Goal: Information Seeking & Learning: Check status

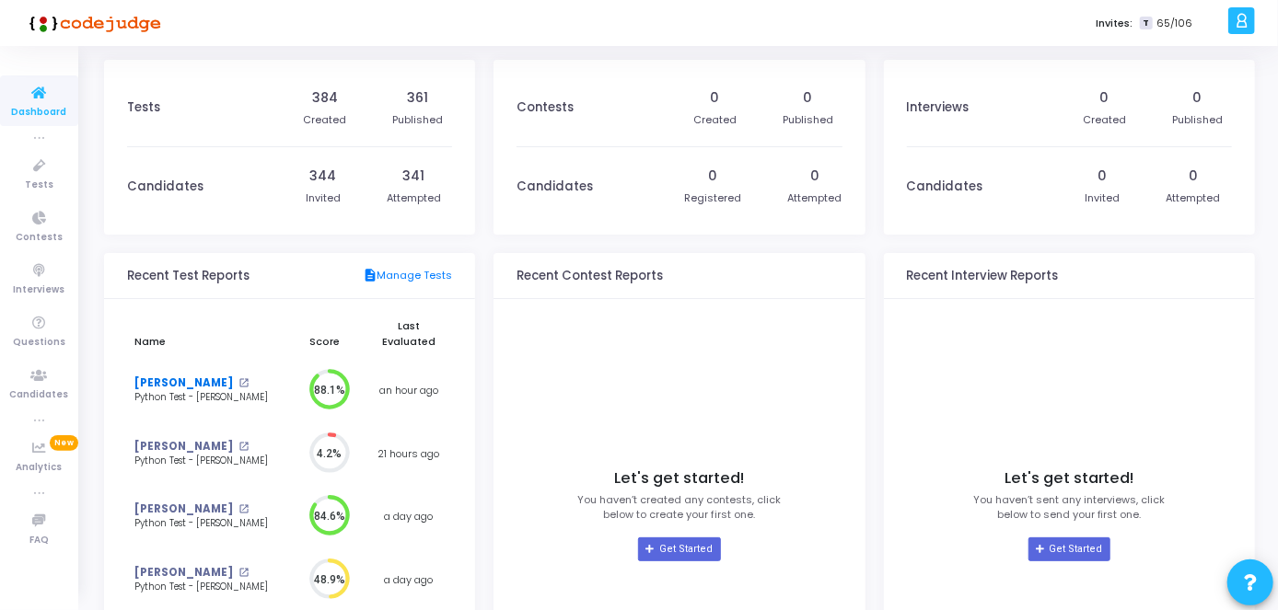
click at [191, 382] on link "[PERSON_NAME]" at bounding box center [183, 384] width 99 height 16
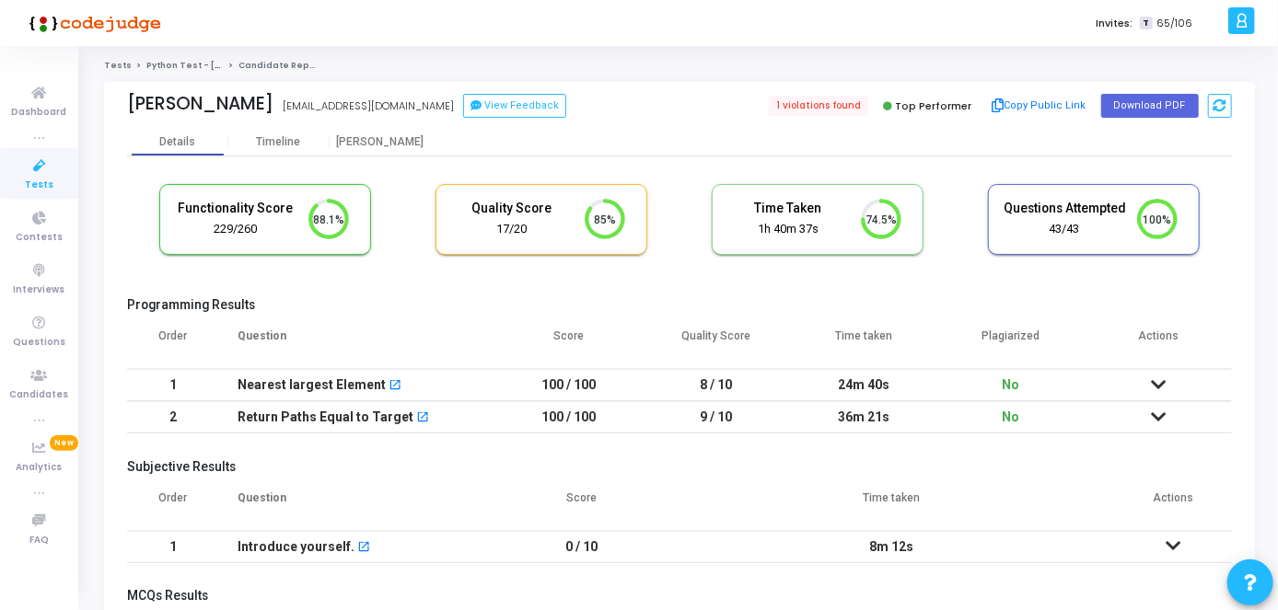
scroll to position [210, 0]
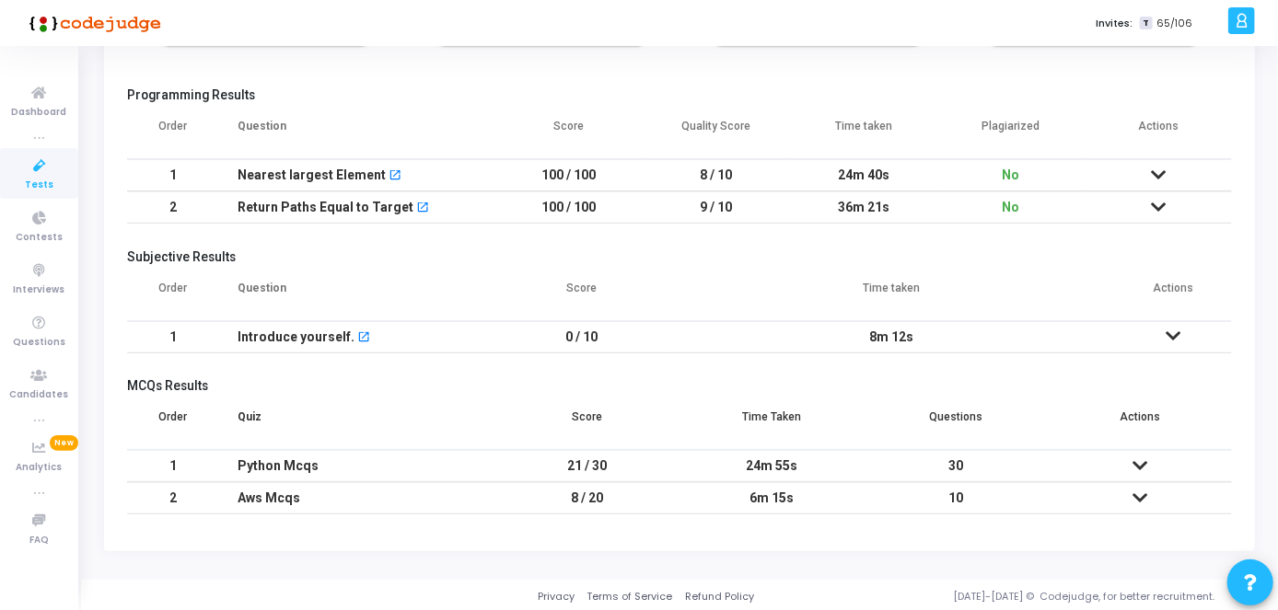
click at [1164, 328] on td at bounding box center [1173, 337] width 117 height 32
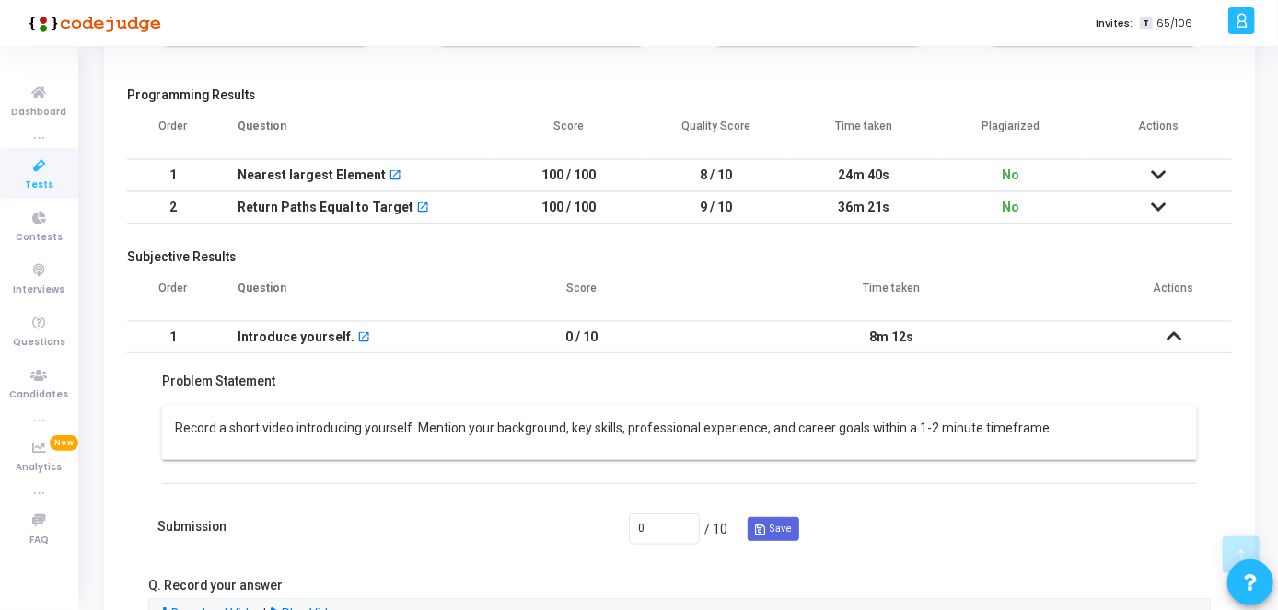
scroll to position [530, 0]
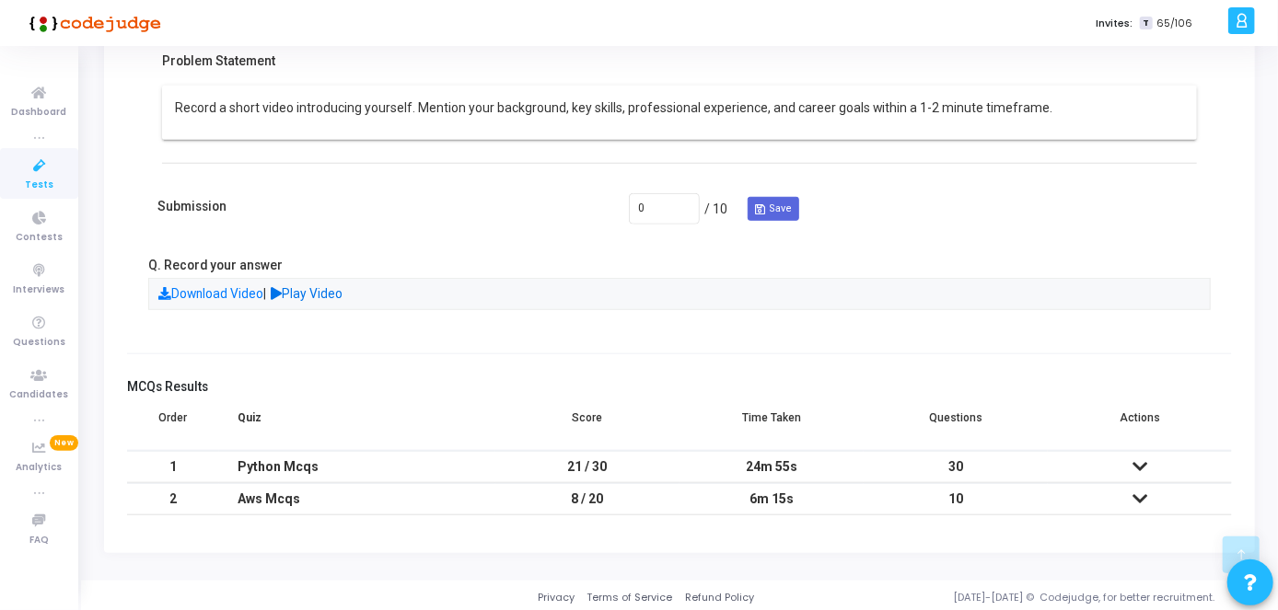
click at [343, 287] on link "Play Video" at bounding box center [308, 293] width 72 height 15
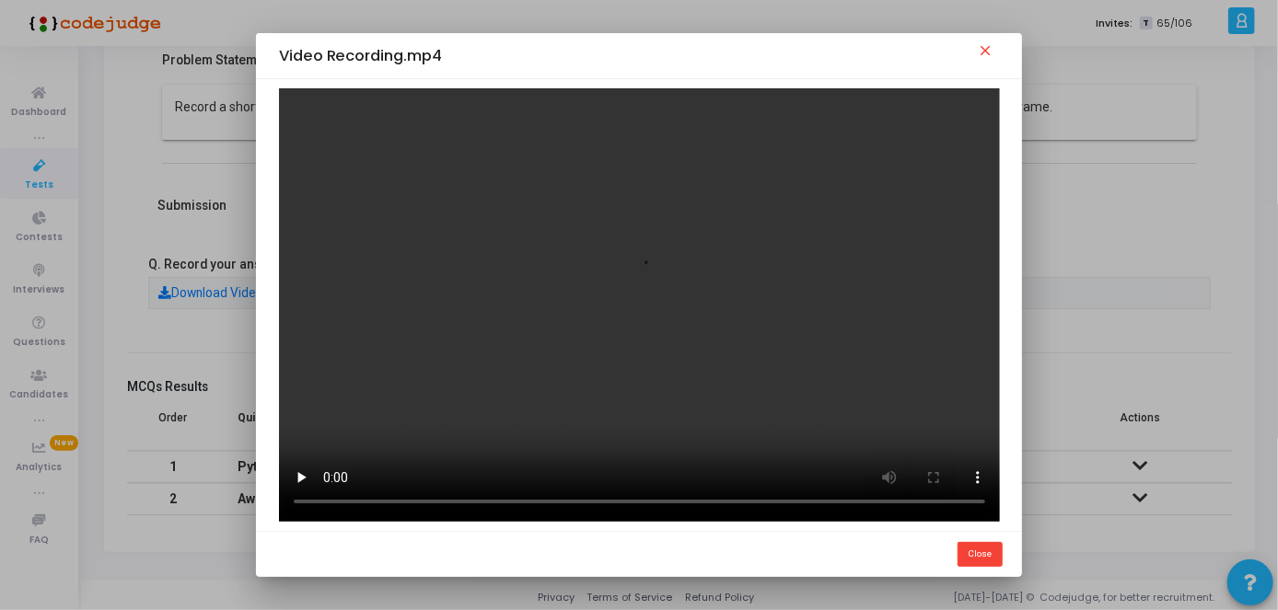
scroll to position [0, 0]
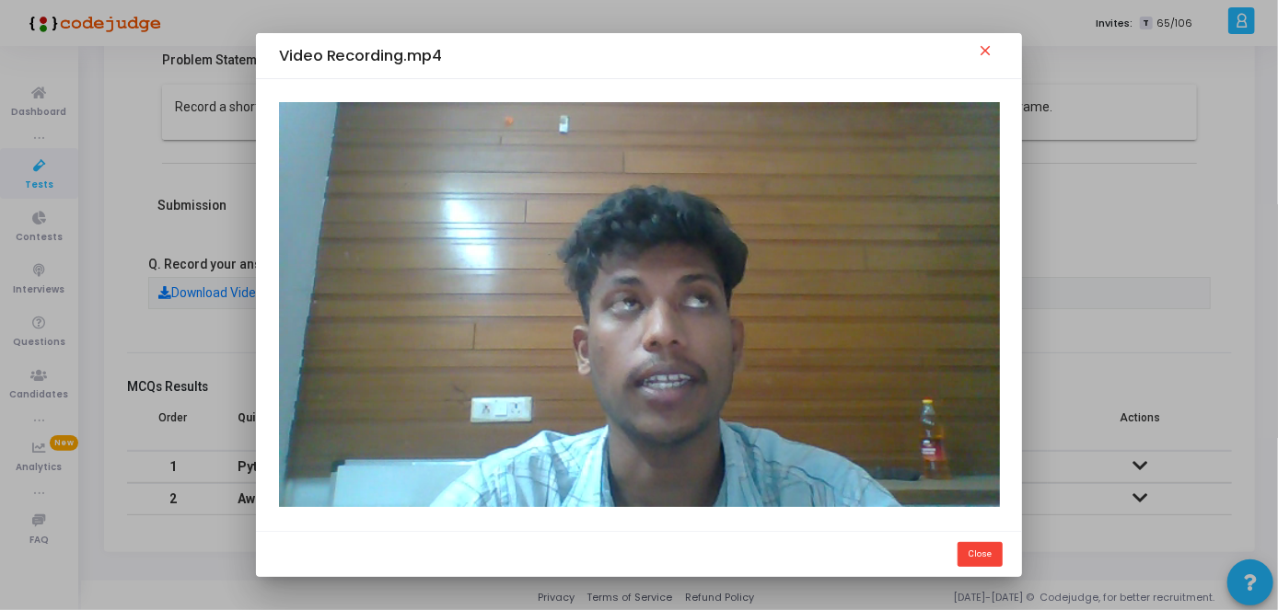
click at [983, 45] on mat-icon "close" at bounding box center [988, 53] width 22 height 22
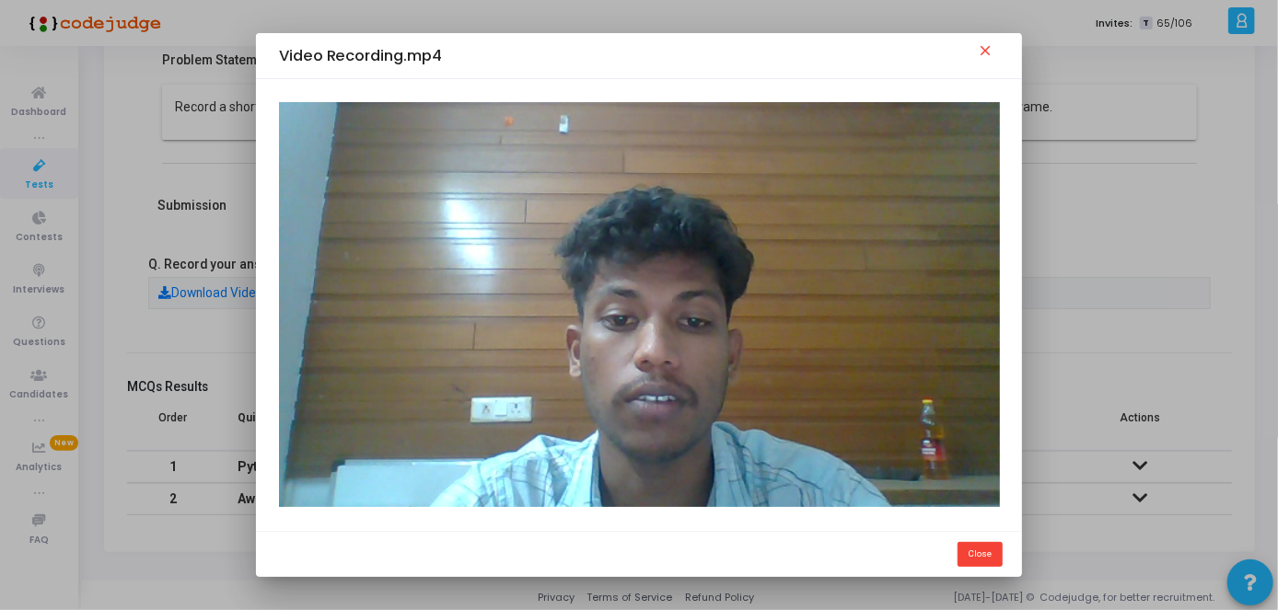
scroll to position [530, 0]
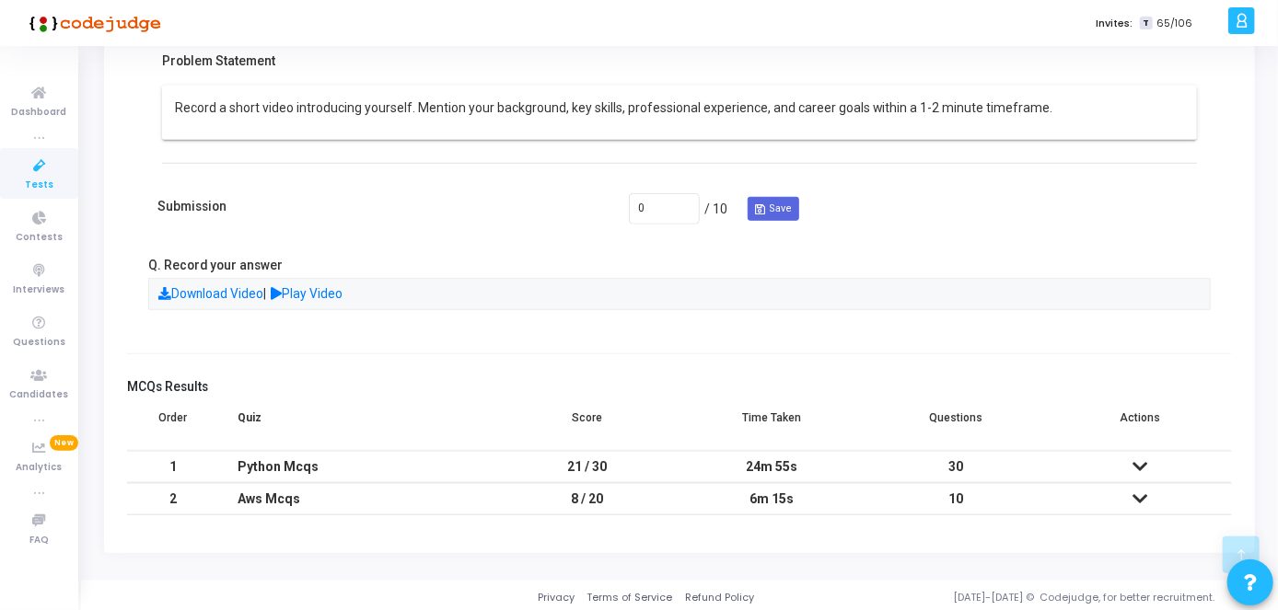
drag, startPoint x: 1274, startPoint y: 327, endPoint x: 1261, endPoint y: 196, distance: 131.4
click at [1261, 196] on div "Tests Python Test - [PERSON_NAME] Candidate Report [PERSON_NAME] [EMAIL_ADDRESS…" at bounding box center [679, 49] width 1197 height 1038
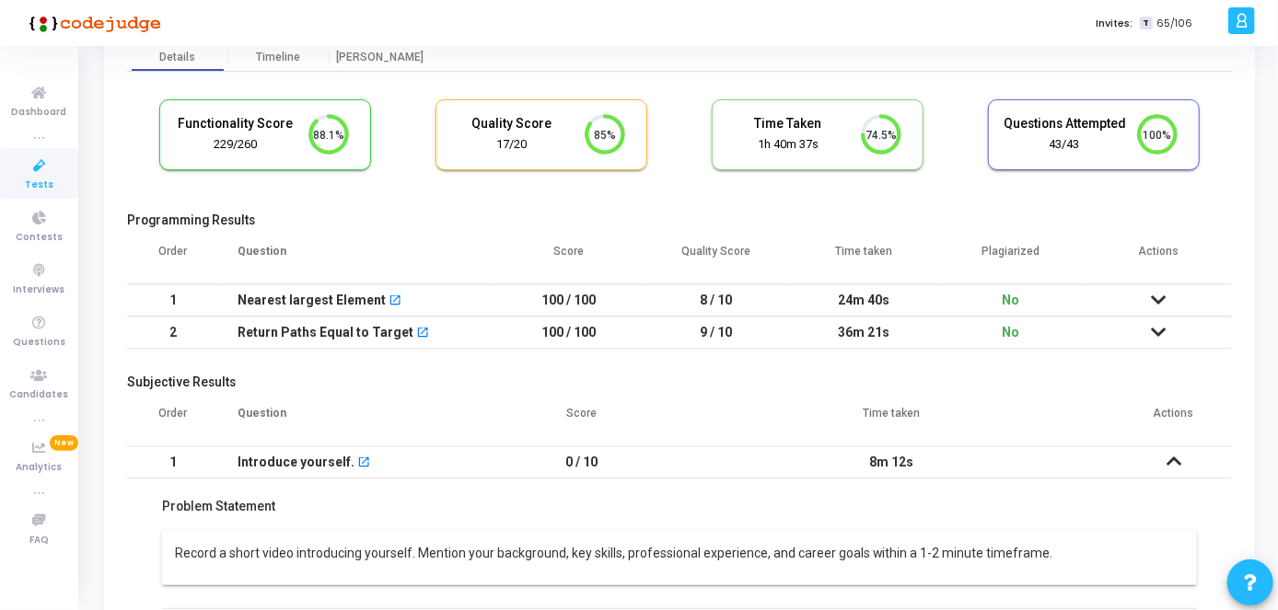
scroll to position [82, 0]
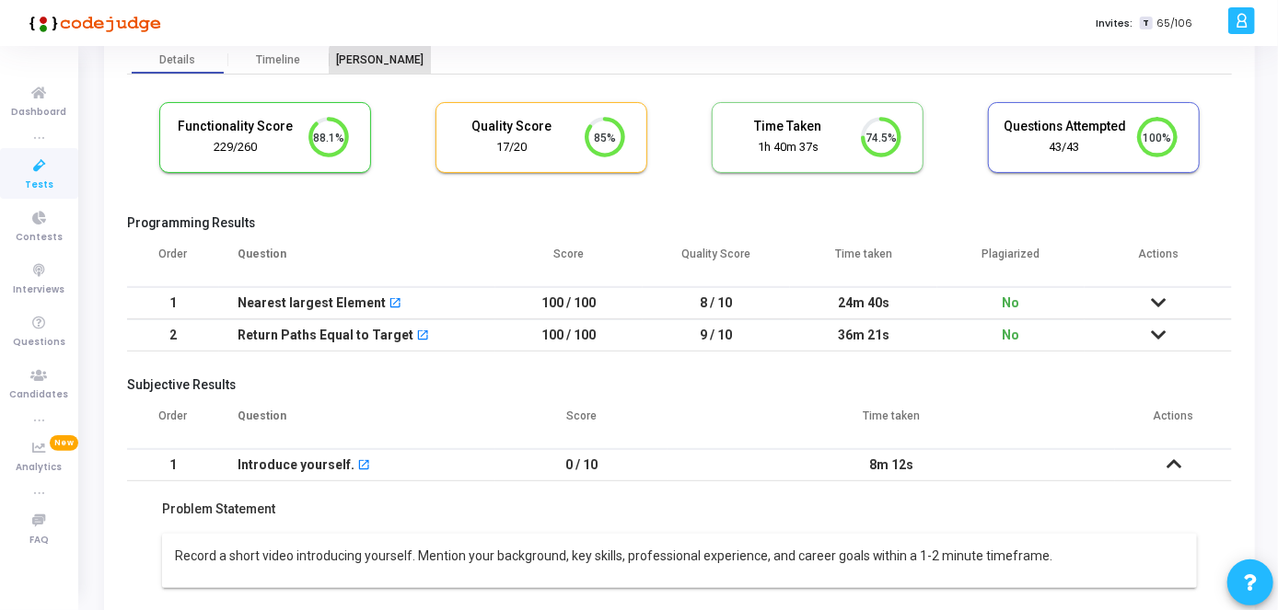
click at [380, 65] on div "[PERSON_NAME]" at bounding box center [380, 60] width 101 height 14
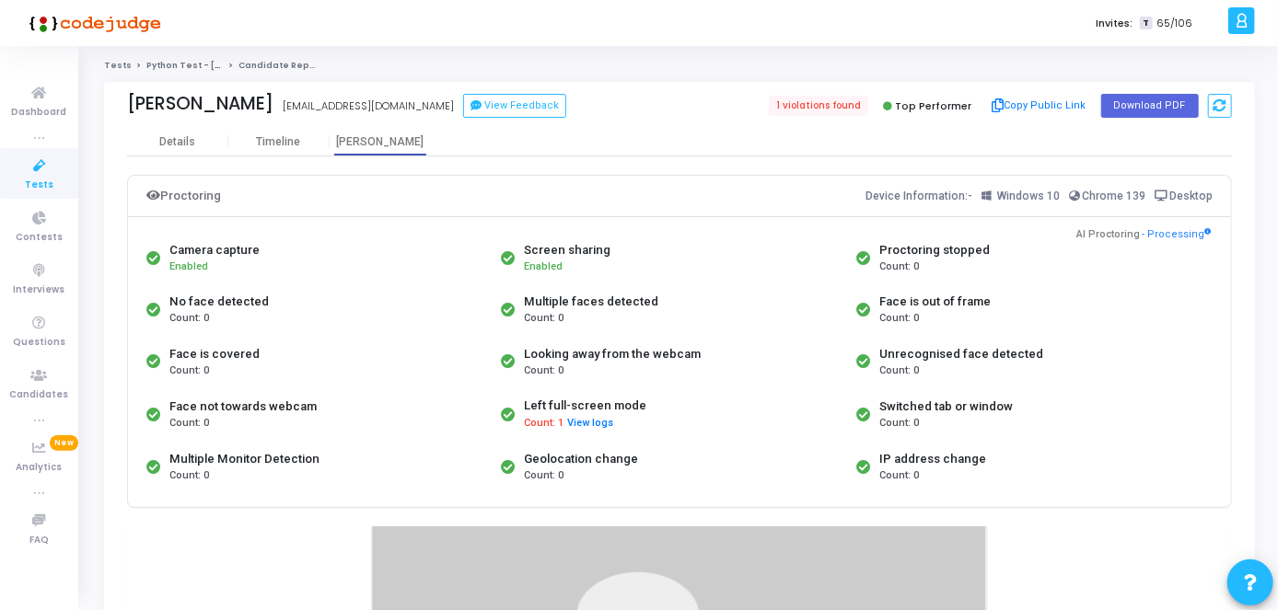
click at [686, 445] on div "Geolocation change Count: 0" at bounding box center [673, 467] width 354 height 52
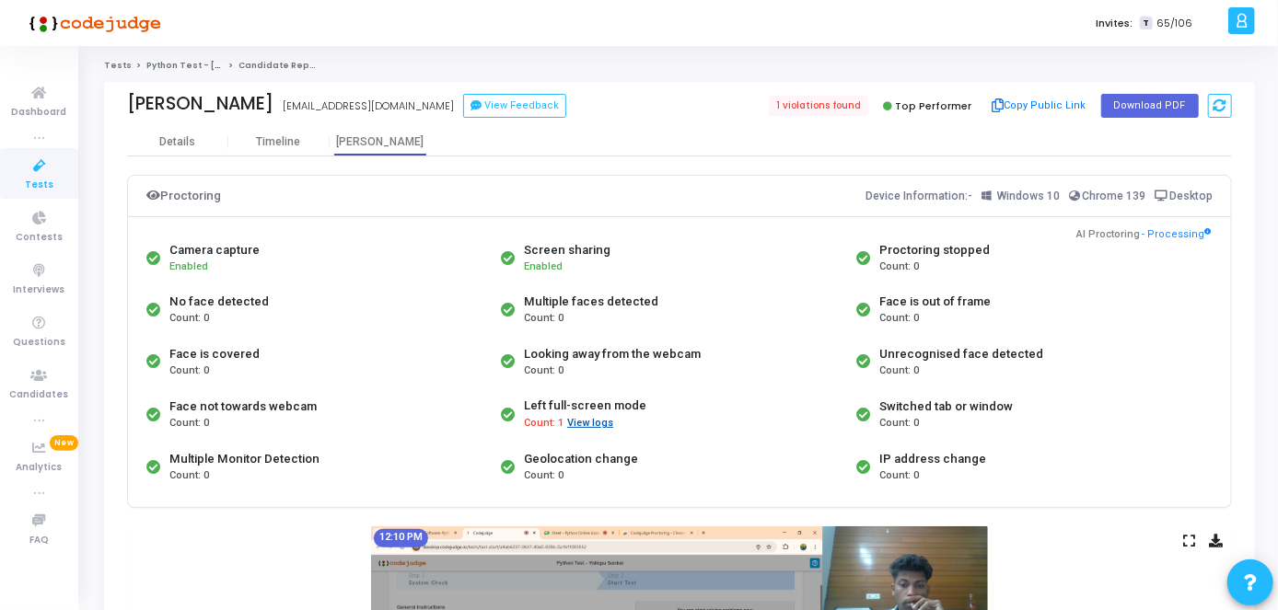
click at [581, 423] on button "View logs" at bounding box center [590, 423] width 48 height 17
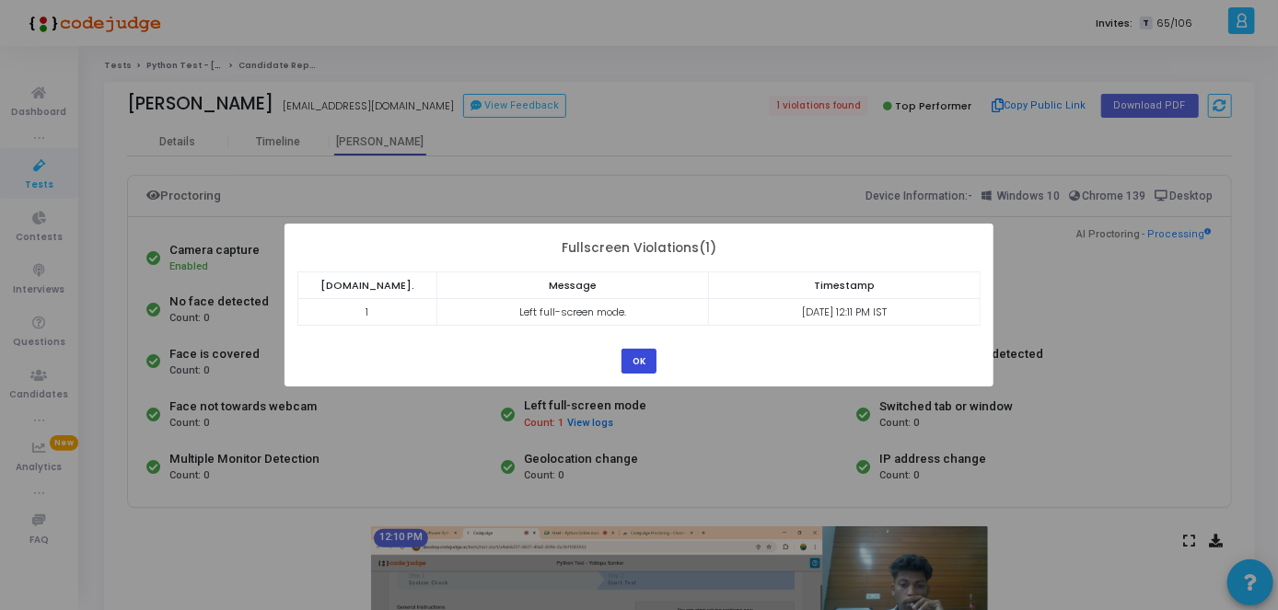
click at [644, 354] on button "OK" at bounding box center [638, 361] width 35 height 25
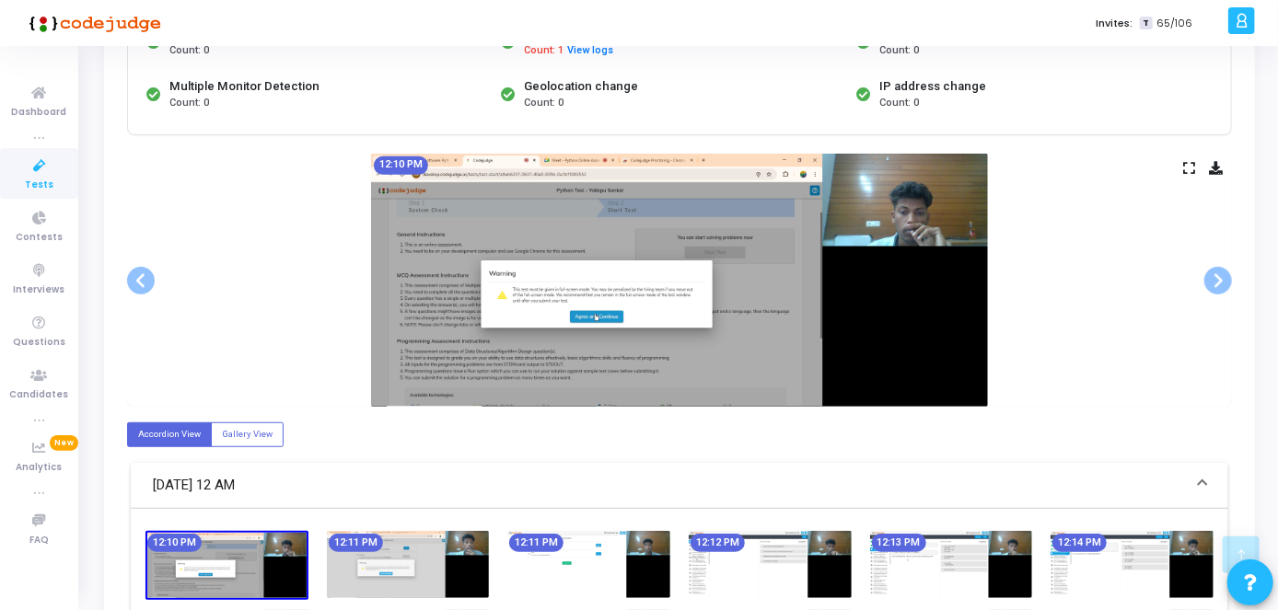
scroll to position [466, 0]
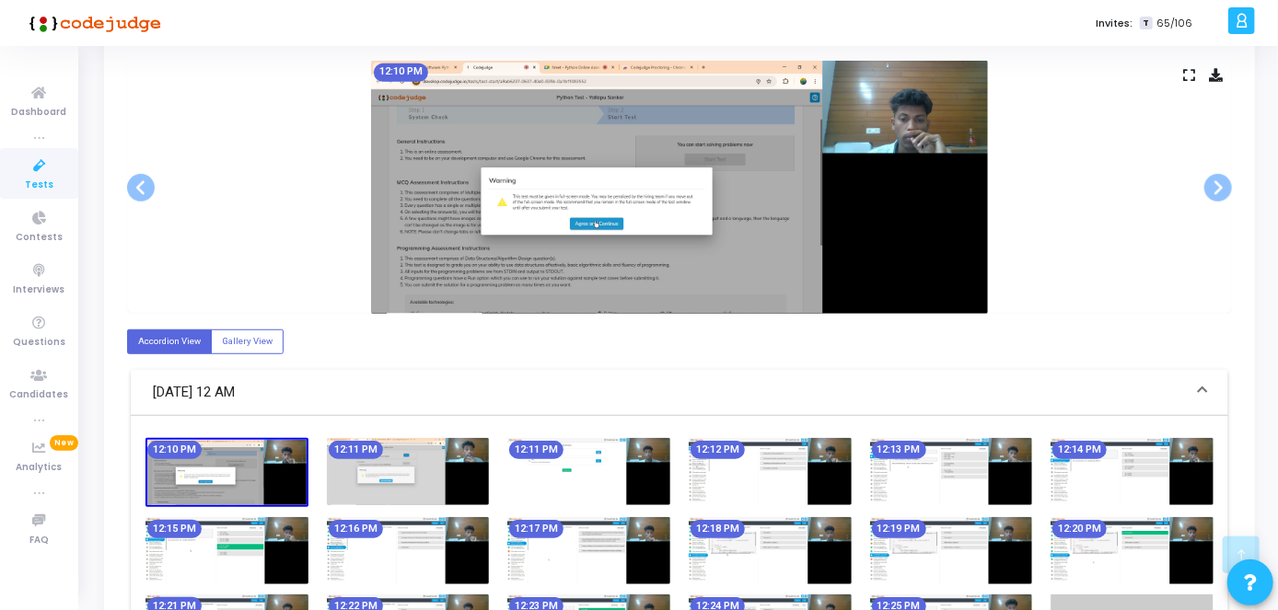
click at [405, 445] on img at bounding box center [408, 471] width 163 height 67
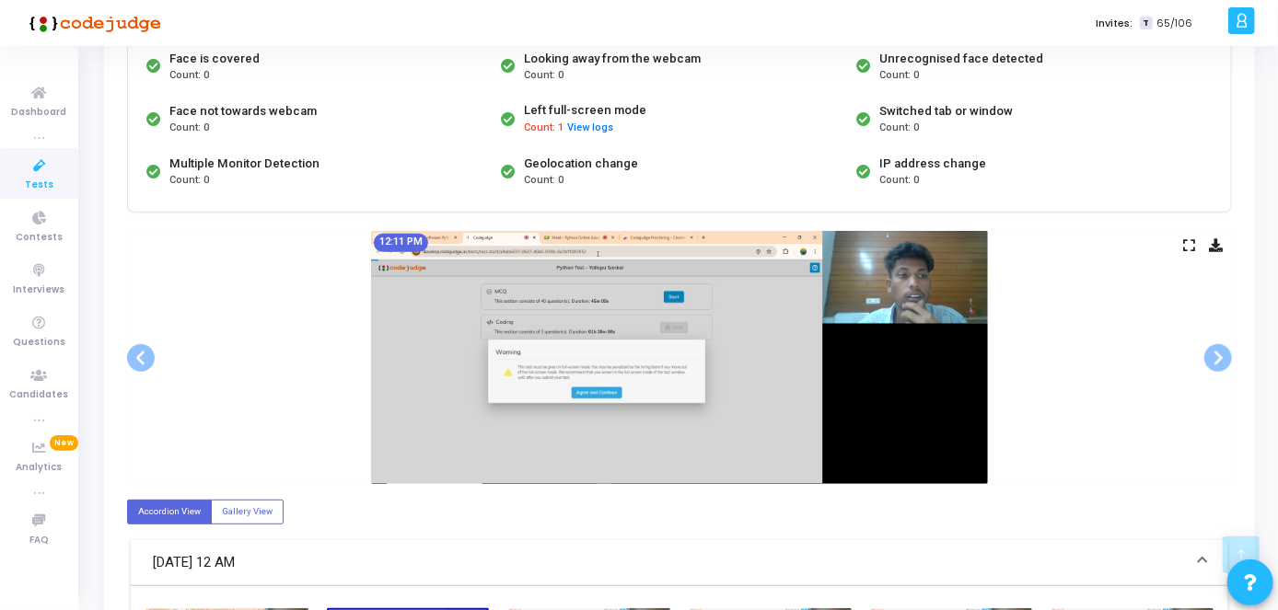
scroll to position [159, 0]
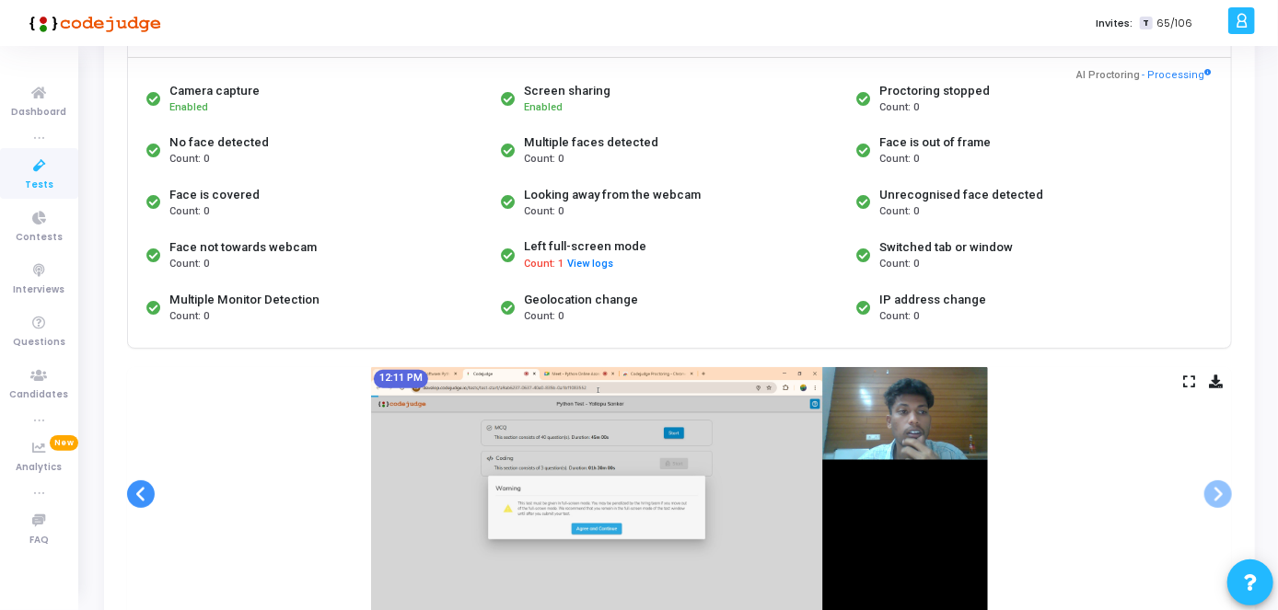
click at [134, 484] on span at bounding box center [141, 495] width 28 height 28
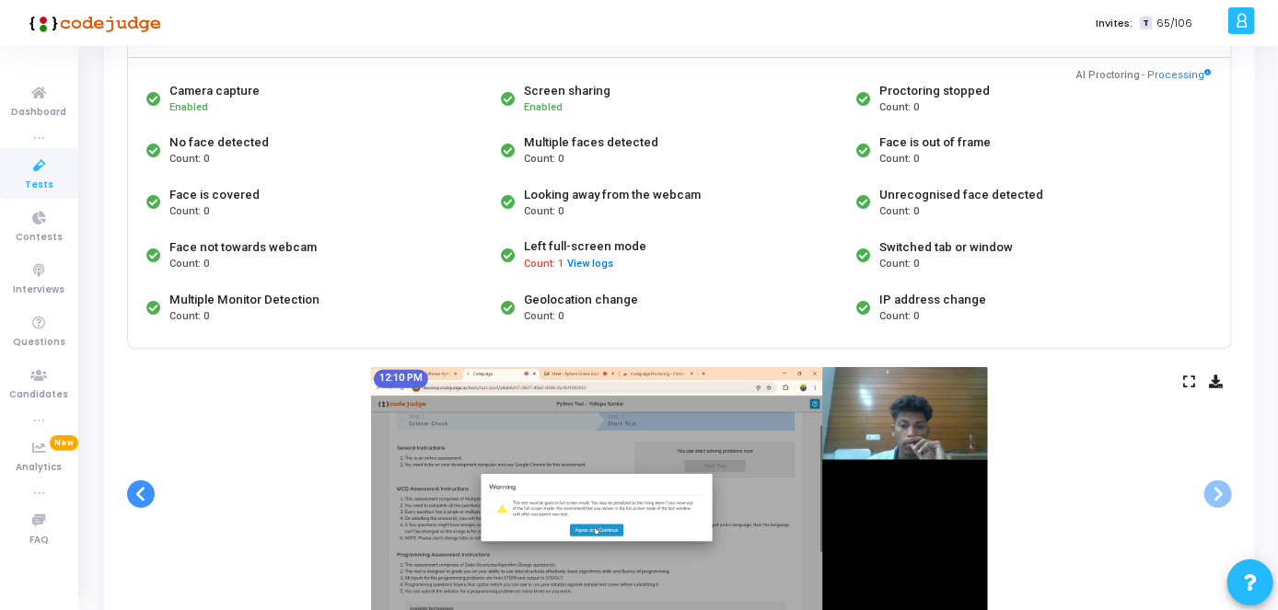
click at [134, 484] on span at bounding box center [141, 495] width 28 height 28
drag, startPoint x: 134, startPoint y: 484, endPoint x: 157, endPoint y: 498, distance: 26.8
click at [157, 498] on ngb-carousel "Slide 1 of 25 12:10 PM Slide 2 of 25 12:11 PM Slide 3 of 25 12:11 PM Slide 4 of…" at bounding box center [679, 494] width 1105 height 254
click at [157, 498] on div "12:10 PM" at bounding box center [679, 494] width 1105 height 254
click at [134, 489] on span at bounding box center [141, 495] width 28 height 28
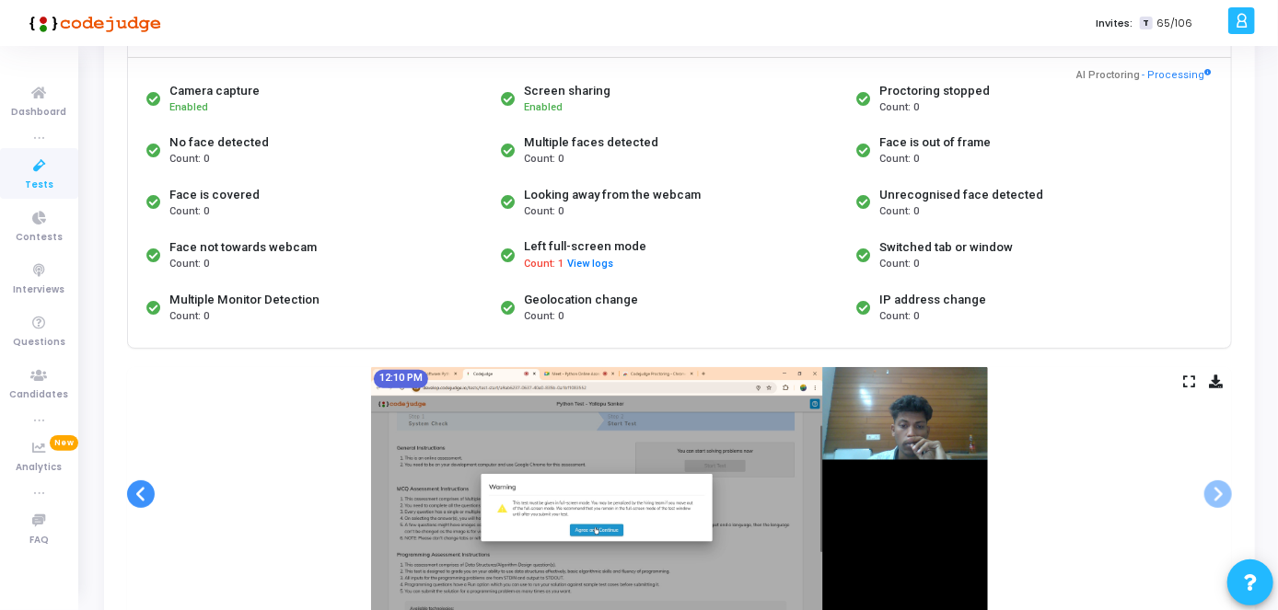
click at [134, 489] on span at bounding box center [141, 495] width 28 height 28
drag, startPoint x: 134, startPoint y: 489, endPoint x: 1284, endPoint y: 326, distance: 1161.3
click at [1277, 326] on html "</div></div> T [PERSON_NAME] Subscribe to a plan of your choice Settings Accoun…" at bounding box center [639, 146] width 1278 height 610
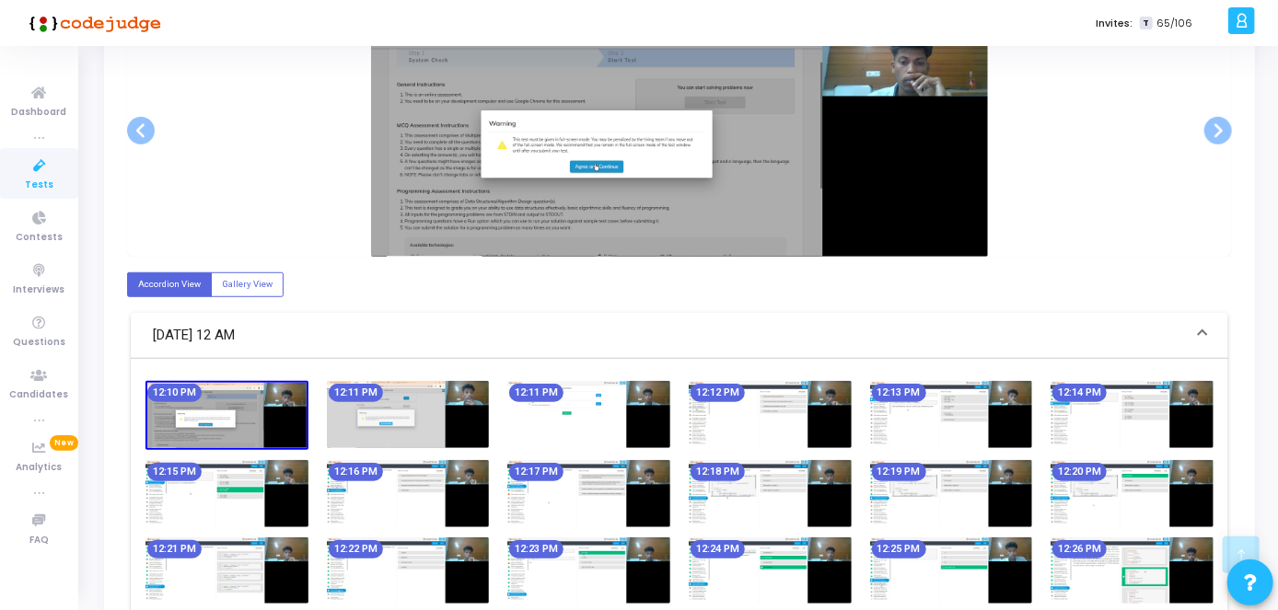
scroll to position [1057, 0]
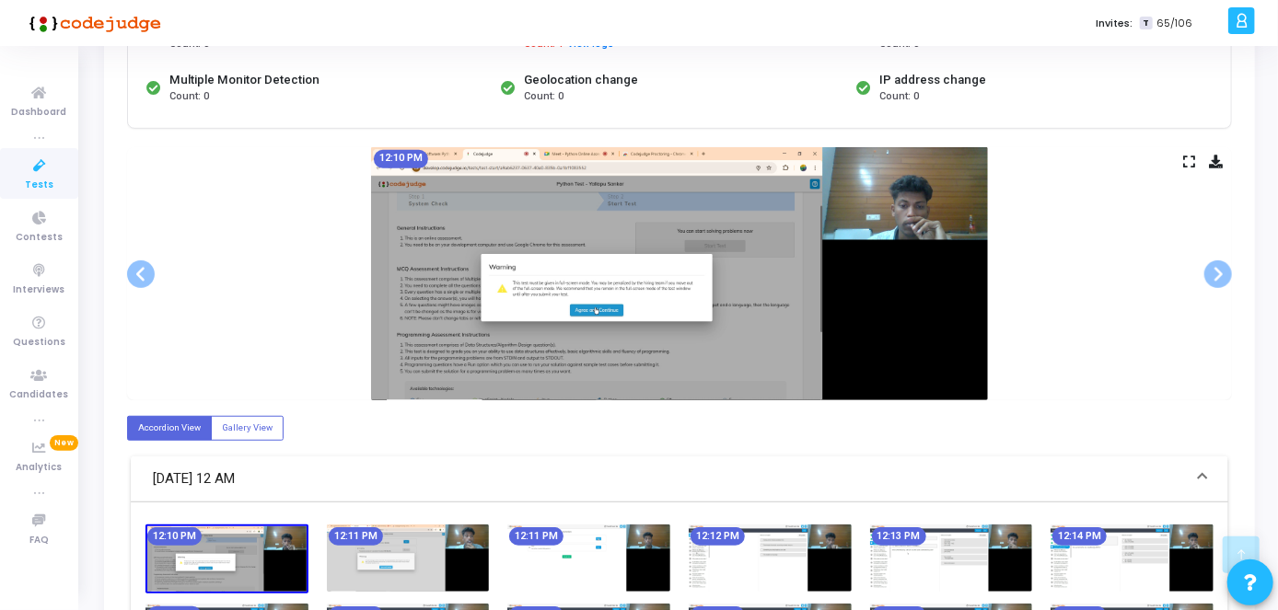
scroll to position [377, 0]
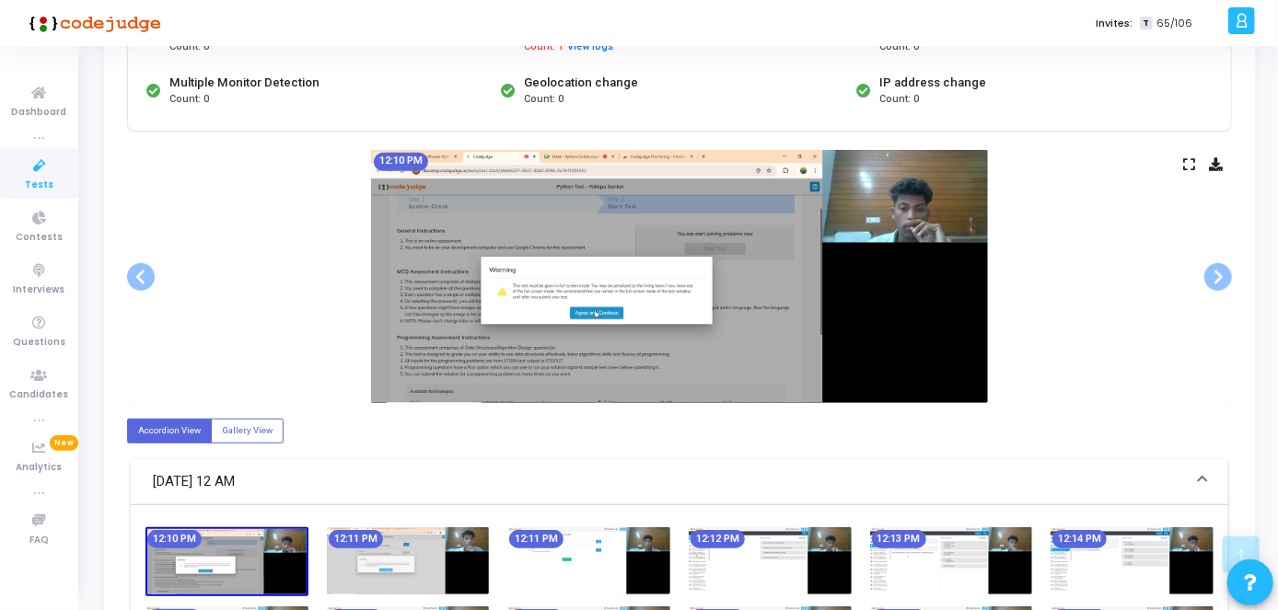
click at [730, 212] on img at bounding box center [679, 277] width 617 height 254
click at [1221, 276] on span at bounding box center [1218, 277] width 28 height 28
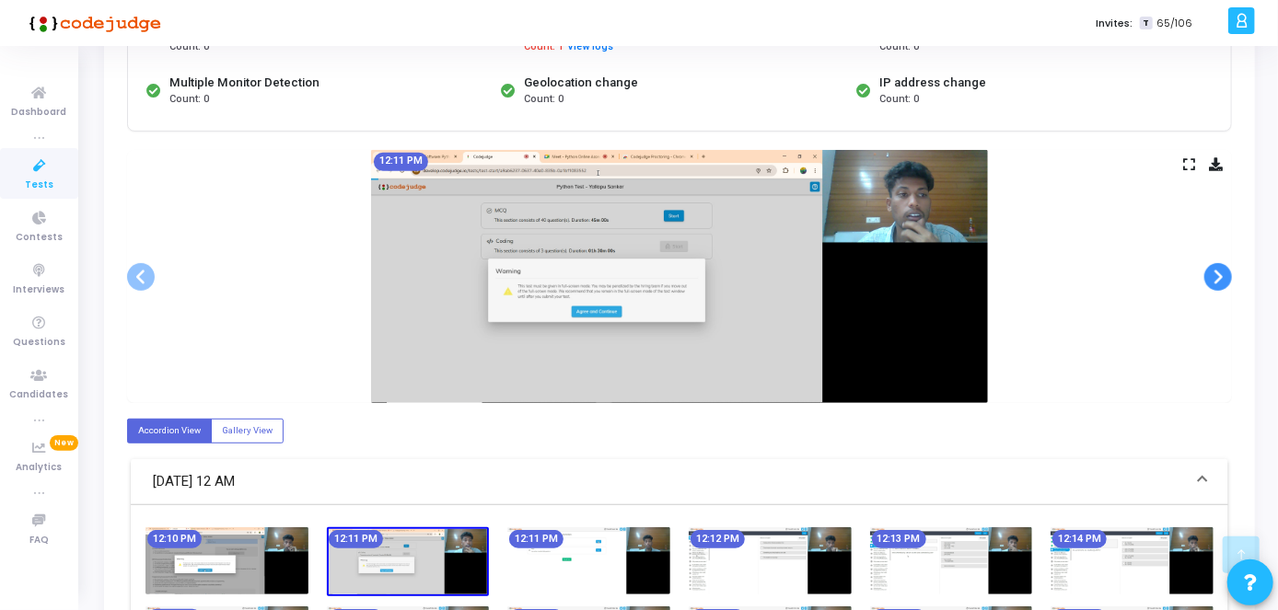
click at [1221, 276] on span at bounding box center [1218, 277] width 28 height 28
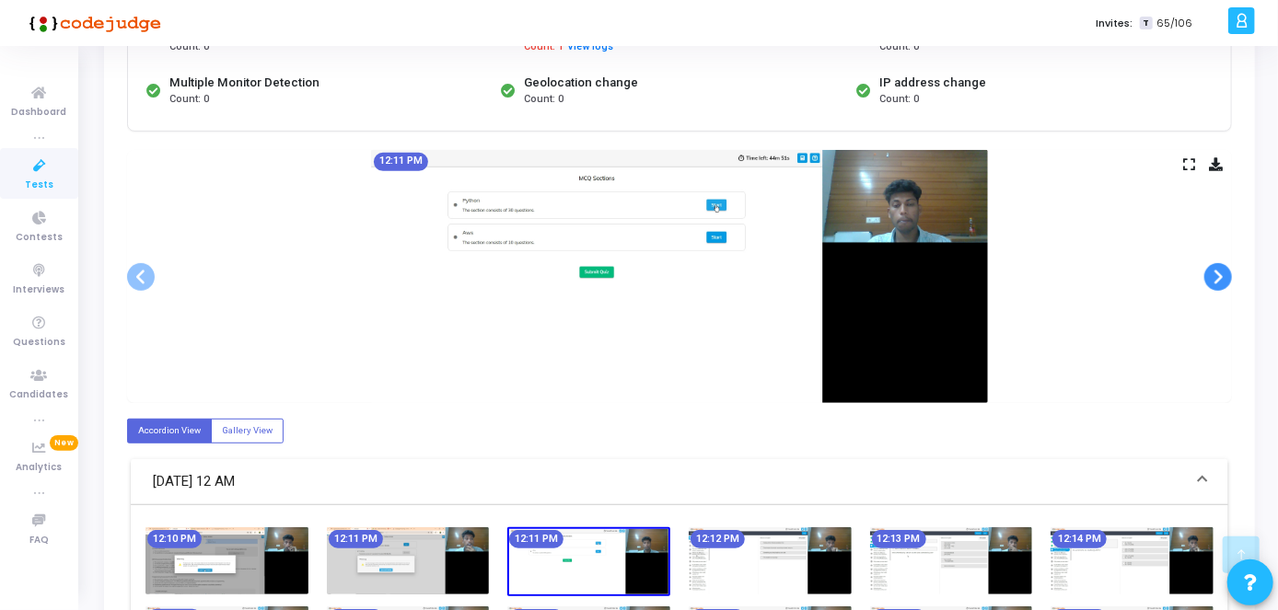
click at [1221, 276] on span at bounding box center [1218, 277] width 28 height 28
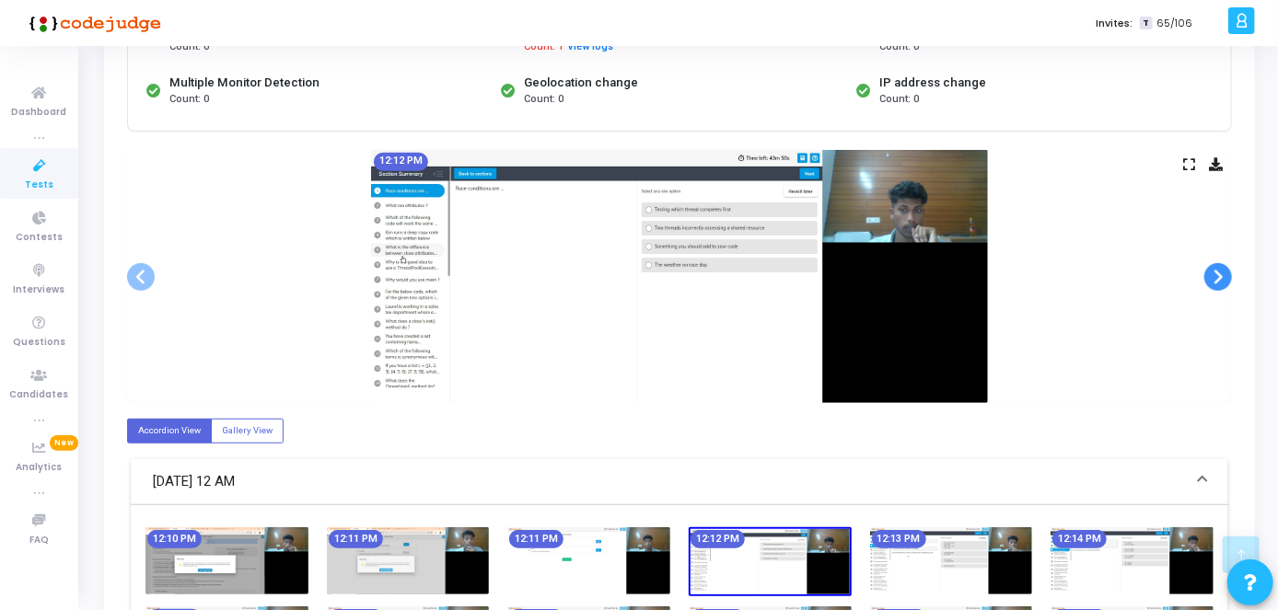
click at [1221, 276] on span at bounding box center [1218, 277] width 28 height 28
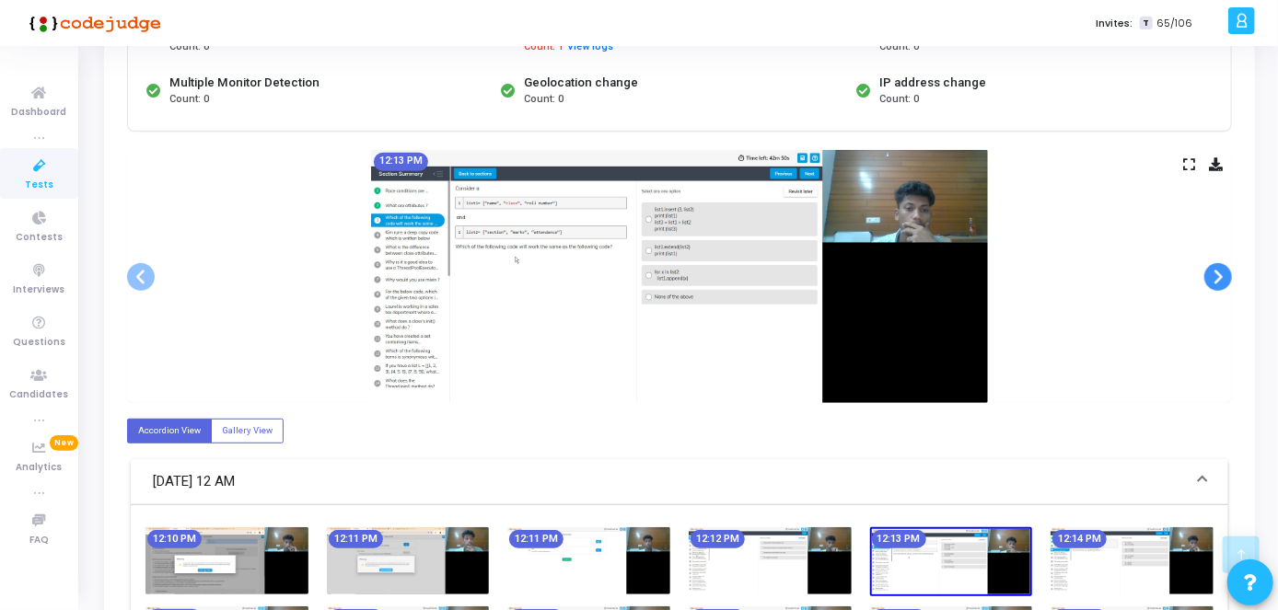
click at [1221, 276] on span at bounding box center [1218, 277] width 28 height 28
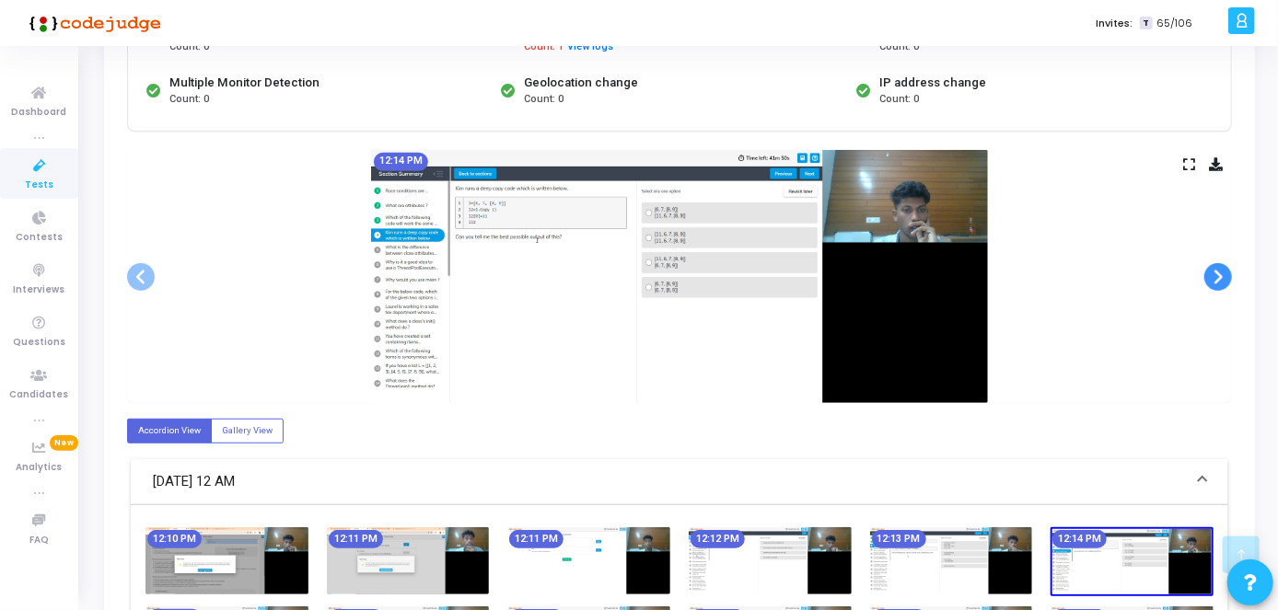
click at [1221, 276] on span at bounding box center [1218, 277] width 28 height 28
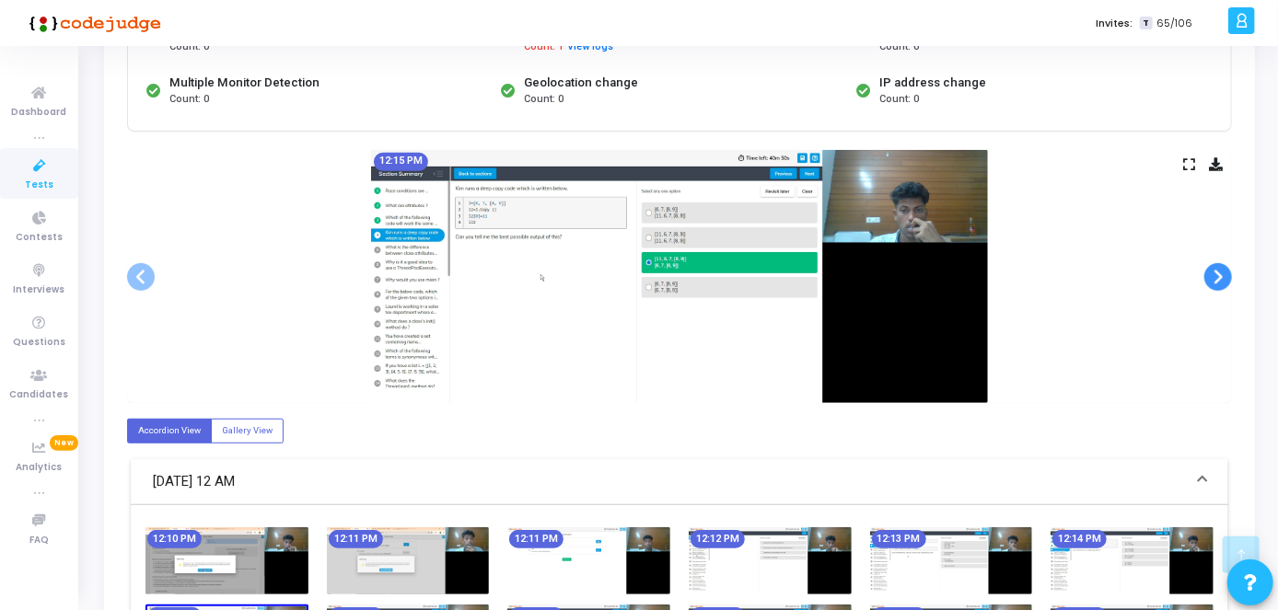
click at [1221, 276] on span at bounding box center [1218, 277] width 28 height 28
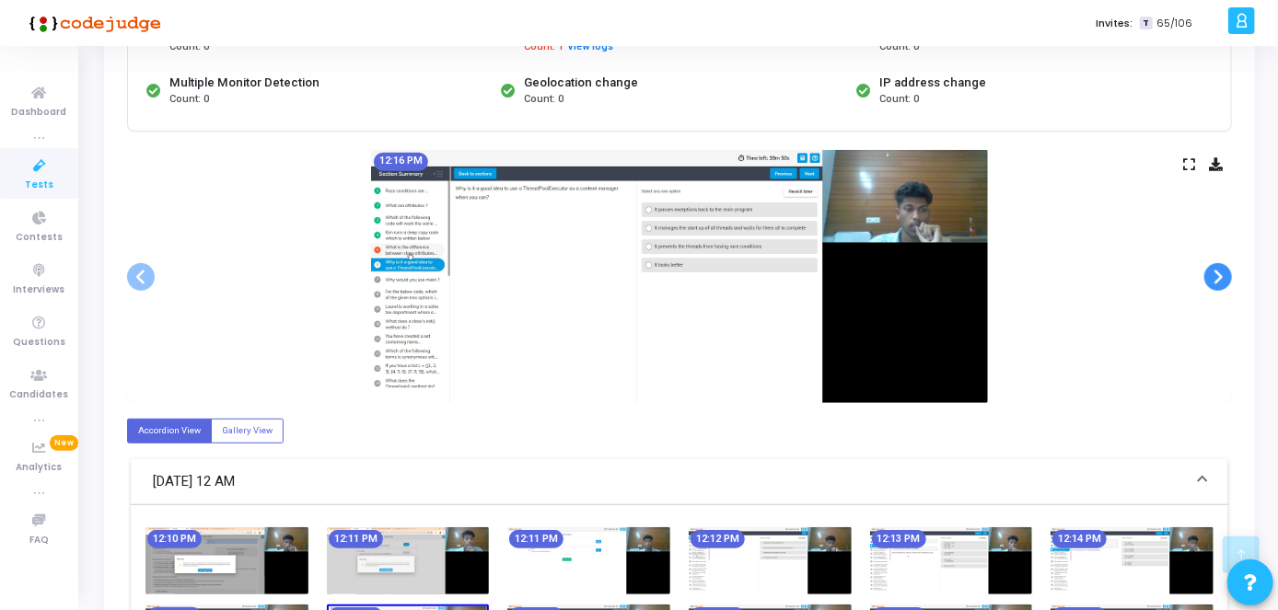
click at [1221, 276] on span at bounding box center [1218, 277] width 28 height 28
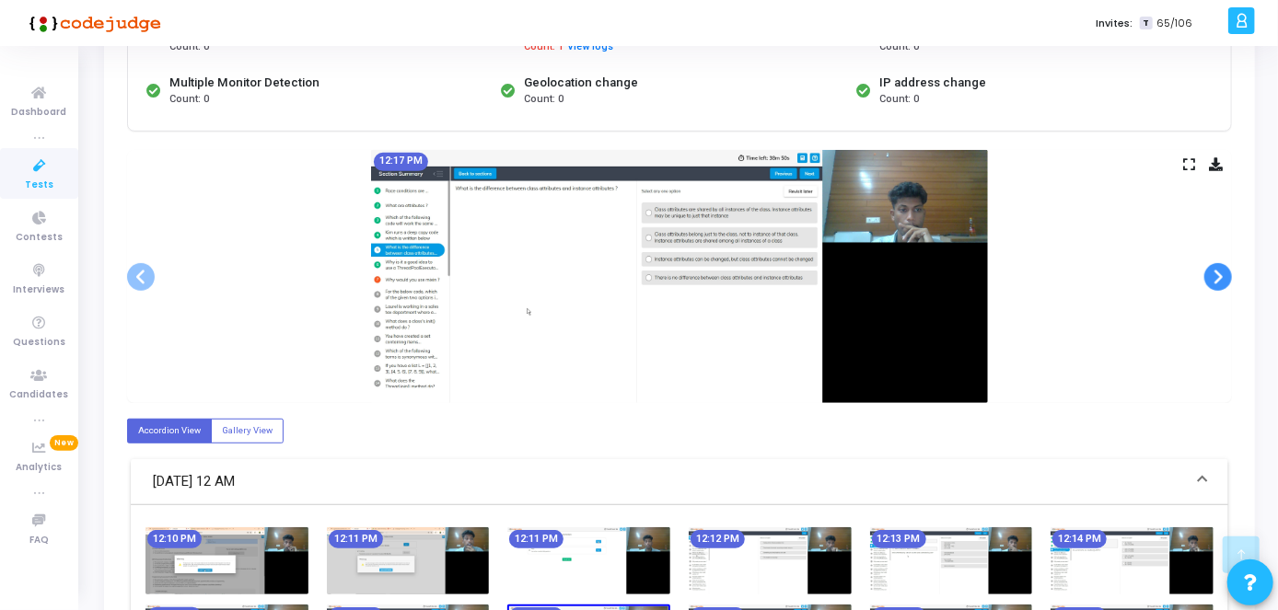
click at [1221, 276] on span at bounding box center [1218, 277] width 28 height 28
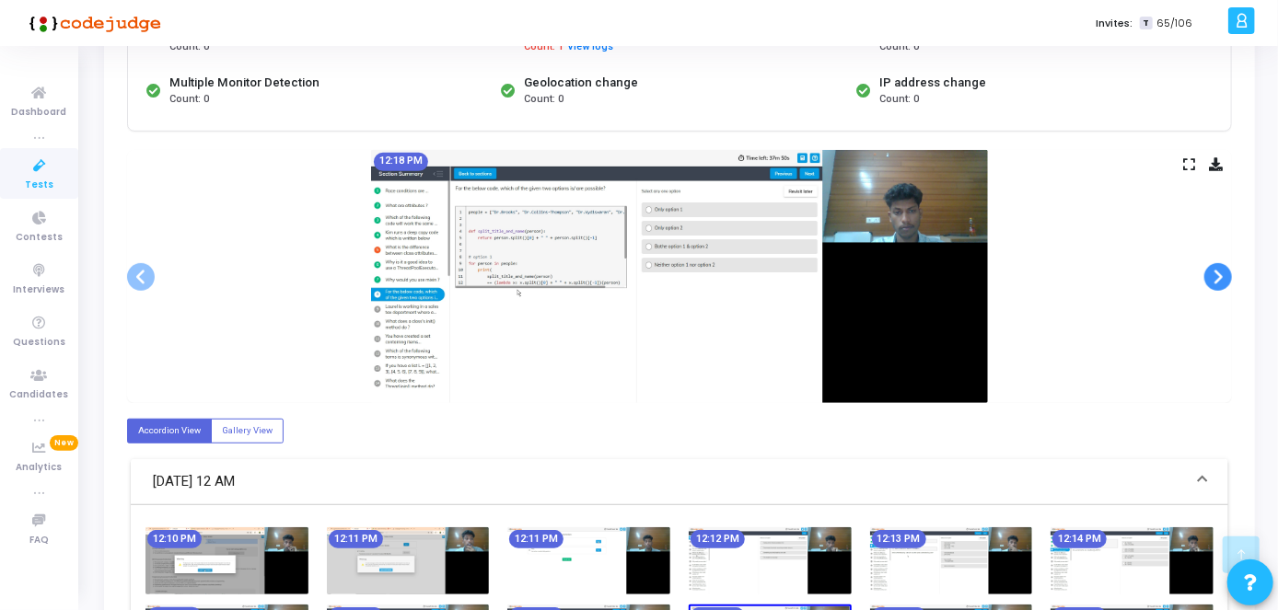
click at [1221, 276] on span at bounding box center [1218, 277] width 28 height 28
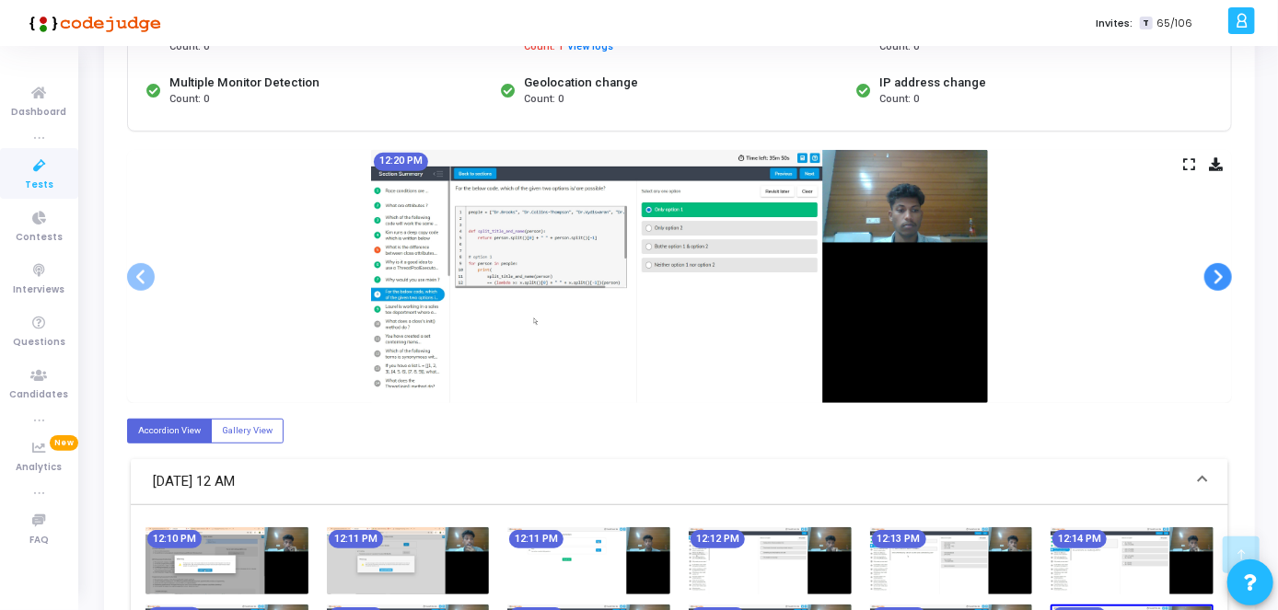
click at [1221, 276] on span at bounding box center [1218, 277] width 28 height 28
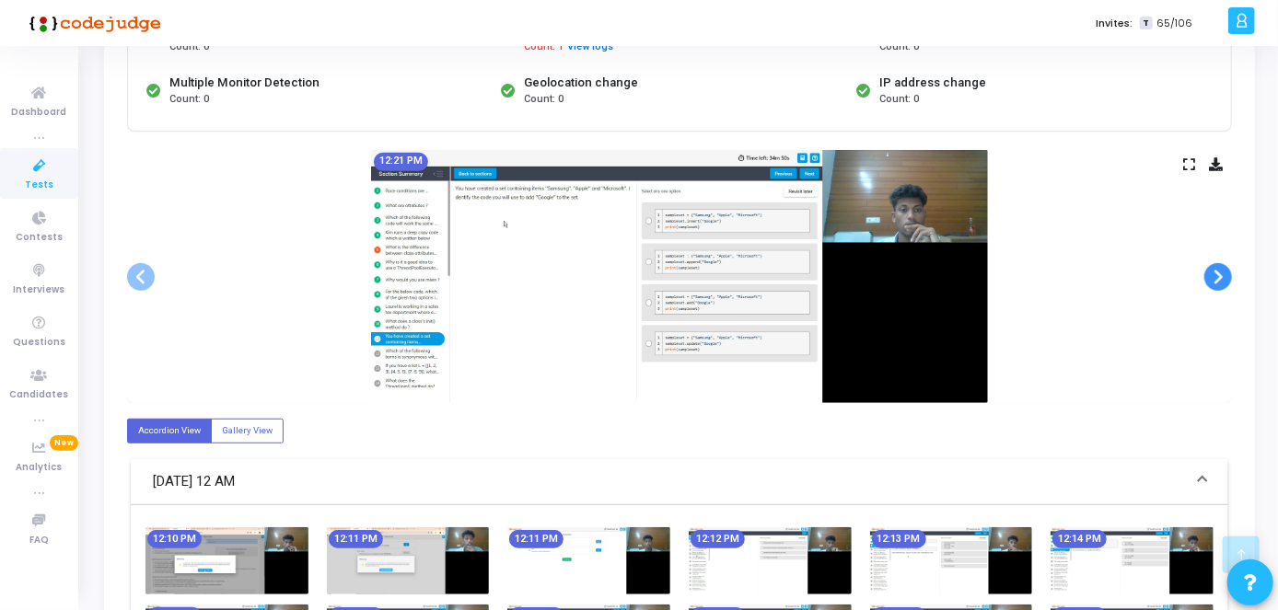
click at [1221, 276] on span at bounding box center [1218, 277] width 28 height 28
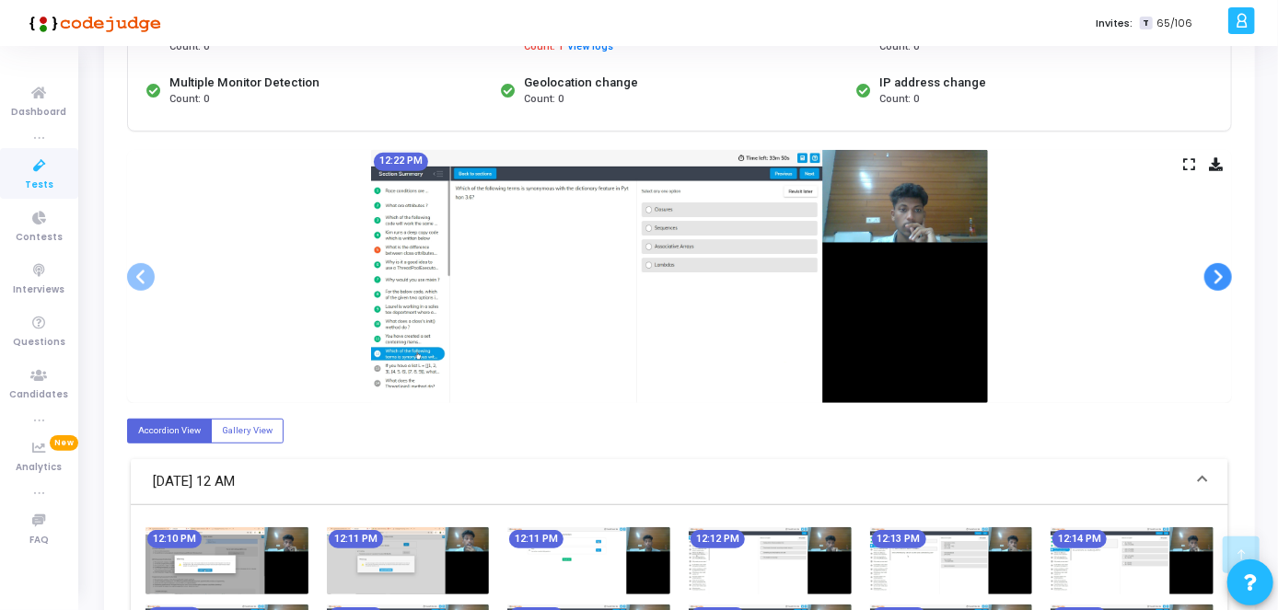
click at [1221, 276] on span at bounding box center [1218, 277] width 28 height 28
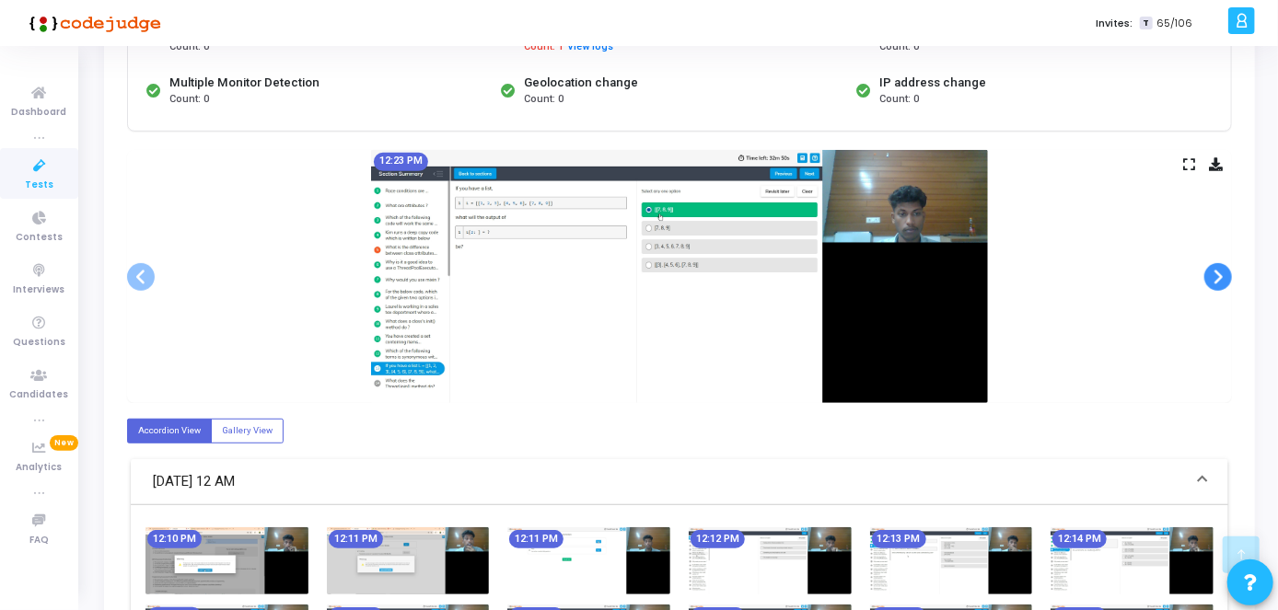
click at [1221, 276] on span at bounding box center [1218, 277] width 28 height 28
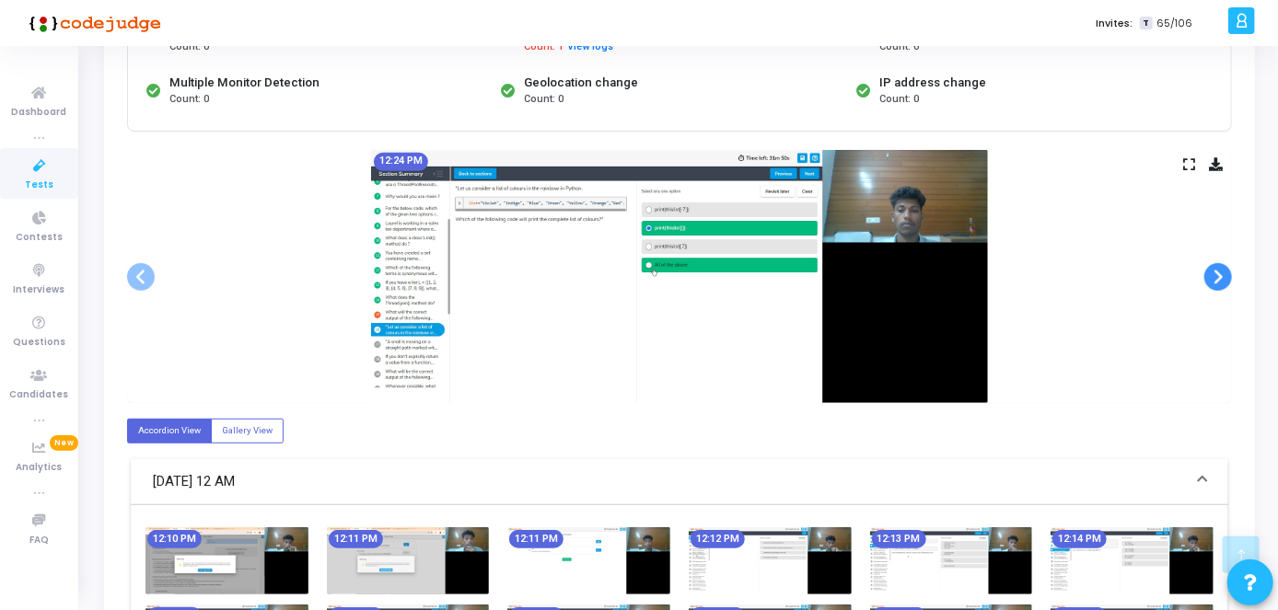
click at [1221, 276] on span at bounding box center [1218, 277] width 28 height 28
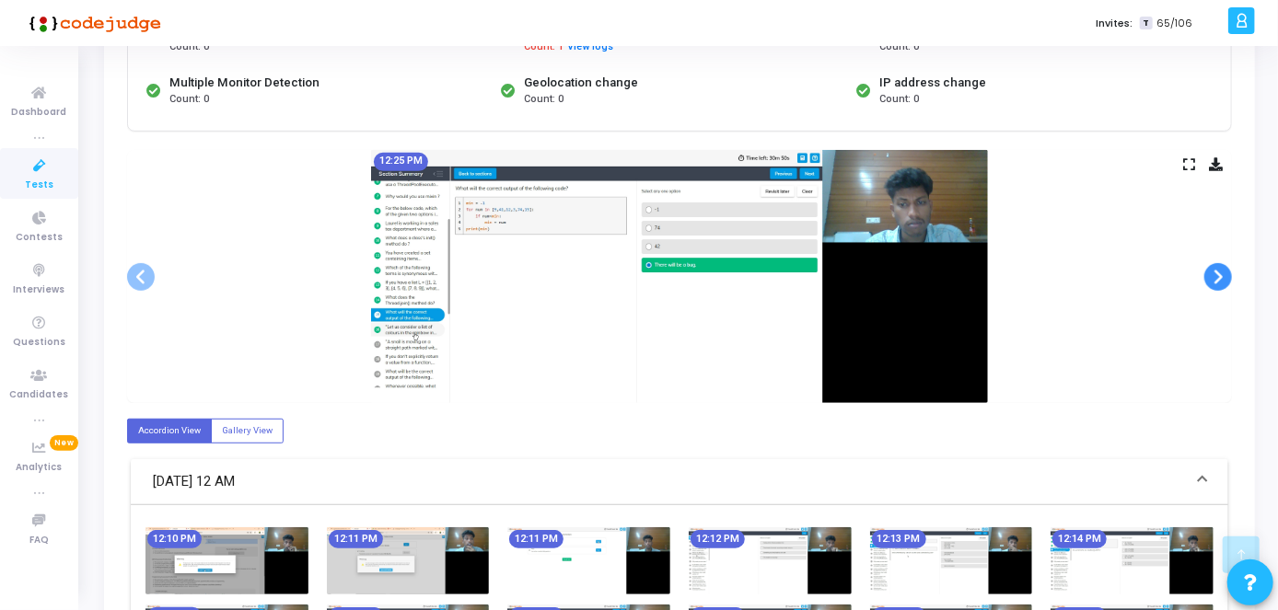
click at [1221, 276] on span at bounding box center [1218, 277] width 28 height 28
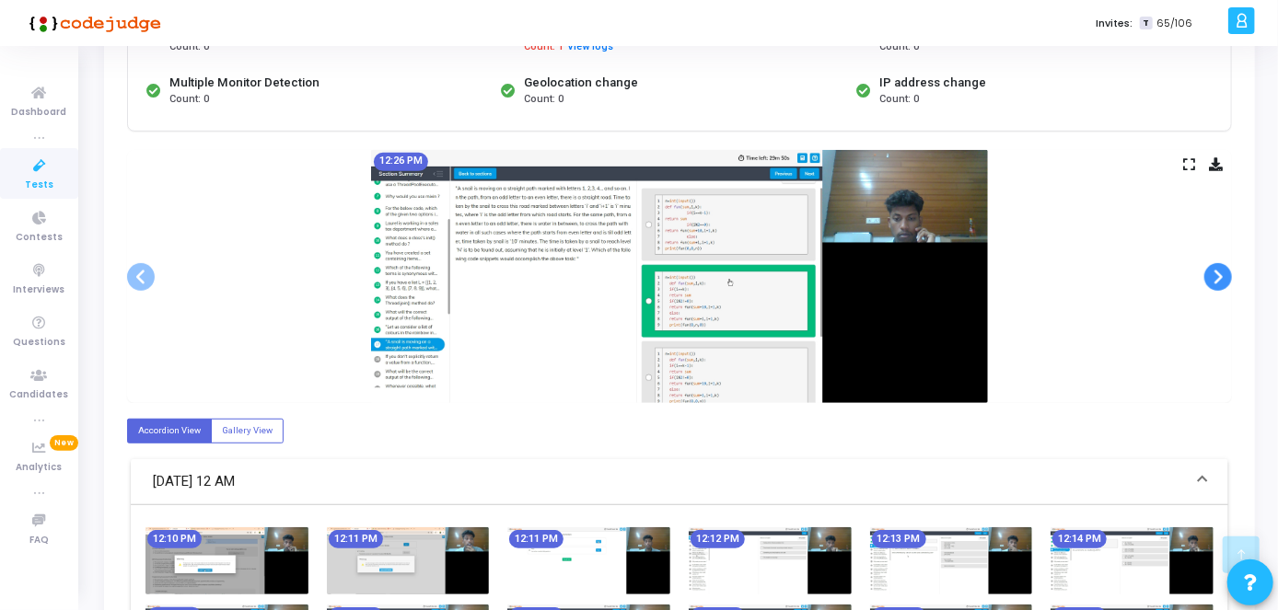
click at [1221, 276] on span at bounding box center [1218, 277] width 28 height 28
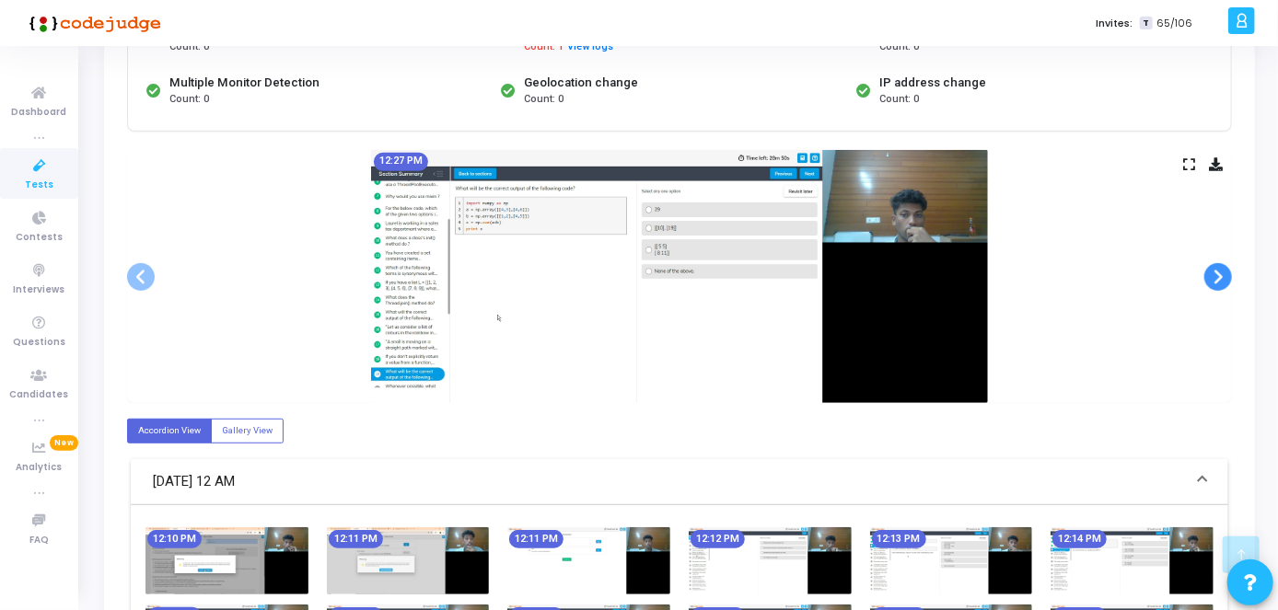
click at [1221, 276] on span at bounding box center [1218, 277] width 28 height 28
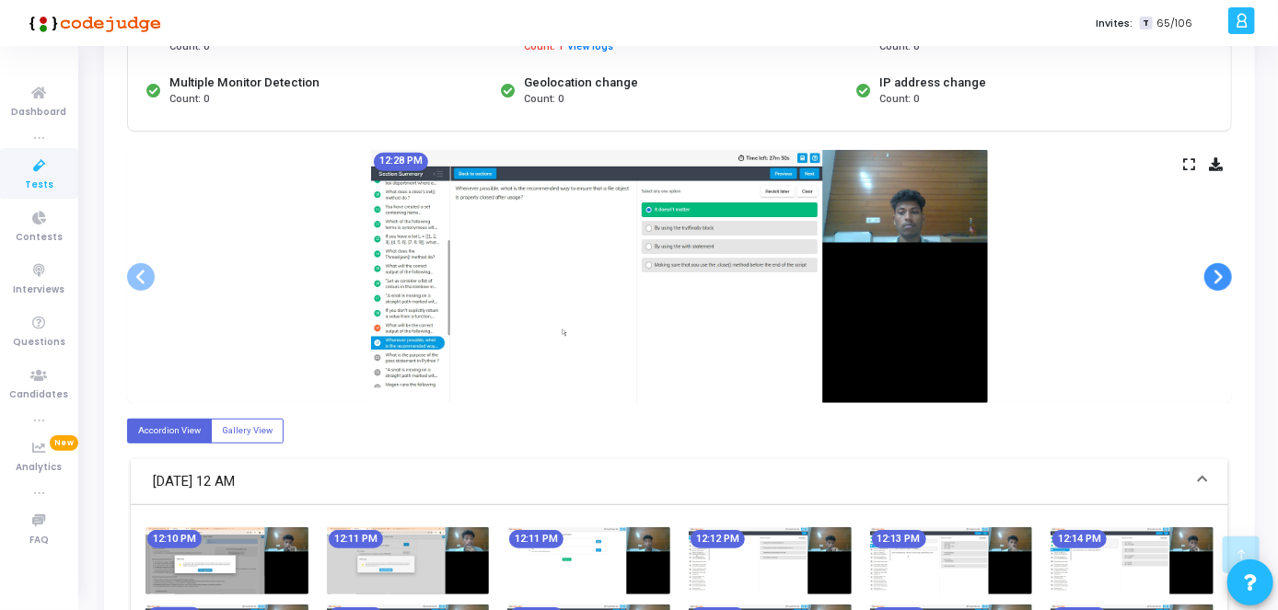
click at [1221, 276] on span at bounding box center [1218, 277] width 28 height 28
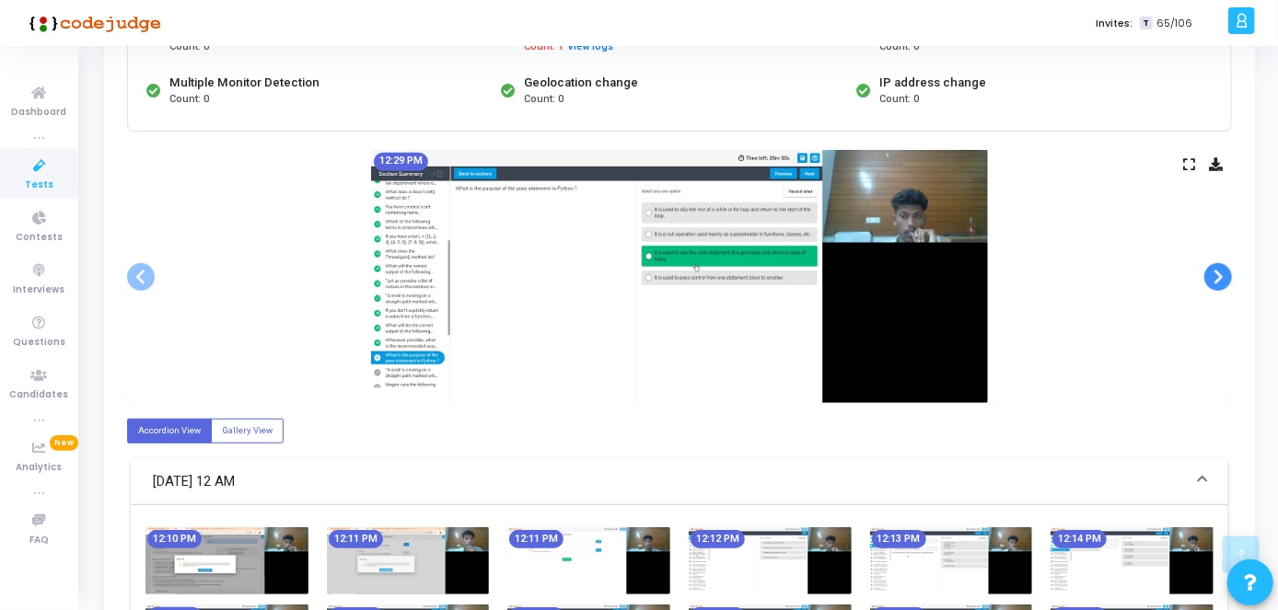
click at [1221, 276] on span at bounding box center [1218, 277] width 28 height 28
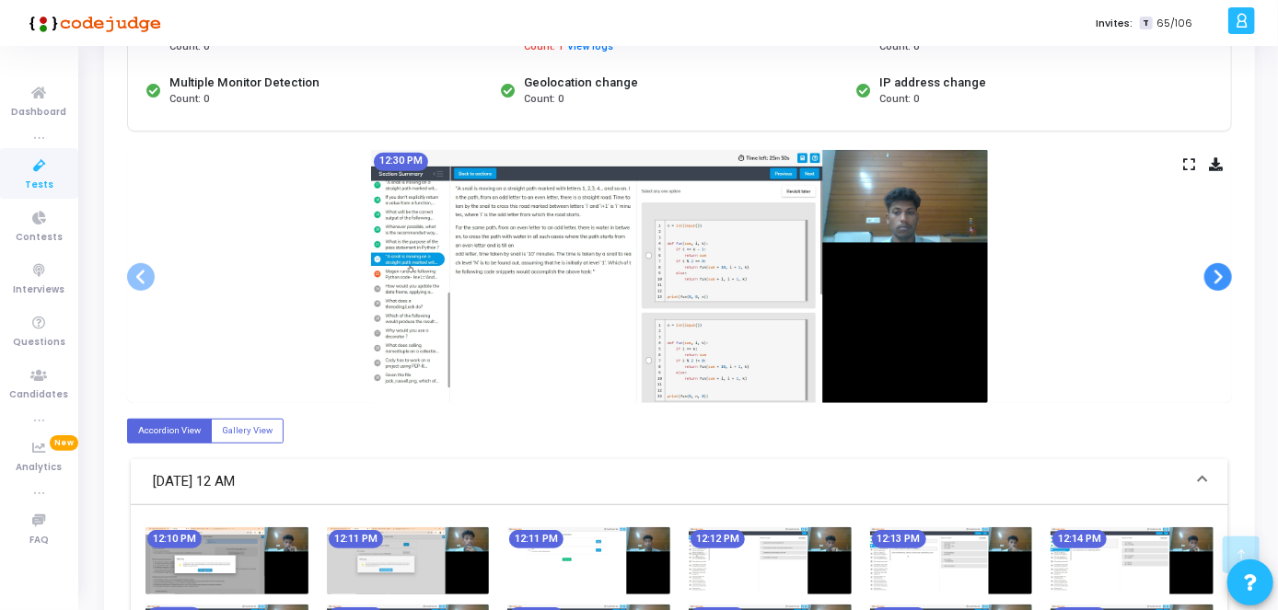
click at [1221, 276] on span at bounding box center [1218, 277] width 28 height 28
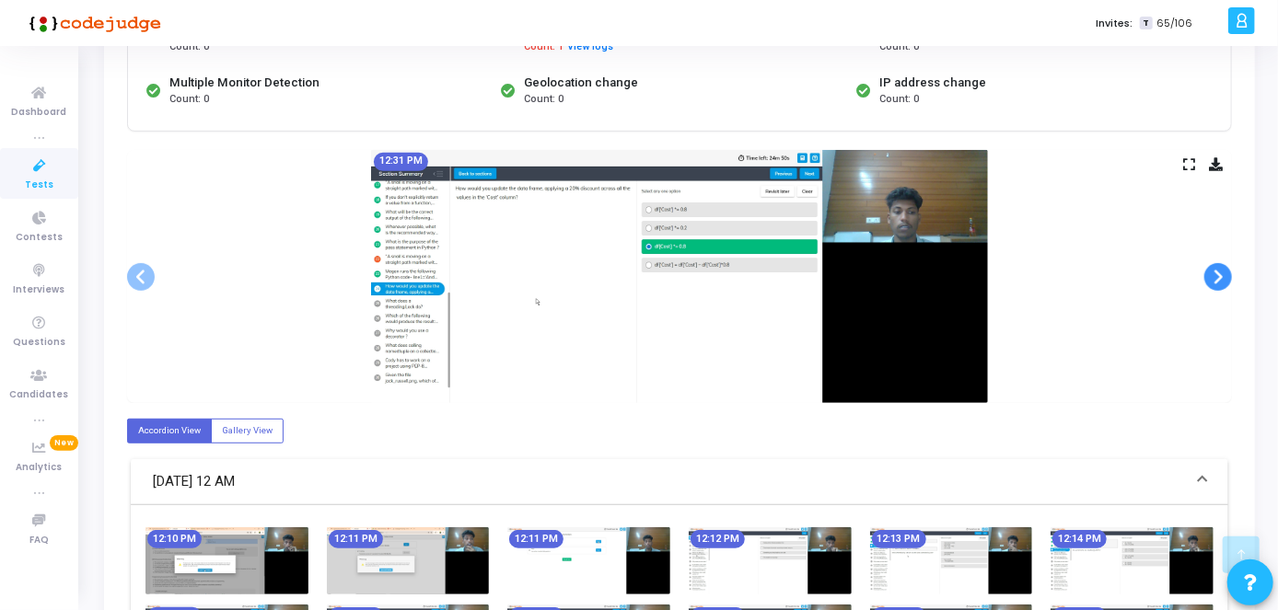
click at [1221, 276] on span at bounding box center [1218, 277] width 28 height 28
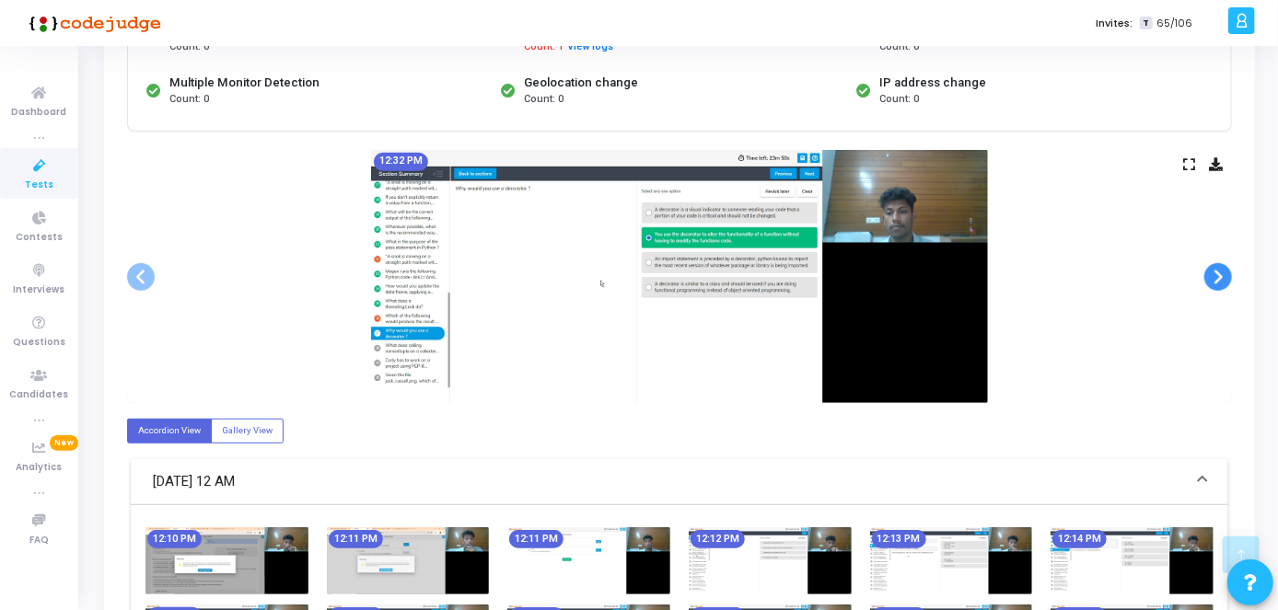
click at [1221, 276] on span at bounding box center [1218, 277] width 28 height 28
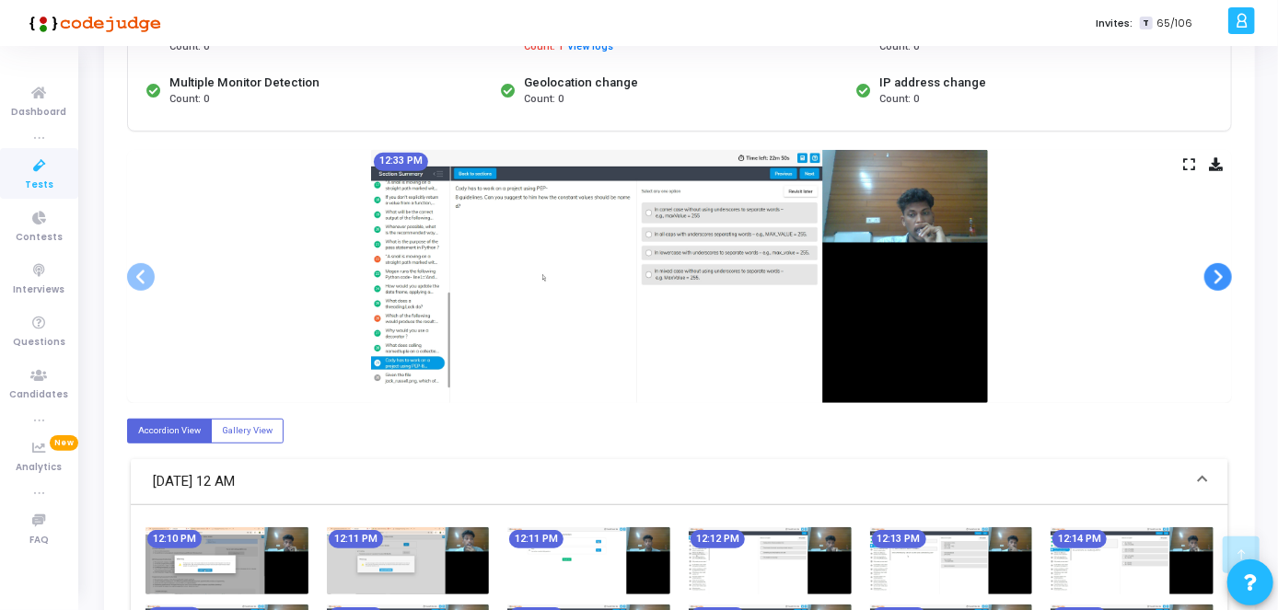
click at [1221, 276] on span at bounding box center [1218, 277] width 28 height 28
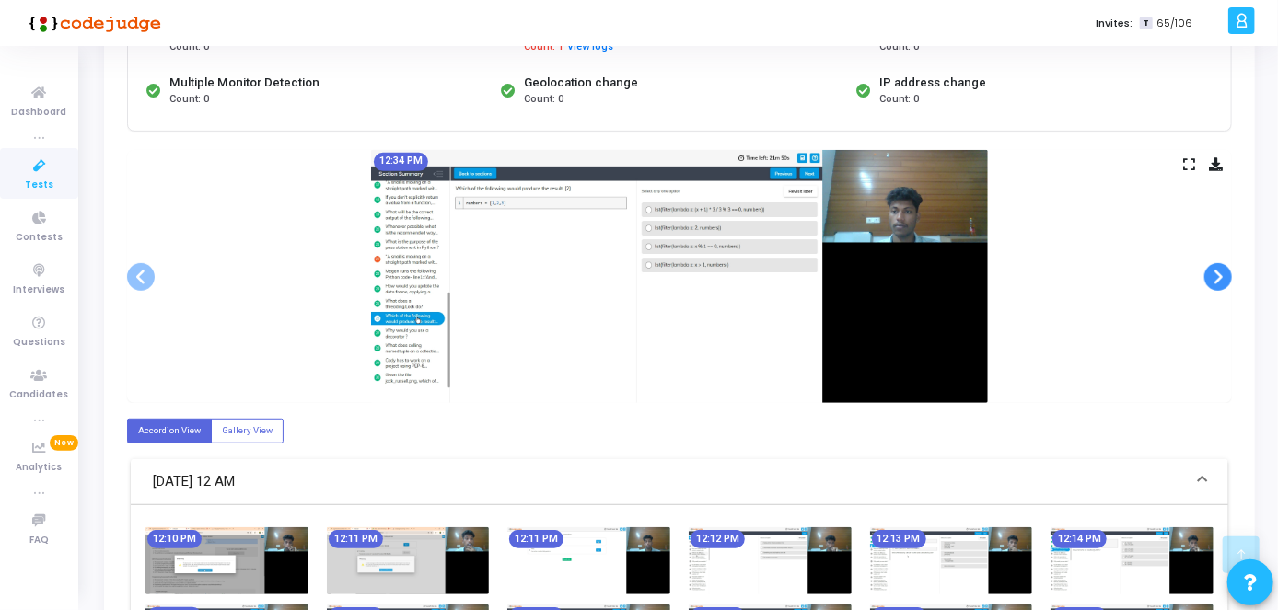
click at [1215, 276] on span at bounding box center [1218, 277] width 28 height 28
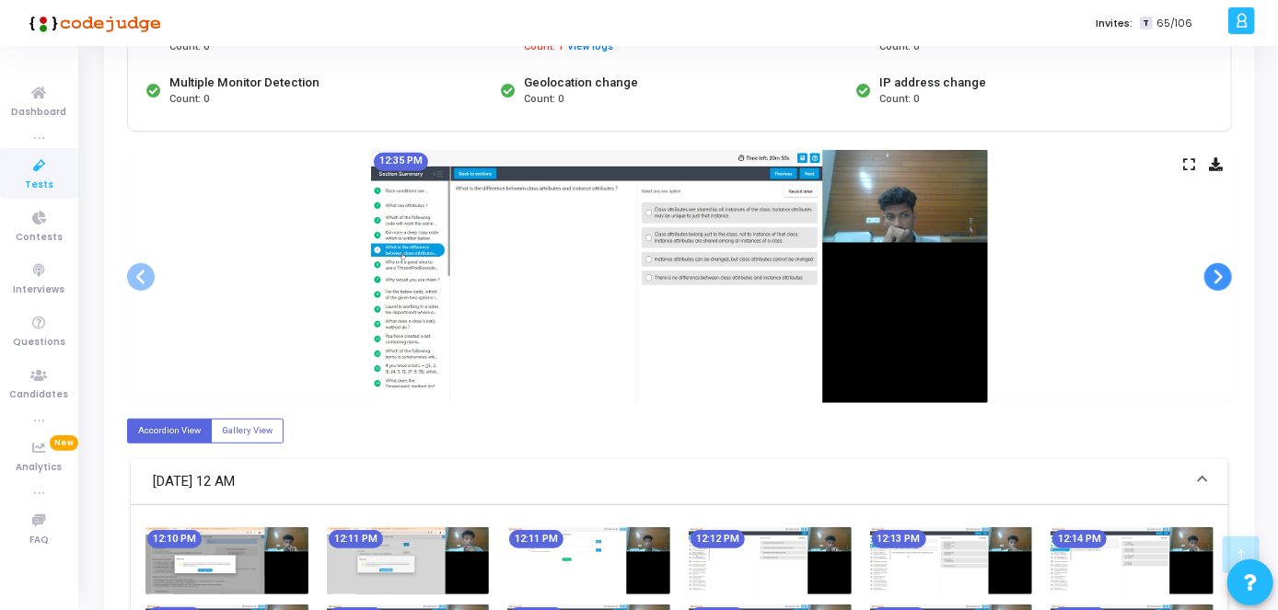
click at [1215, 276] on span at bounding box center [1218, 277] width 28 height 28
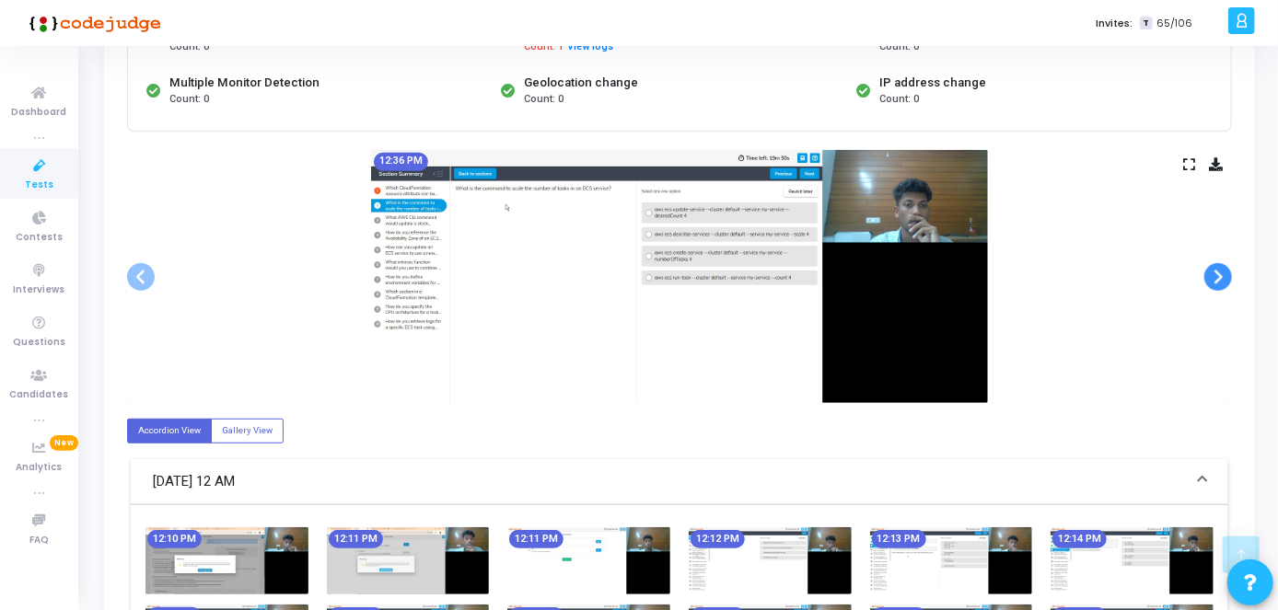
click at [1215, 276] on span at bounding box center [1218, 277] width 28 height 28
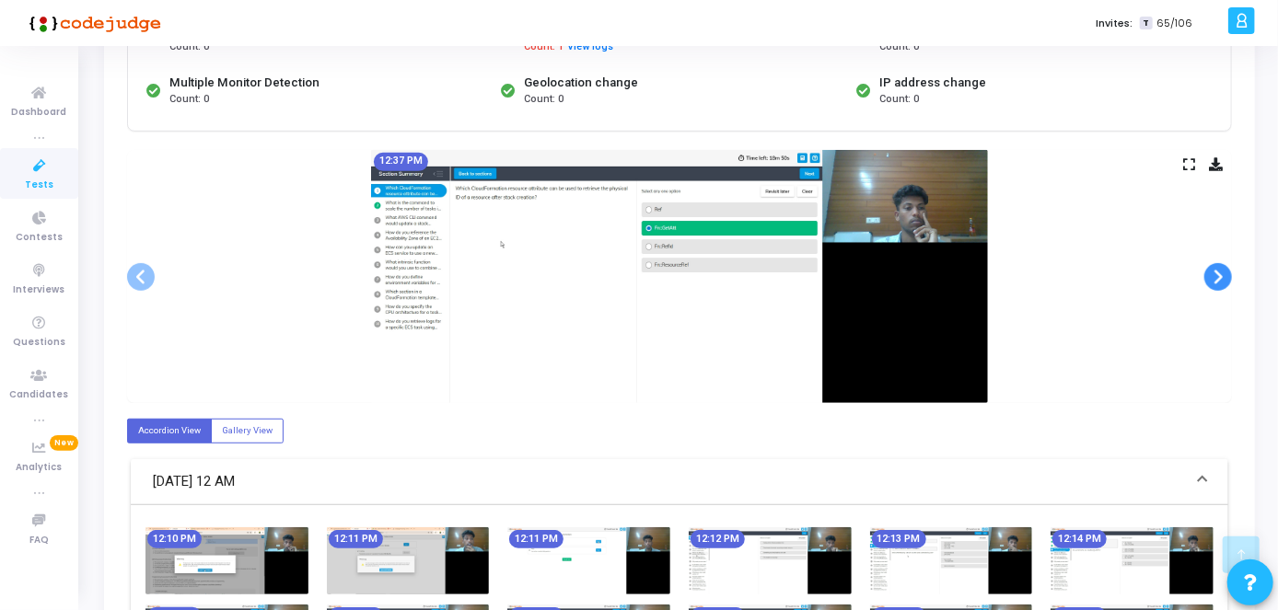
click at [1215, 276] on span at bounding box center [1218, 277] width 28 height 28
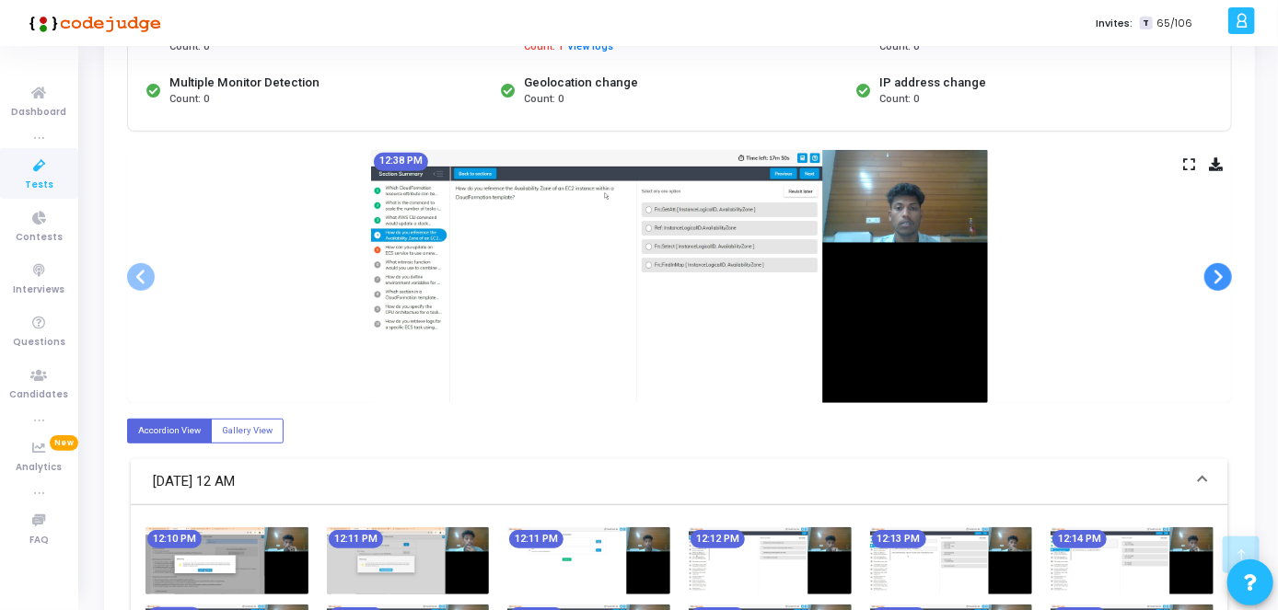
click at [1215, 276] on span at bounding box center [1218, 277] width 28 height 28
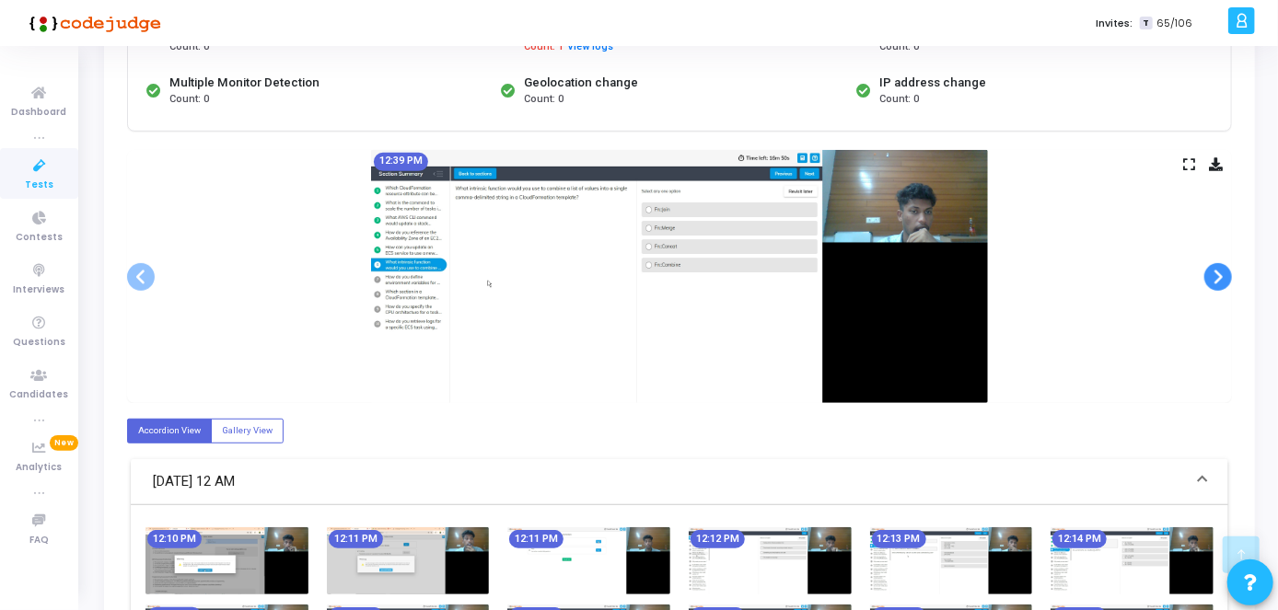
click at [1215, 276] on span at bounding box center [1218, 277] width 28 height 28
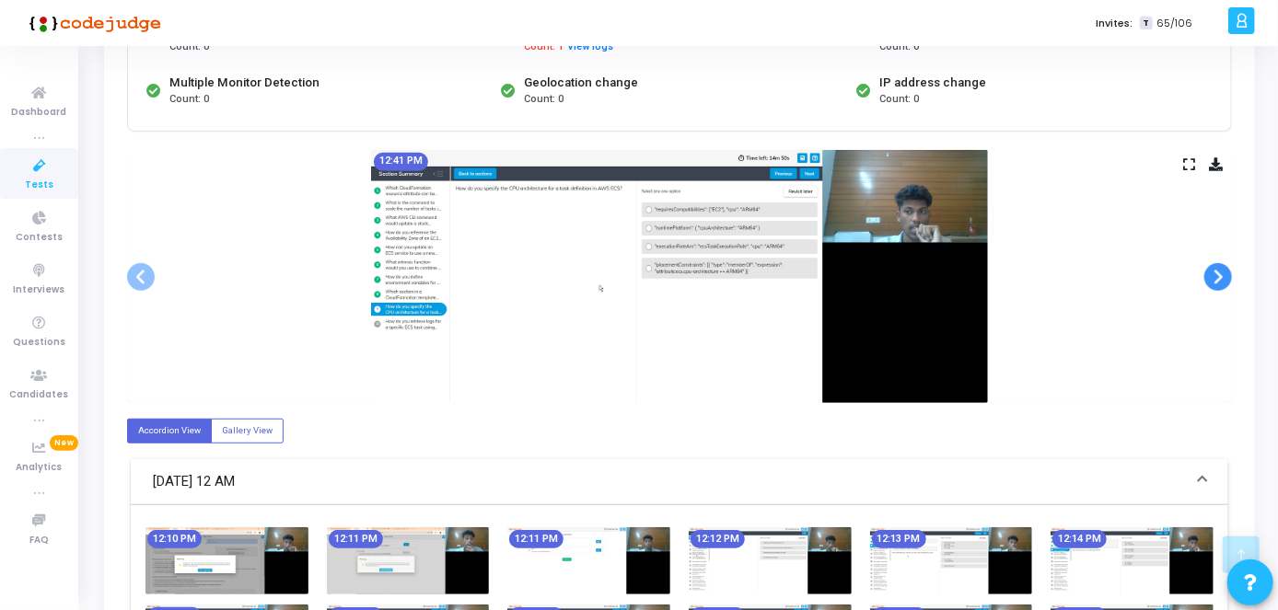
click at [1215, 276] on span at bounding box center [1218, 277] width 28 height 28
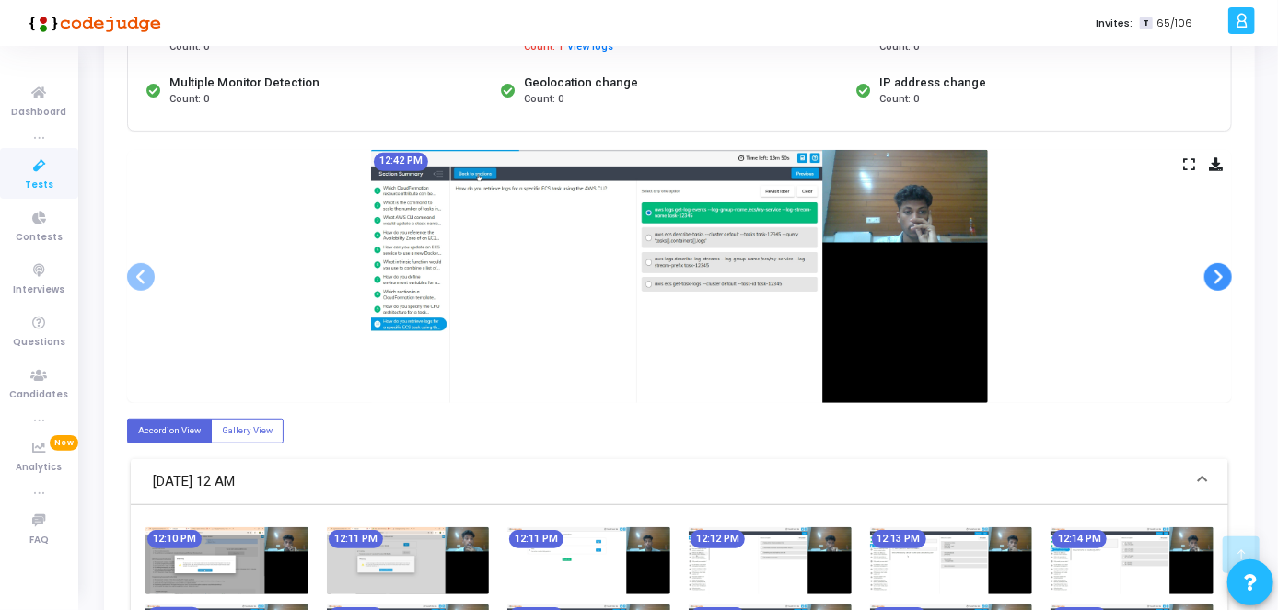
click at [1215, 276] on span at bounding box center [1218, 277] width 28 height 28
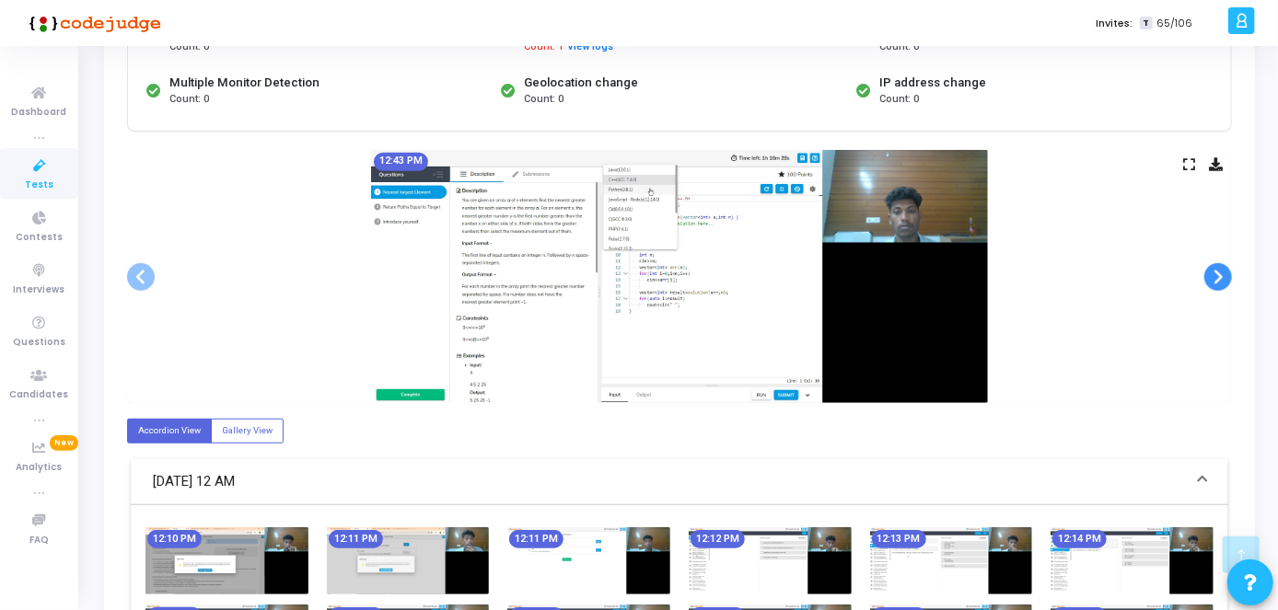
click at [1215, 276] on span at bounding box center [1218, 277] width 28 height 28
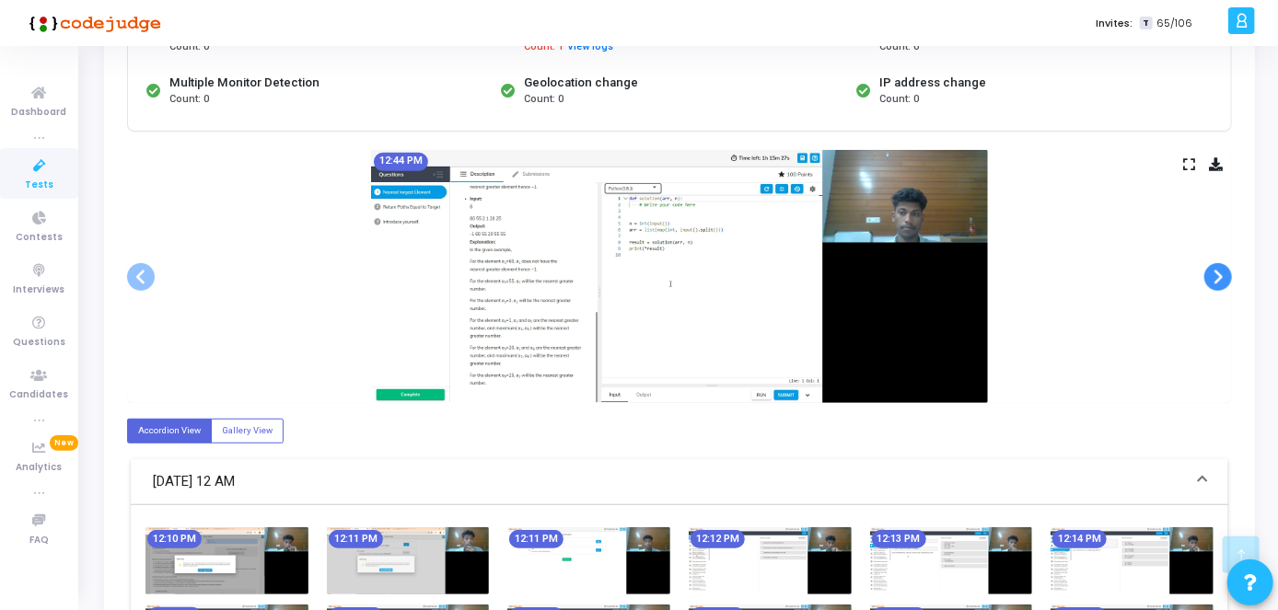
click at [1215, 276] on span at bounding box center [1218, 277] width 28 height 28
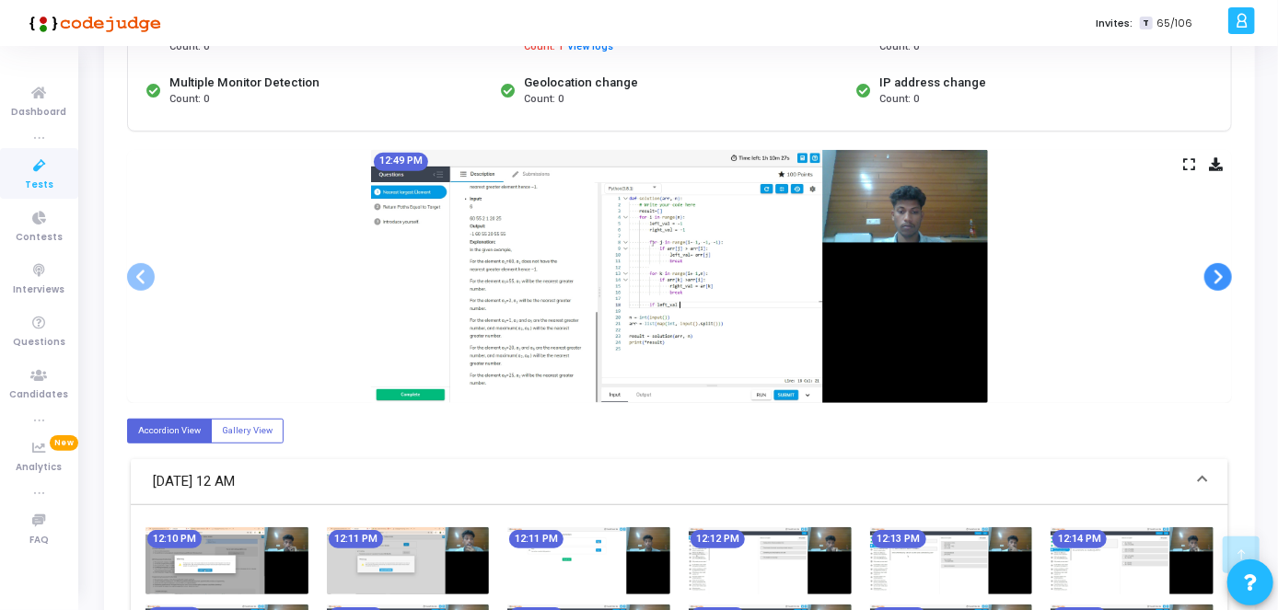
click at [1215, 276] on span at bounding box center [1218, 277] width 28 height 28
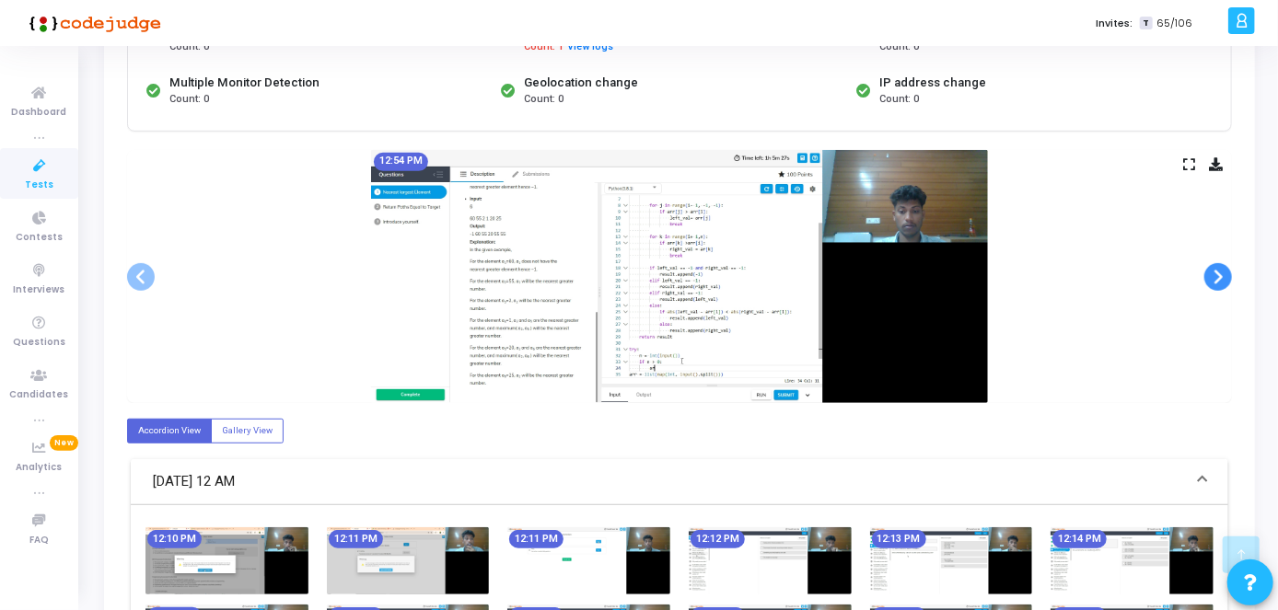
click at [1215, 276] on span at bounding box center [1218, 277] width 28 height 28
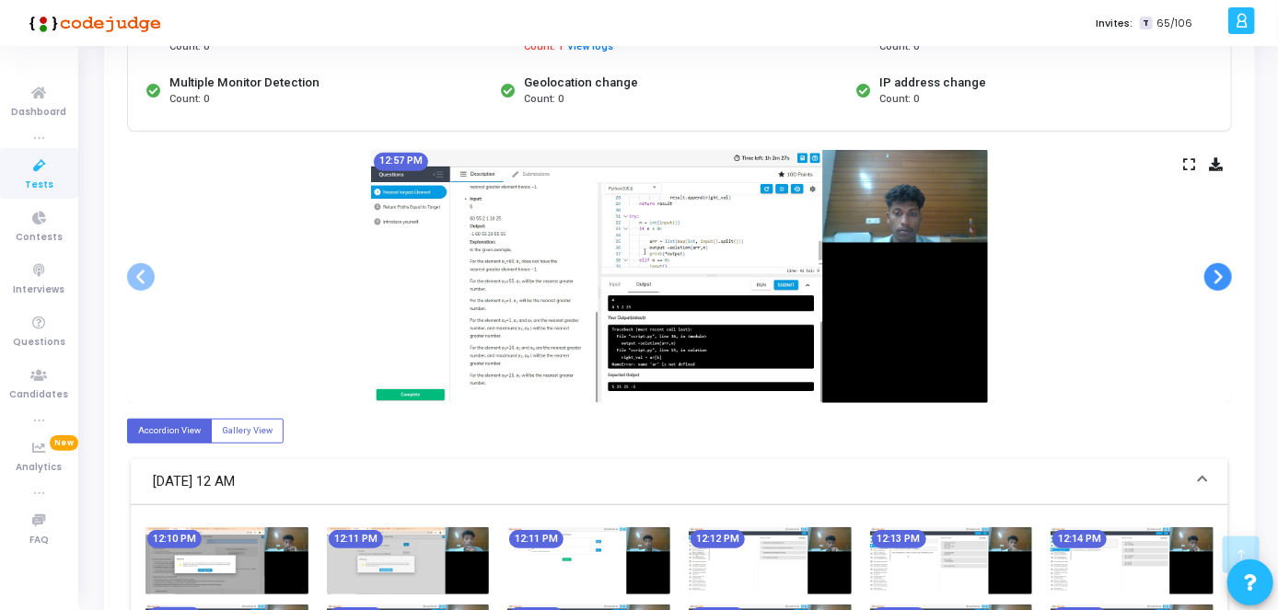
click at [1215, 276] on span at bounding box center [1218, 277] width 28 height 28
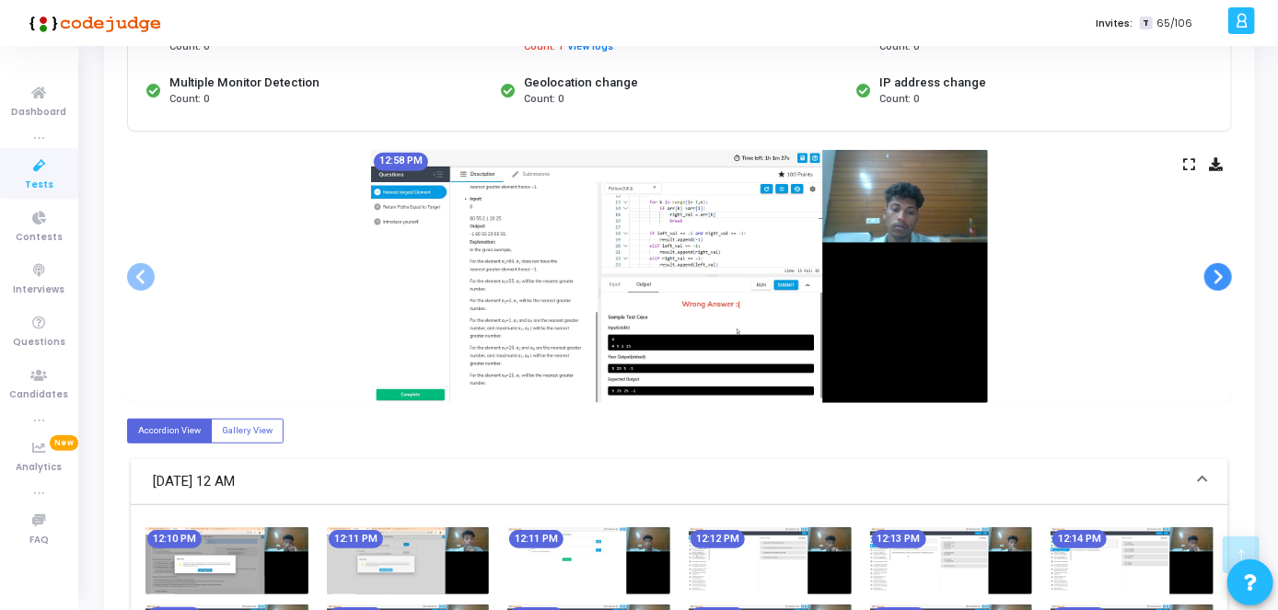
click at [1215, 276] on span at bounding box center [1218, 277] width 28 height 28
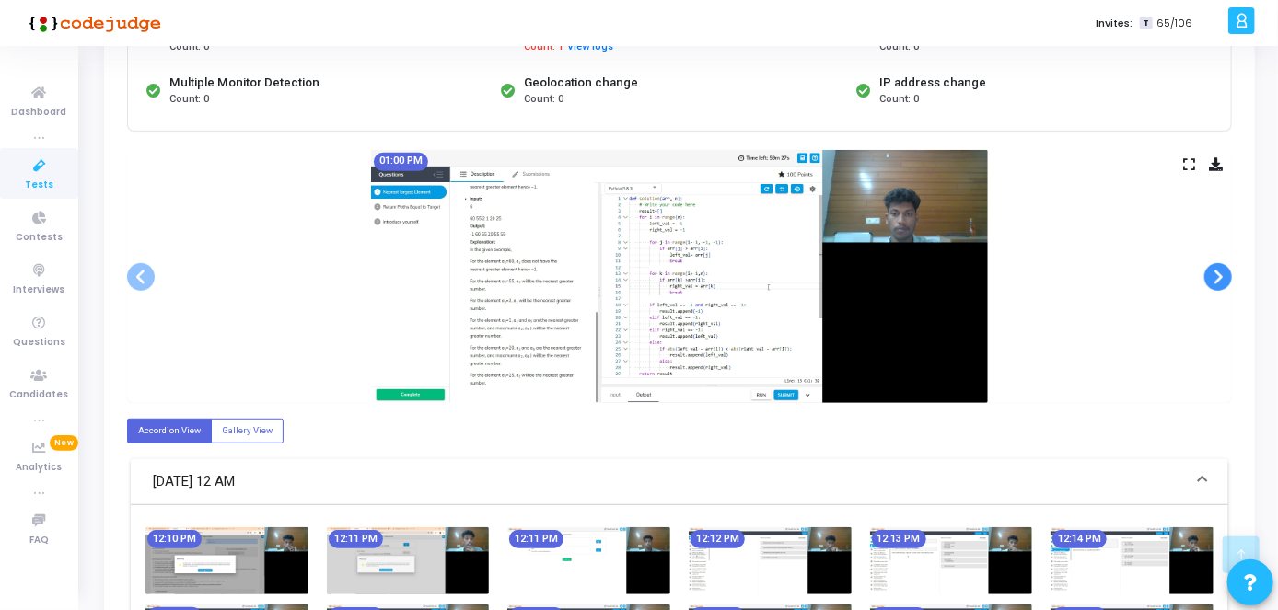
click at [1215, 276] on span at bounding box center [1218, 277] width 28 height 28
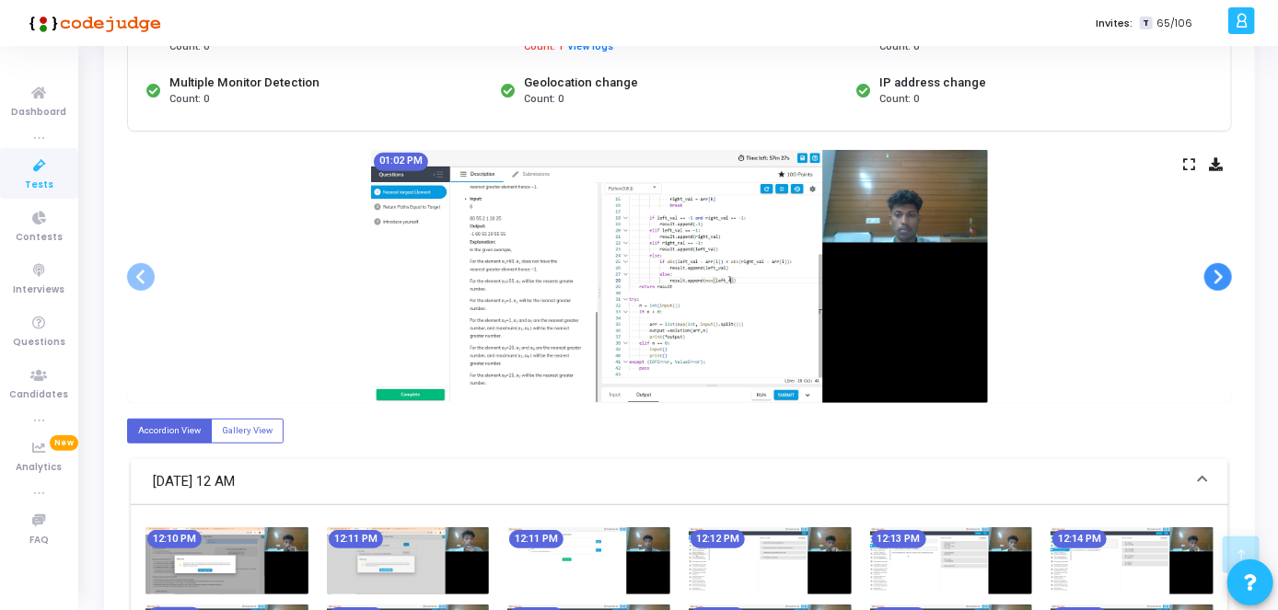
click at [1215, 276] on span at bounding box center [1218, 277] width 28 height 28
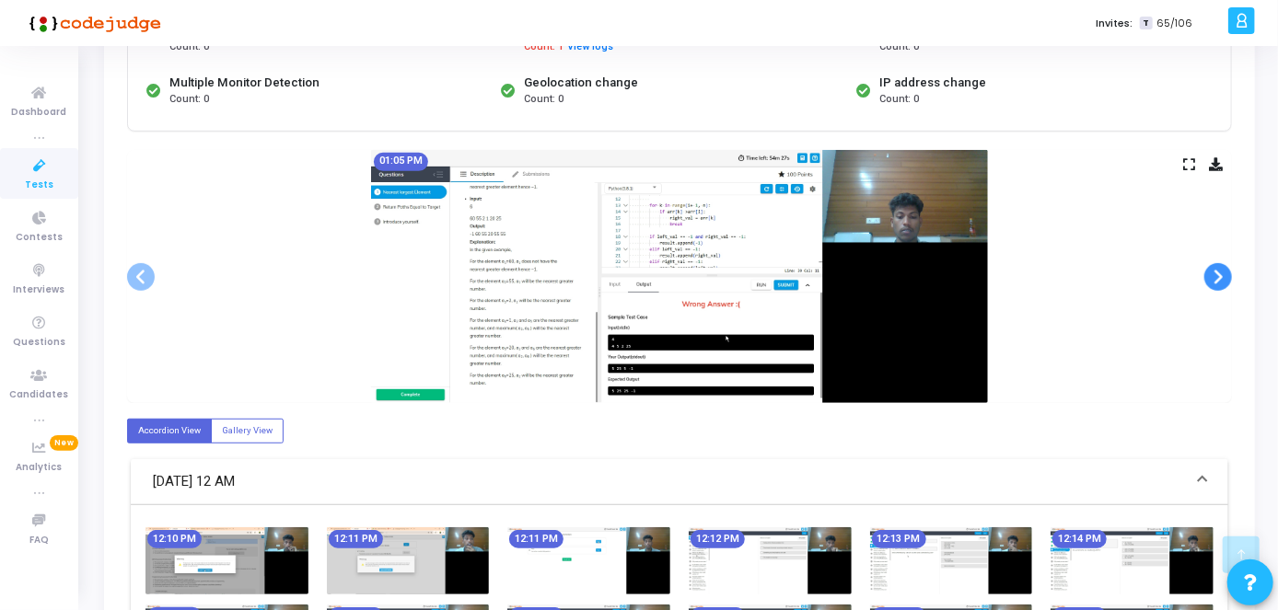
click at [1215, 276] on span at bounding box center [1218, 277] width 28 height 28
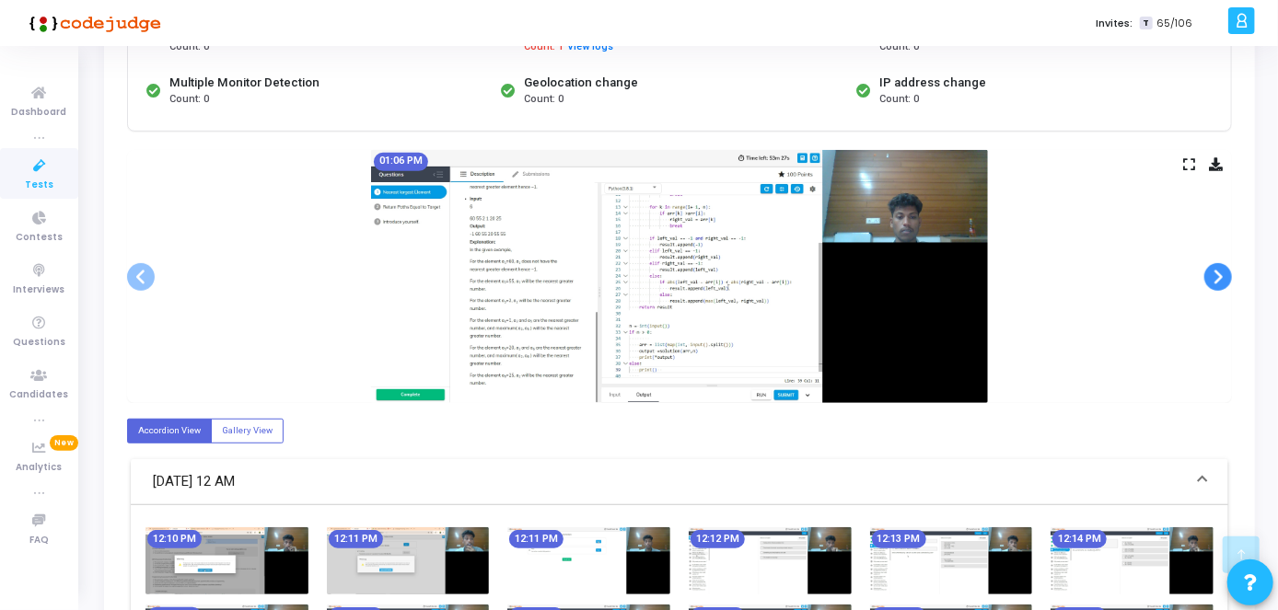
click at [1215, 276] on span at bounding box center [1218, 277] width 28 height 28
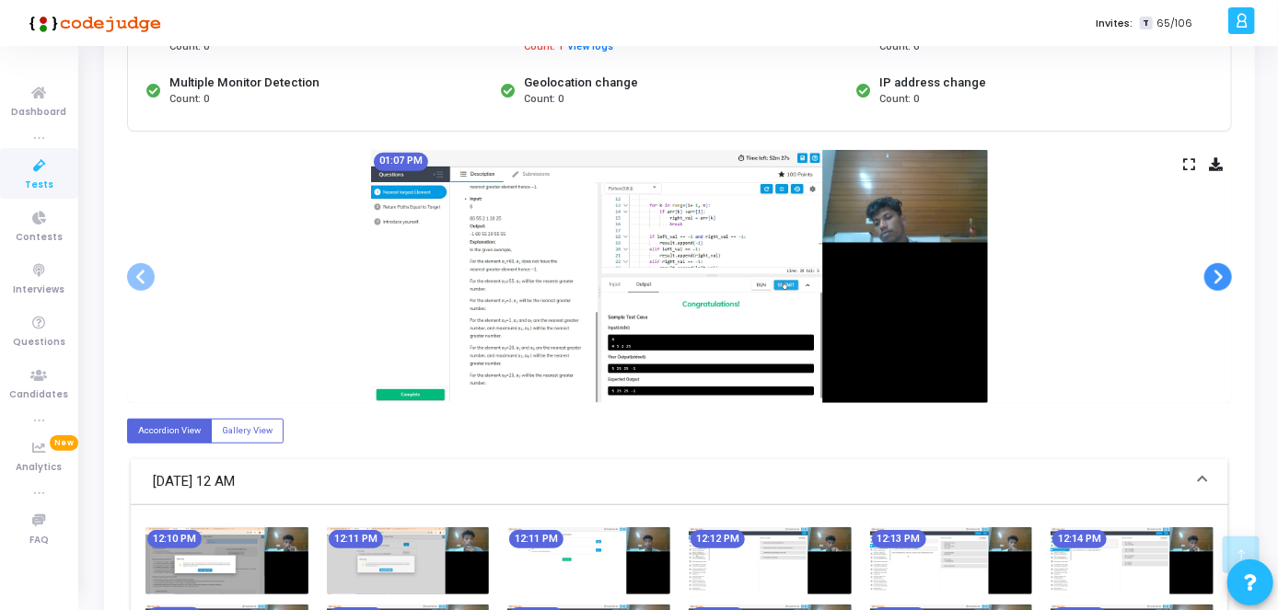
click at [1215, 276] on span at bounding box center [1218, 277] width 28 height 28
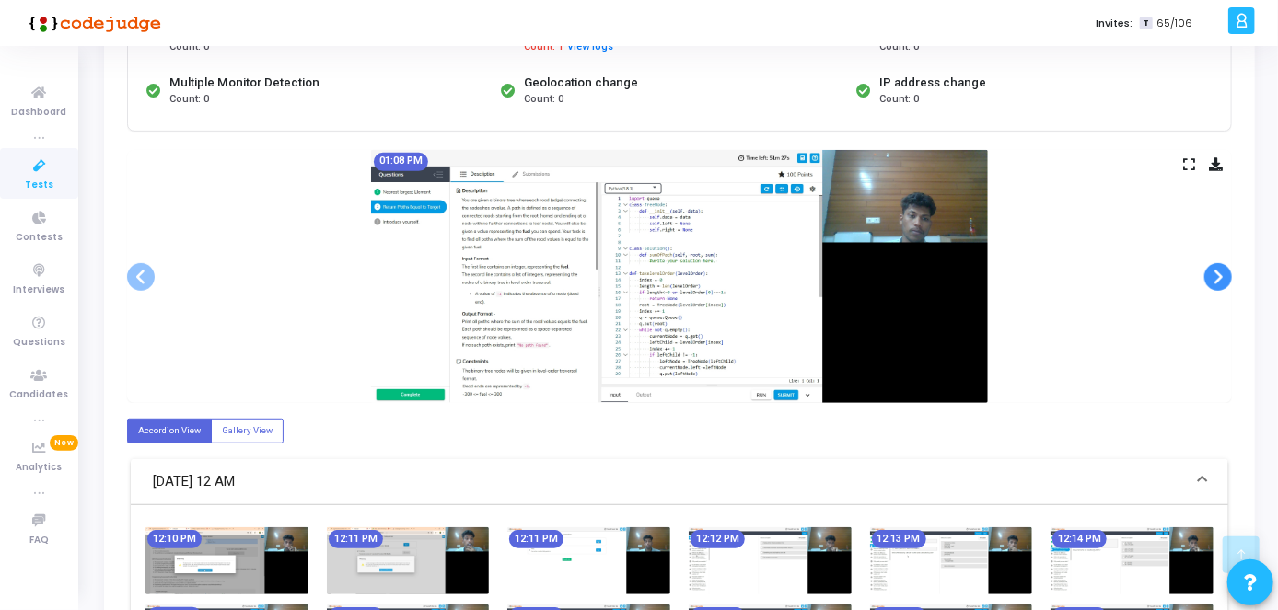
click at [1215, 276] on span at bounding box center [1218, 277] width 28 height 28
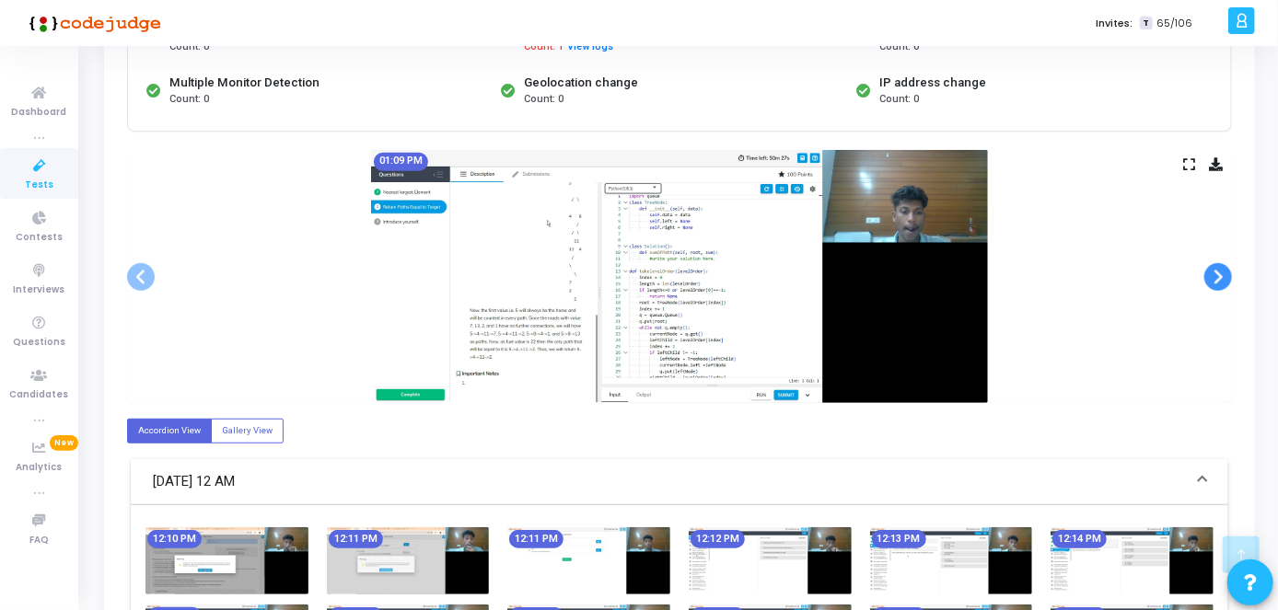
click at [1215, 276] on span at bounding box center [1218, 277] width 28 height 28
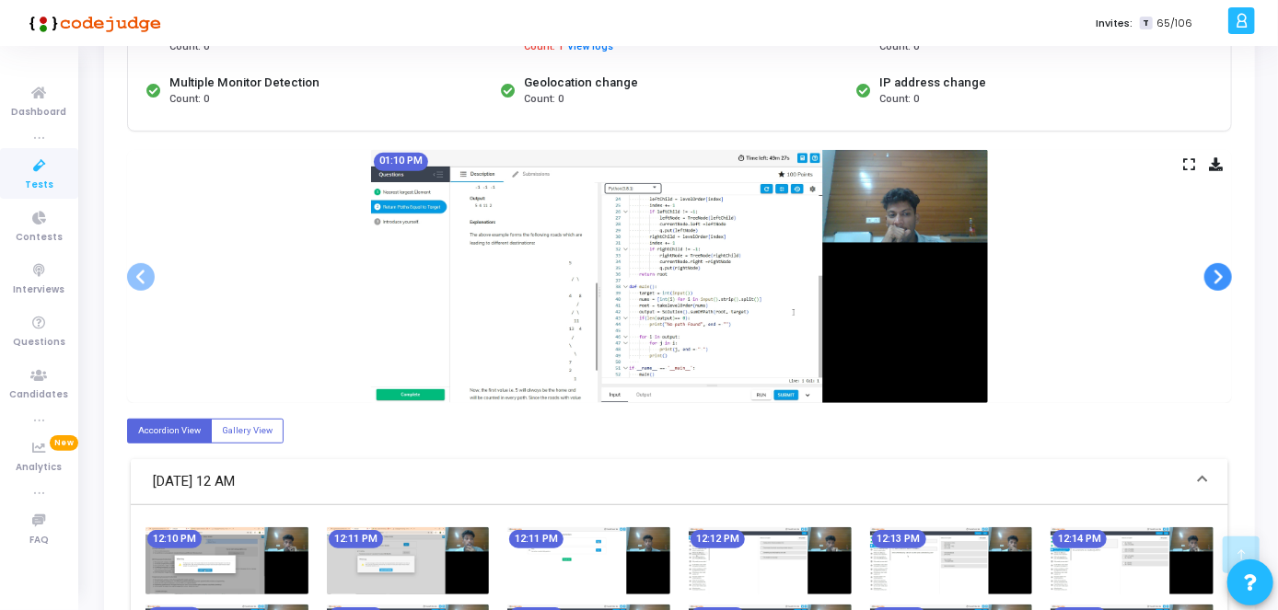
click at [1215, 276] on span at bounding box center [1218, 277] width 28 height 28
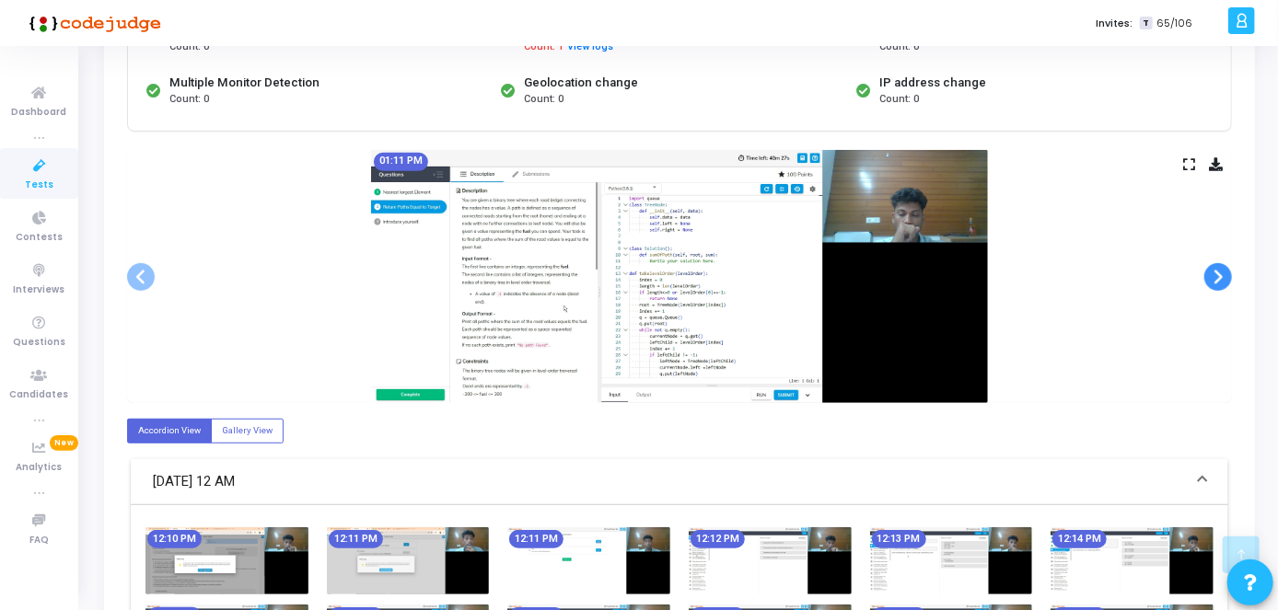
click at [1215, 276] on span at bounding box center [1218, 277] width 28 height 28
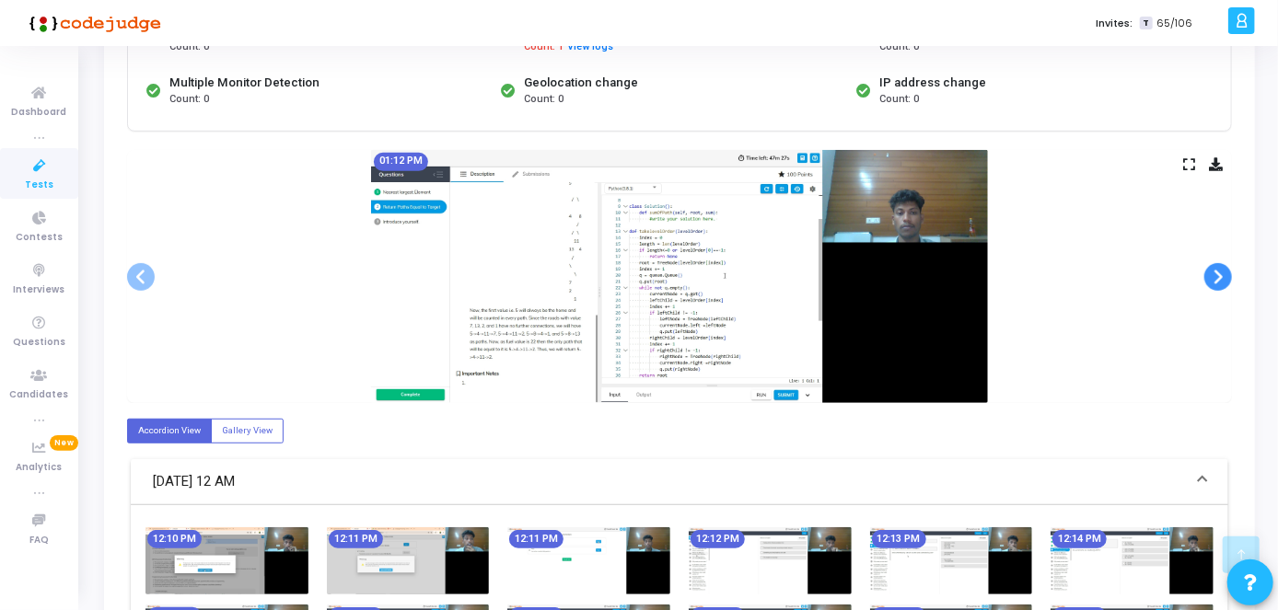
click at [1215, 276] on span at bounding box center [1218, 277] width 28 height 28
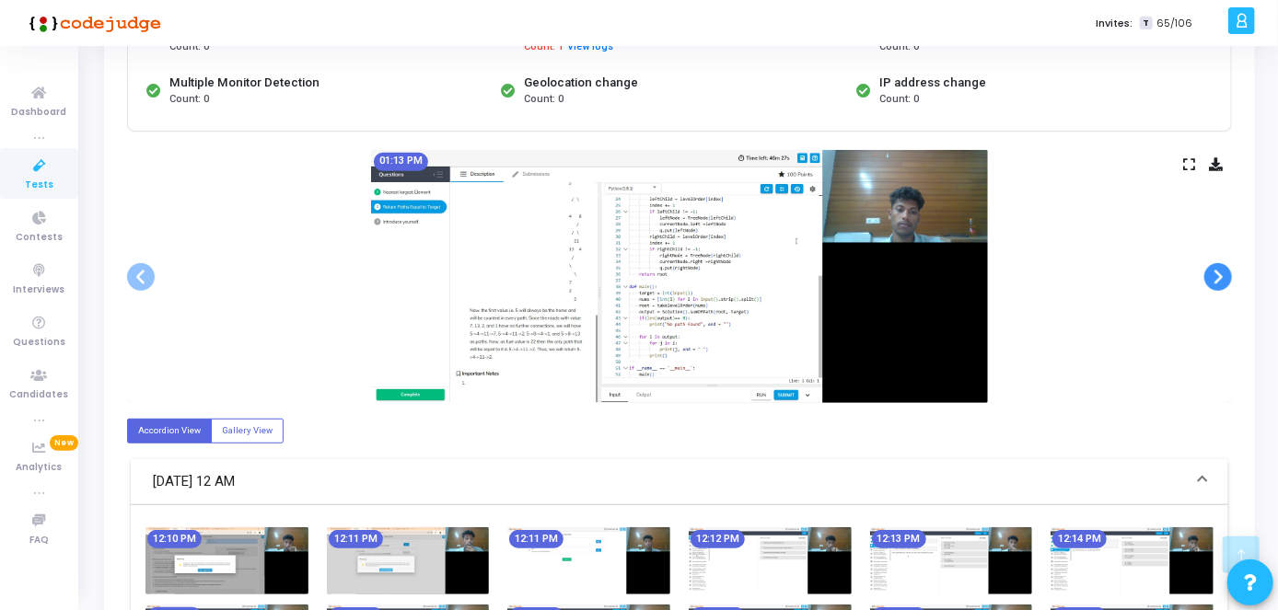
click at [1215, 276] on span at bounding box center [1218, 277] width 28 height 28
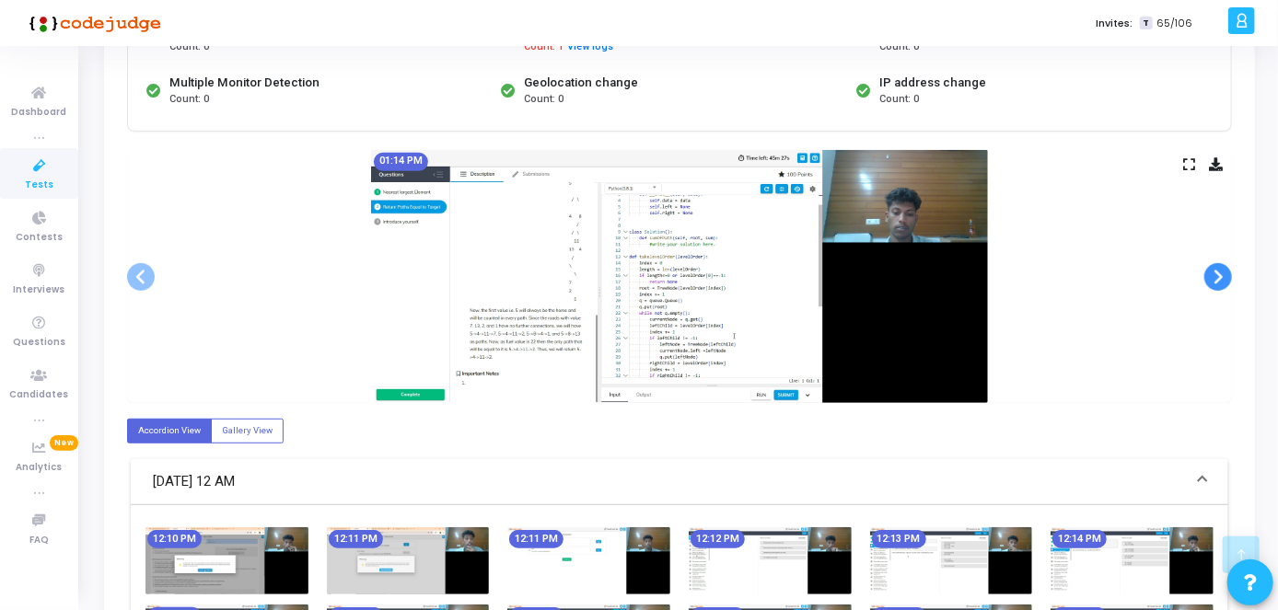
click at [1215, 276] on span at bounding box center [1218, 277] width 28 height 28
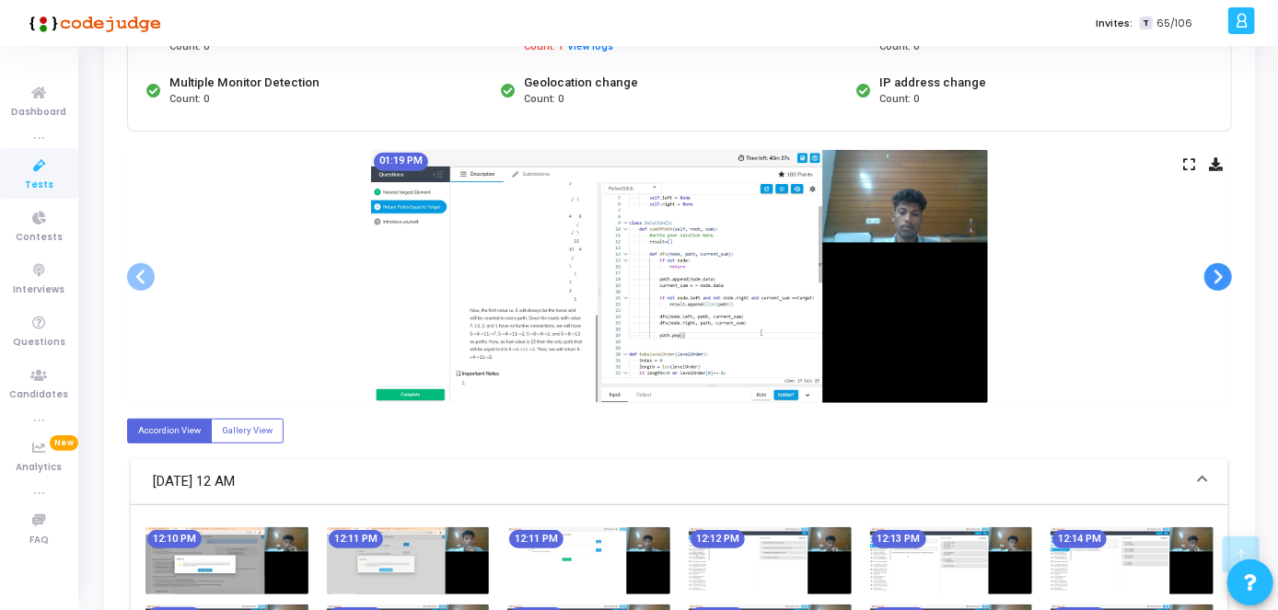
click at [1215, 276] on span at bounding box center [1218, 277] width 28 height 28
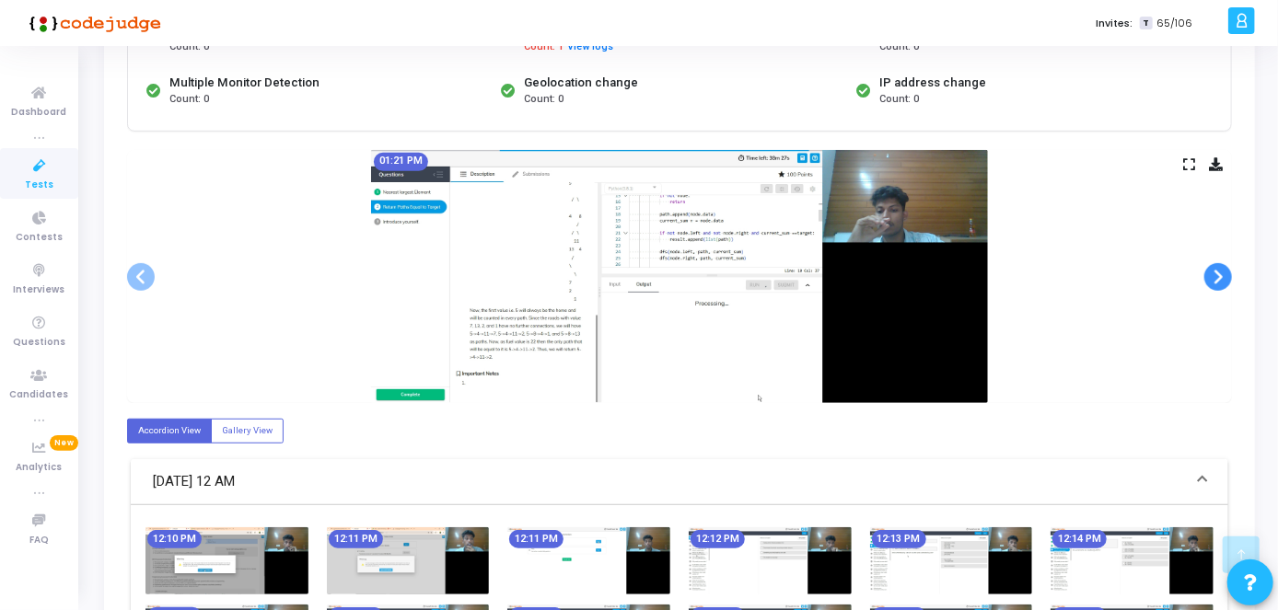
click at [1215, 276] on span at bounding box center [1218, 277] width 28 height 28
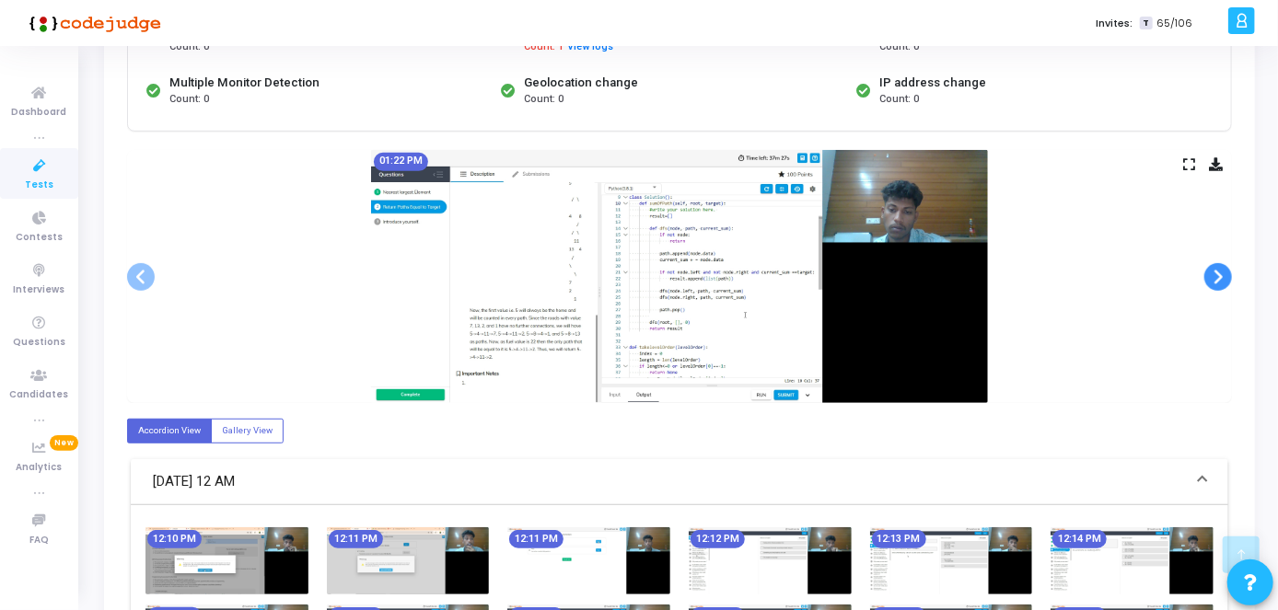
click at [1215, 276] on span at bounding box center [1218, 277] width 28 height 28
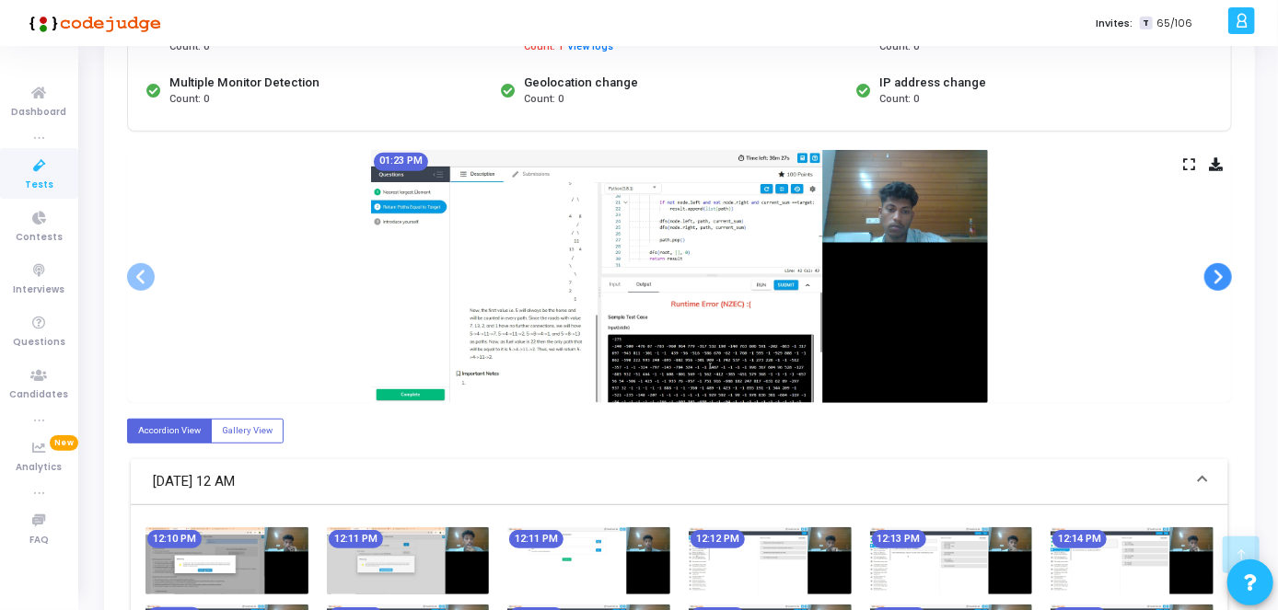
click at [1215, 276] on span at bounding box center [1218, 277] width 28 height 28
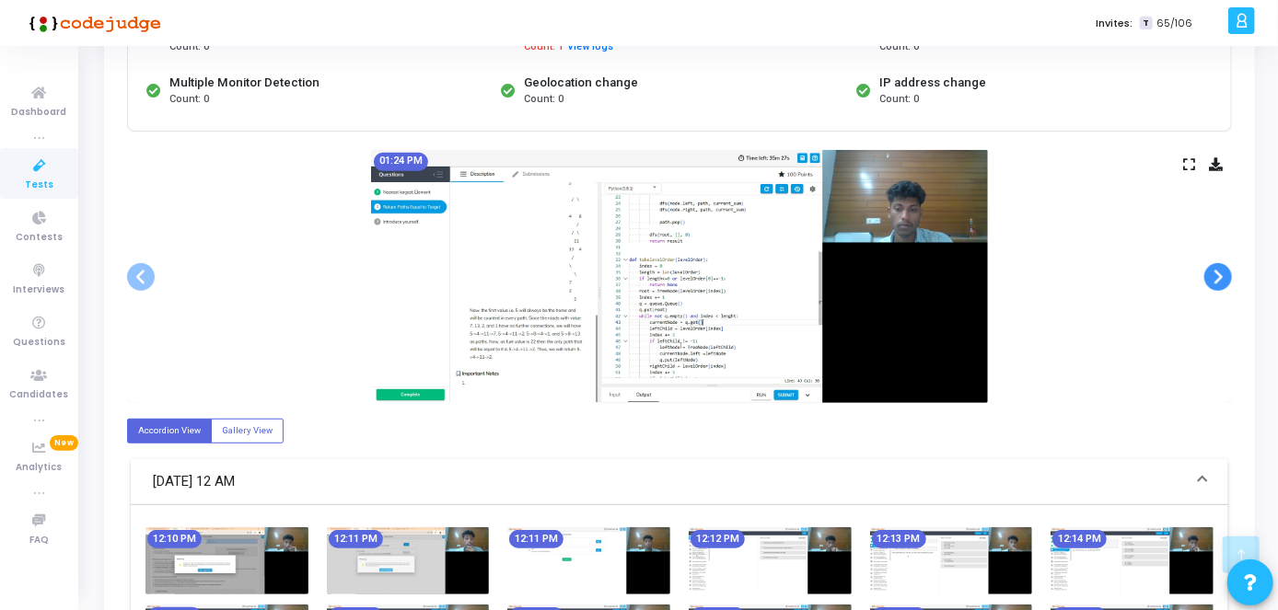
click at [1215, 276] on span at bounding box center [1218, 277] width 28 height 28
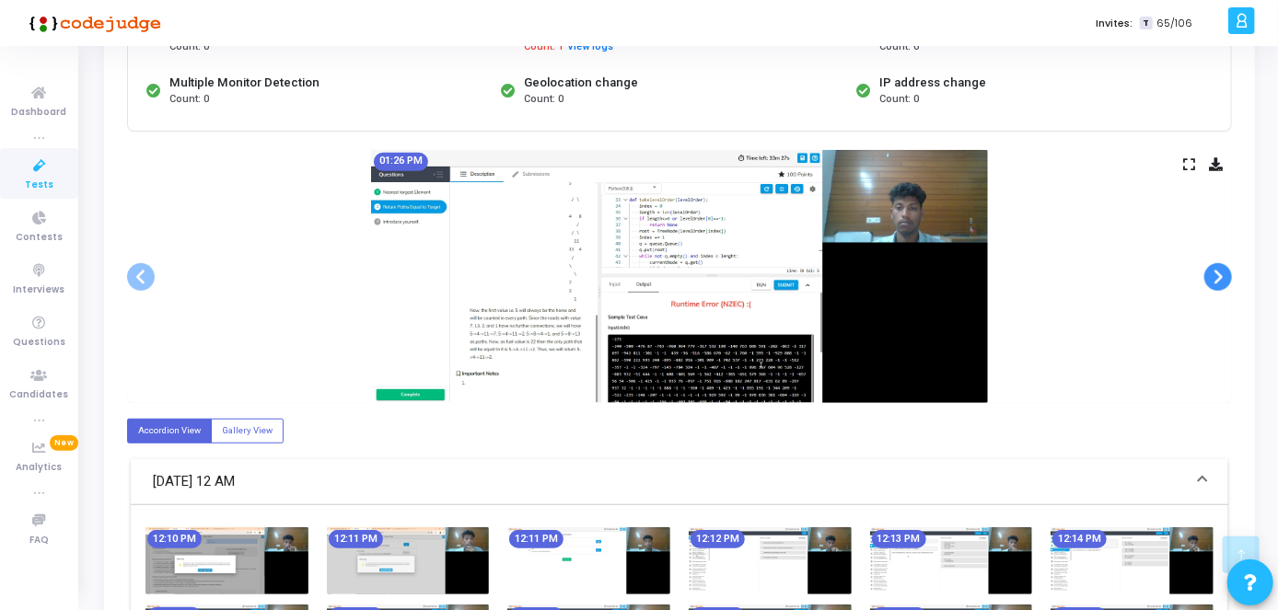
click at [1215, 276] on span at bounding box center [1218, 277] width 28 height 28
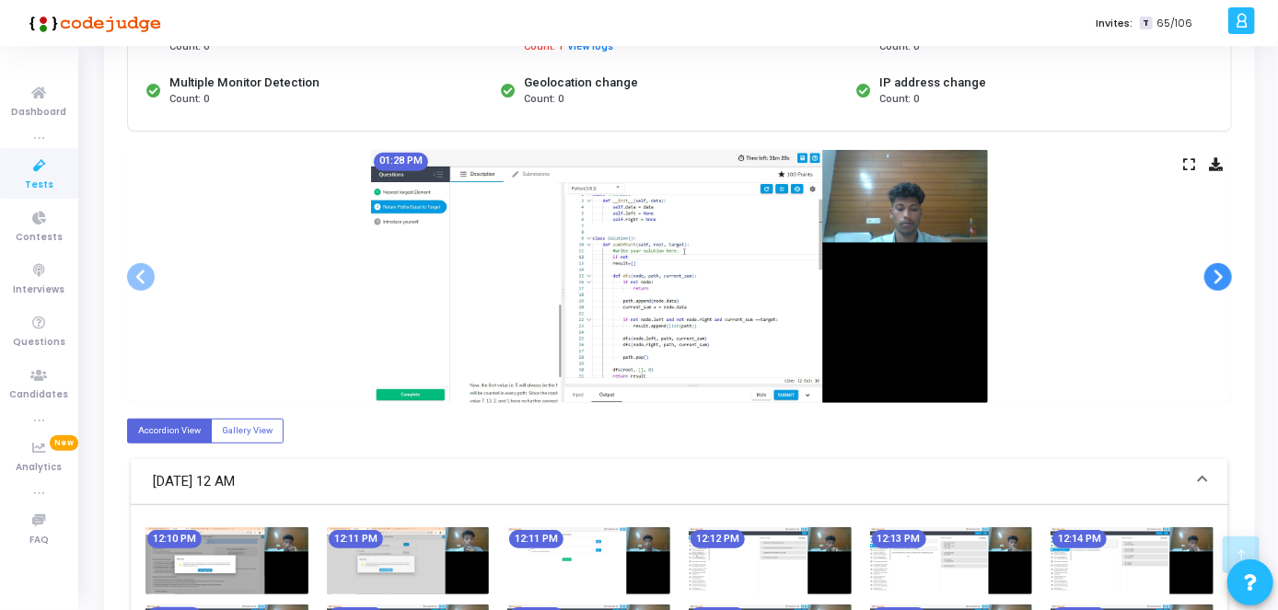
click at [1215, 276] on span at bounding box center [1218, 277] width 28 height 28
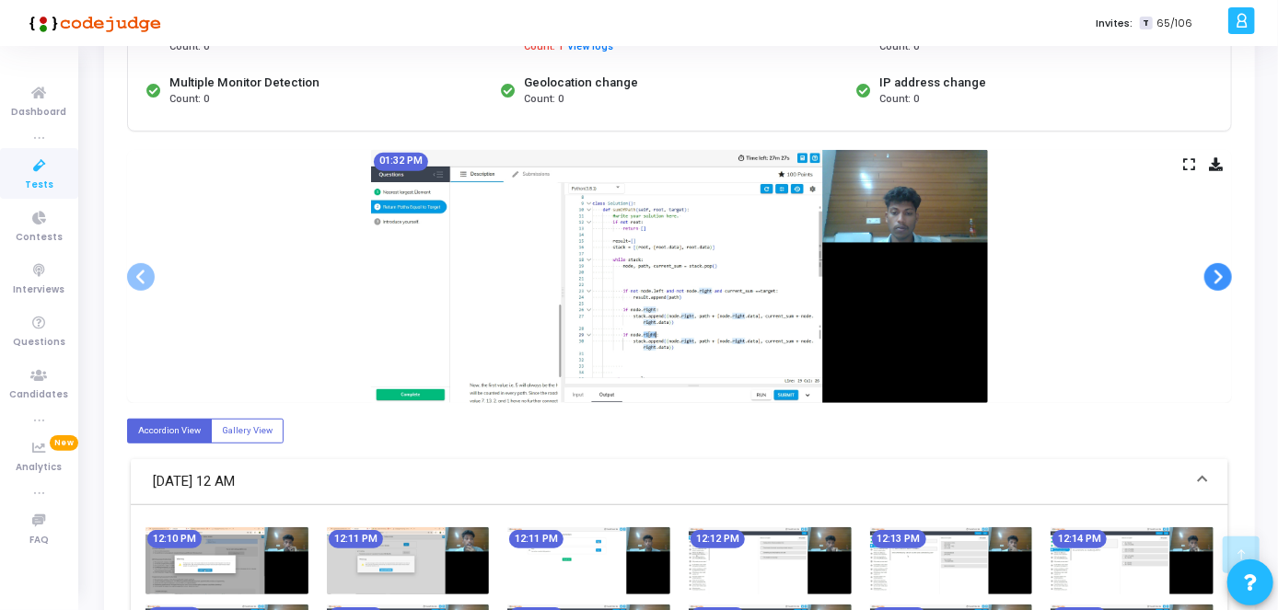
click at [1215, 276] on span at bounding box center [1218, 277] width 28 height 28
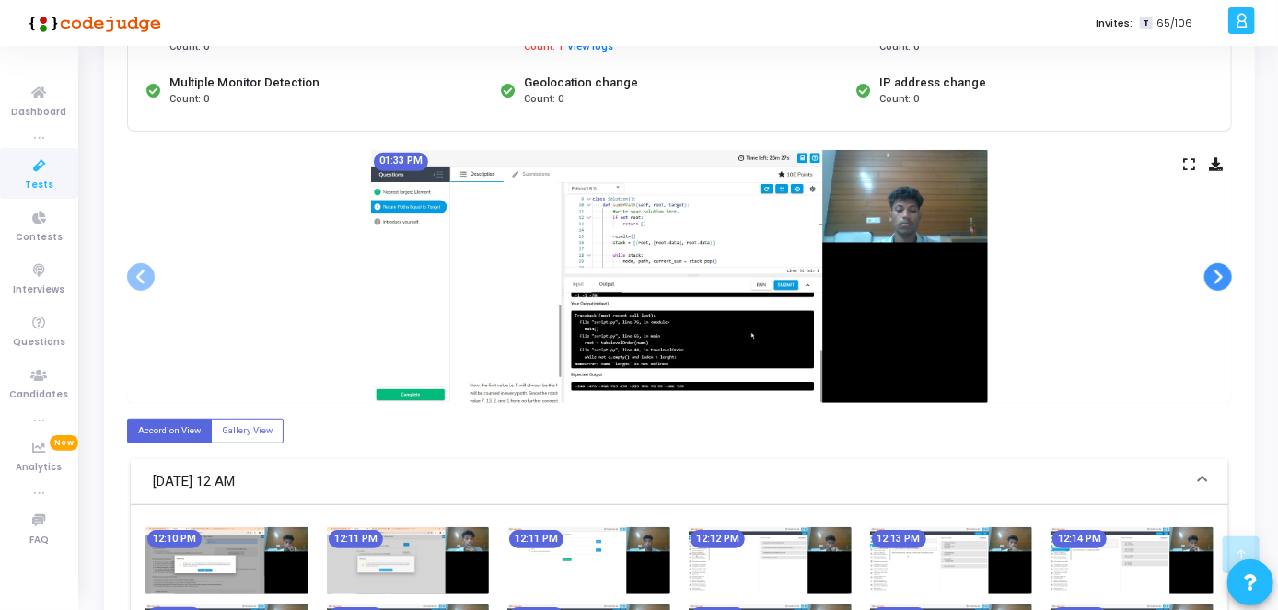
click at [1215, 276] on span at bounding box center [1218, 277] width 28 height 28
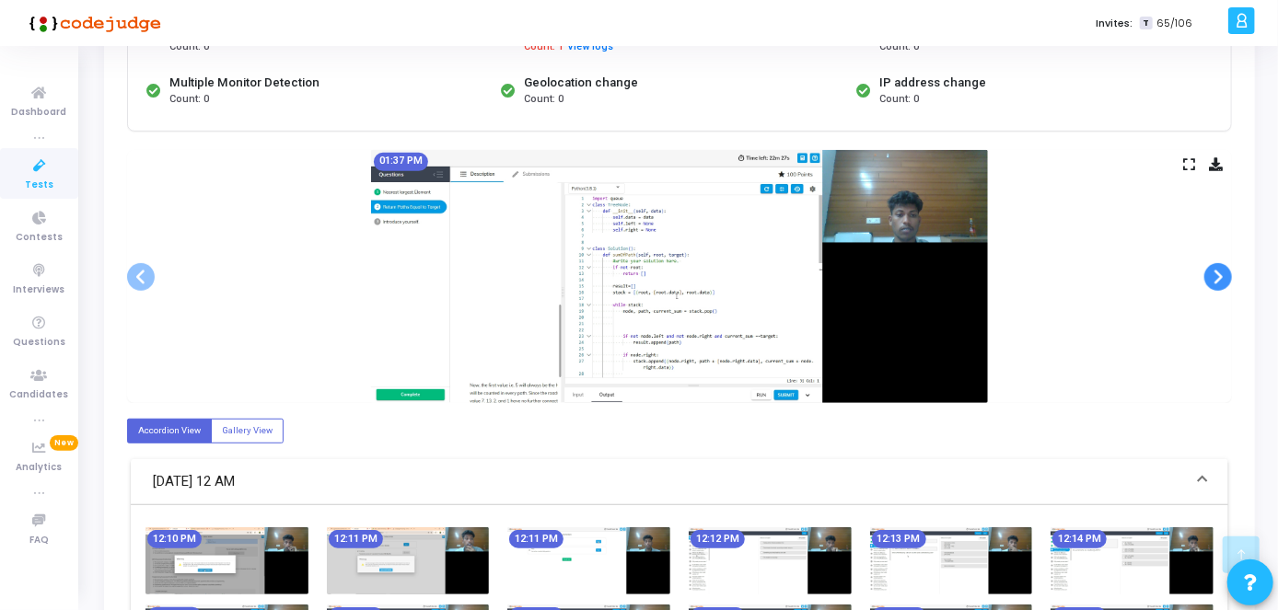
click at [1215, 276] on span at bounding box center [1218, 277] width 28 height 28
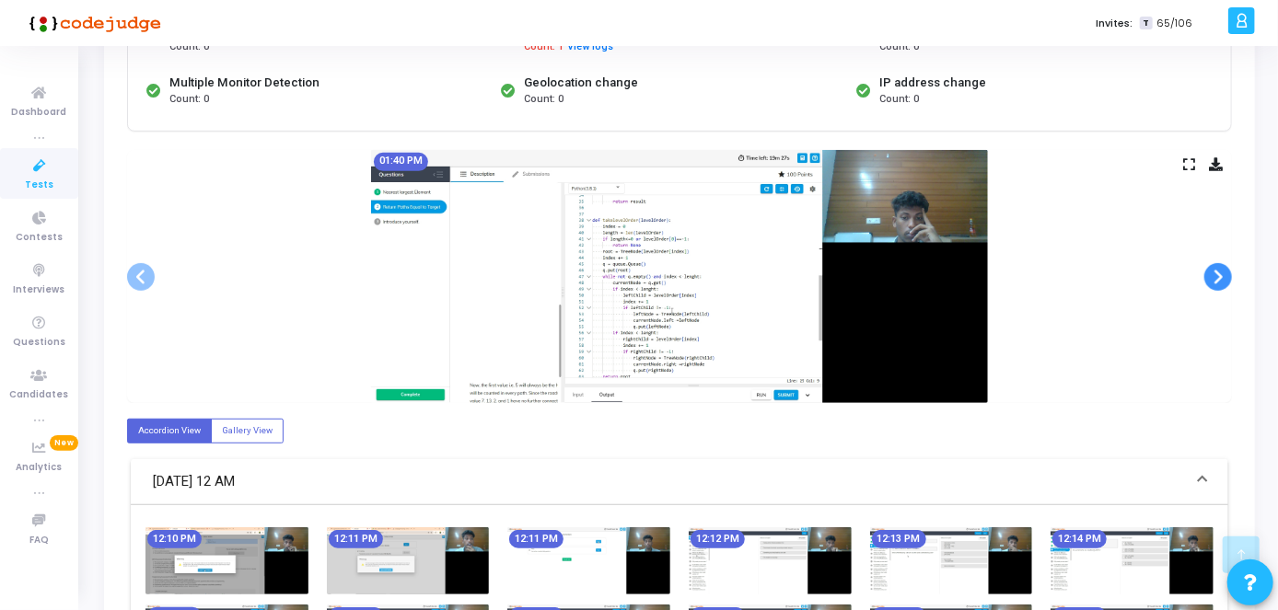
click at [1215, 276] on span at bounding box center [1218, 277] width 28 height 28
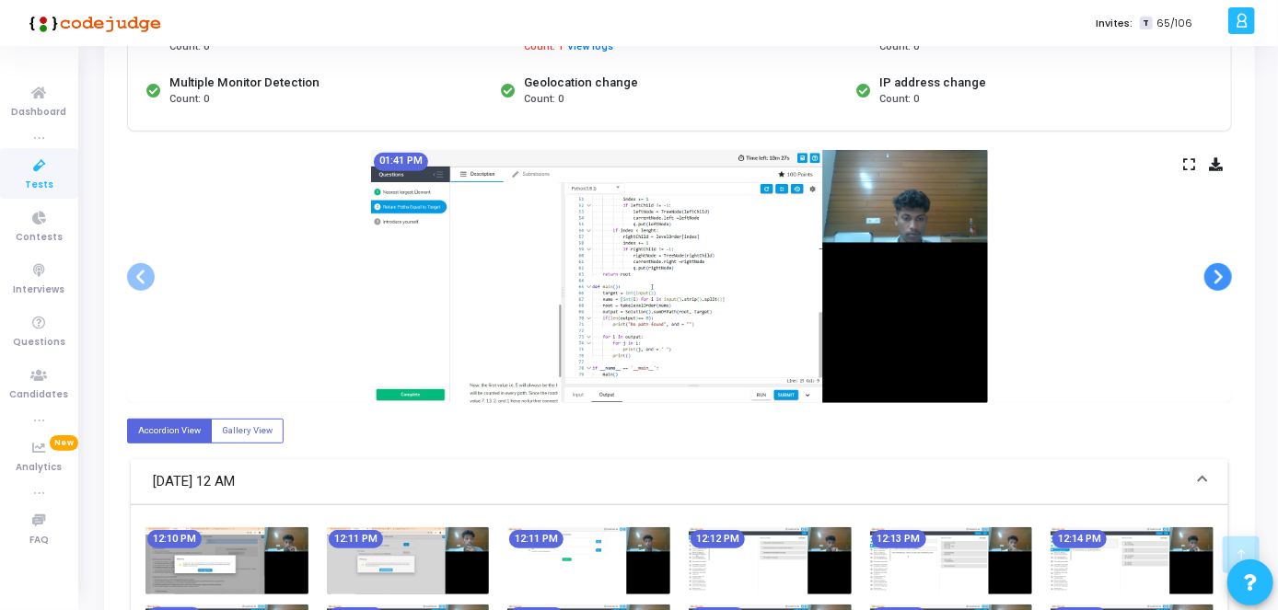
click at [1215, 276] on span at bounding box center [1218, 277] width 28 height 28
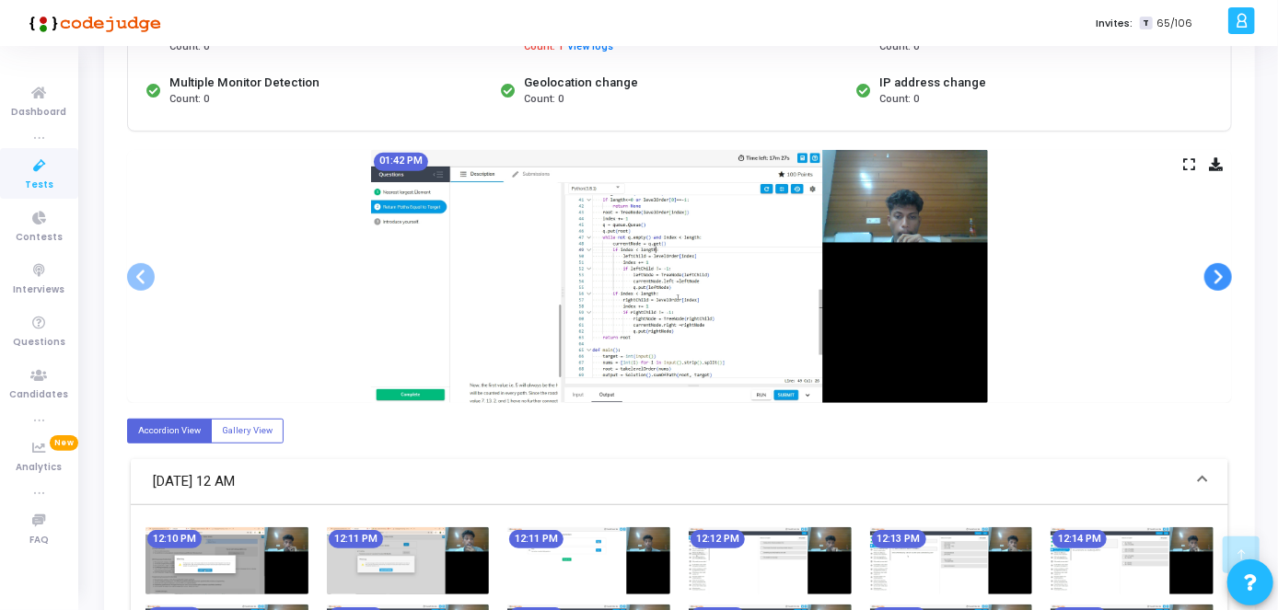
click at [1215, 276] on span at bounding box center [1218, 277] width 28 height 28
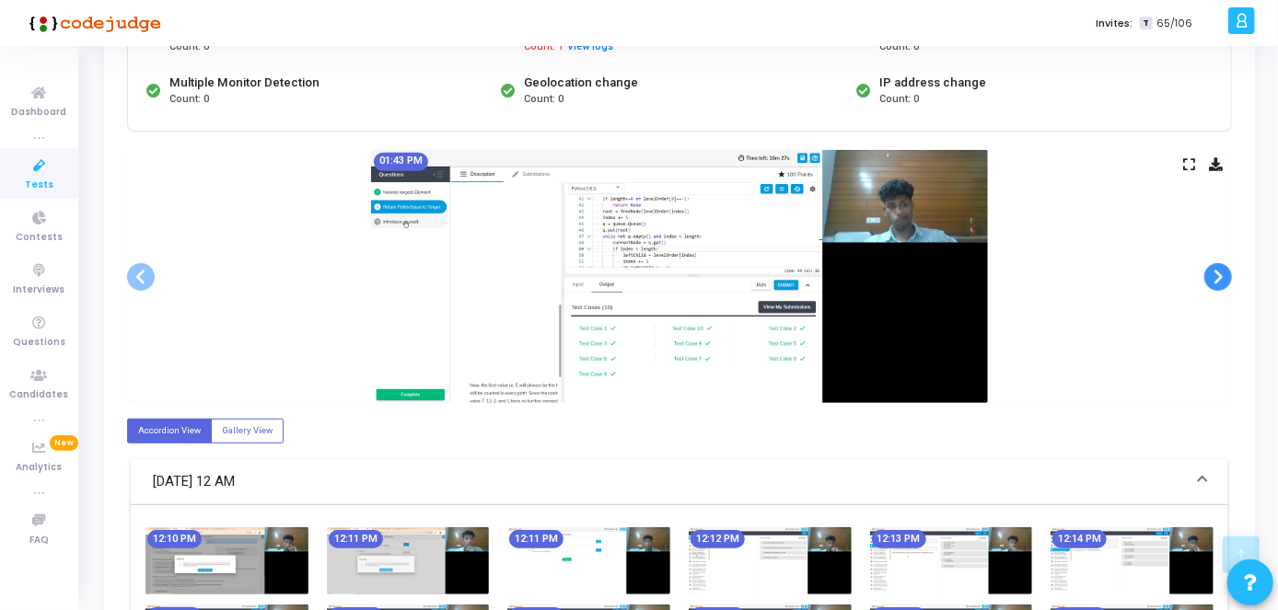
click at [1215, 276] on span at bounding box center [1218, 277] width 28 height 28
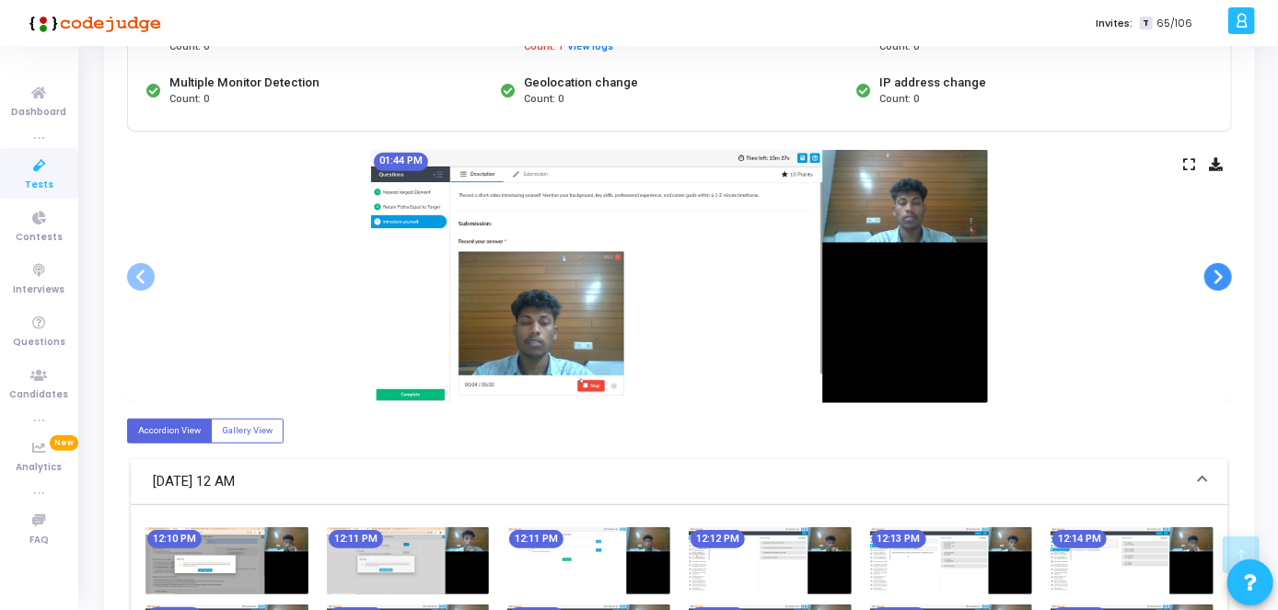
click at [1215, 276] on span at bounding box center [1218, 277] width 28 height 28
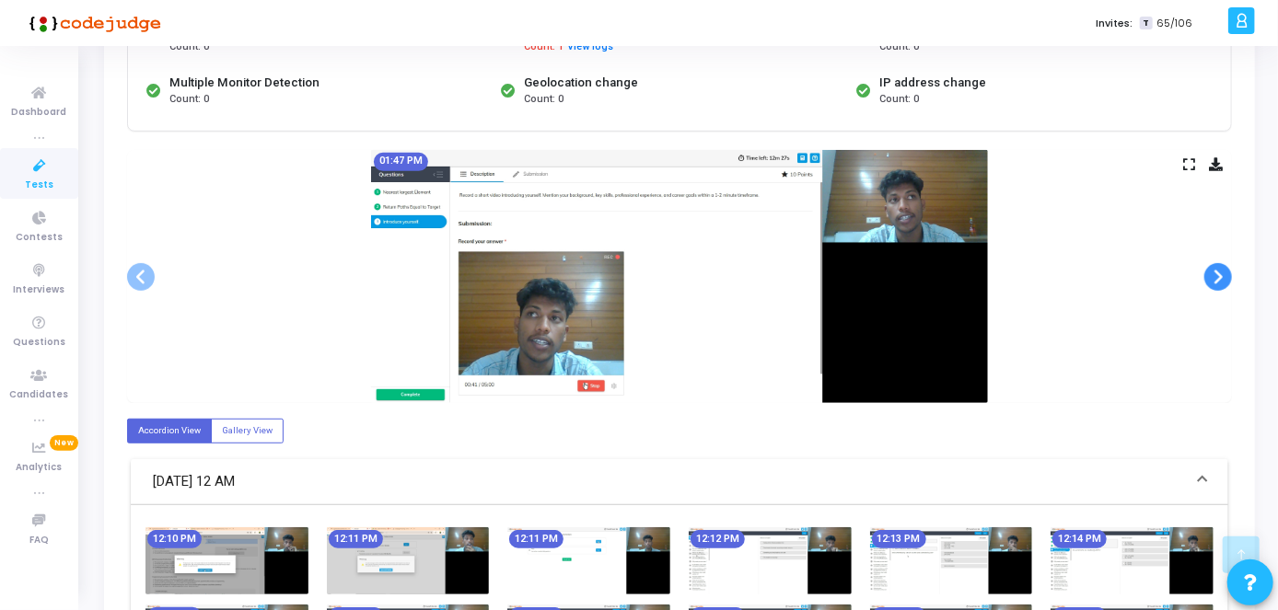
click at [1215, 276] on span at bounding box center [1218, 277] width 28 height 28
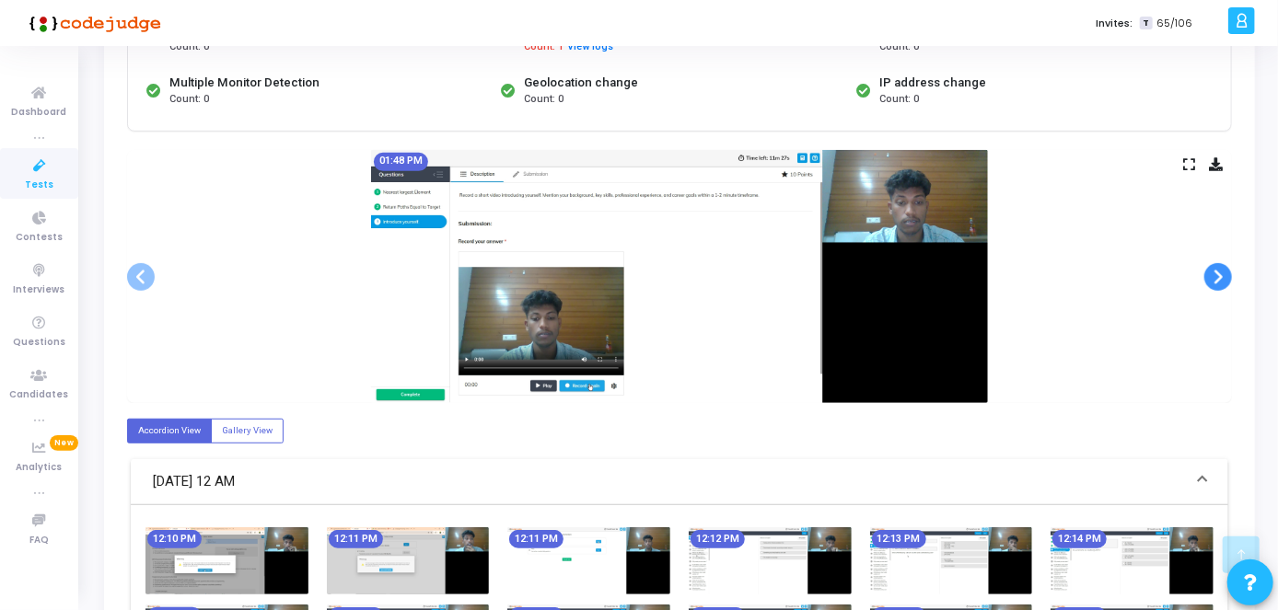
click at [1215, 276] on span at bounding box center [1218, 277] width 28 height 28
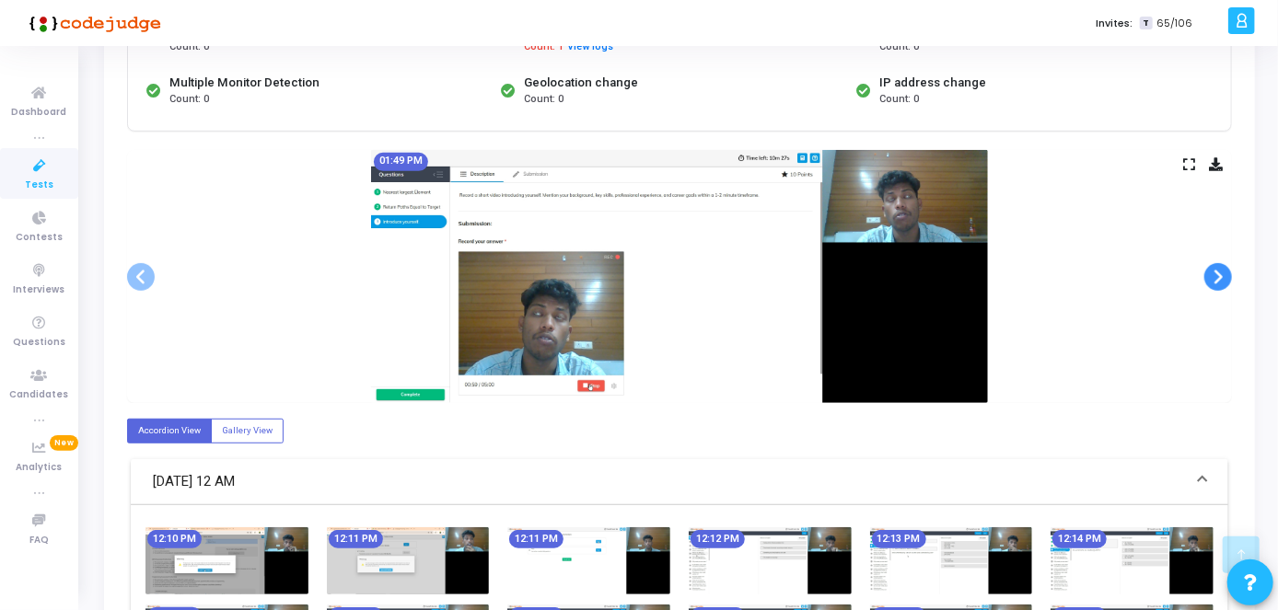
click at [1215, 276] on span at bounding box center [1218, 277] width 28 height 28
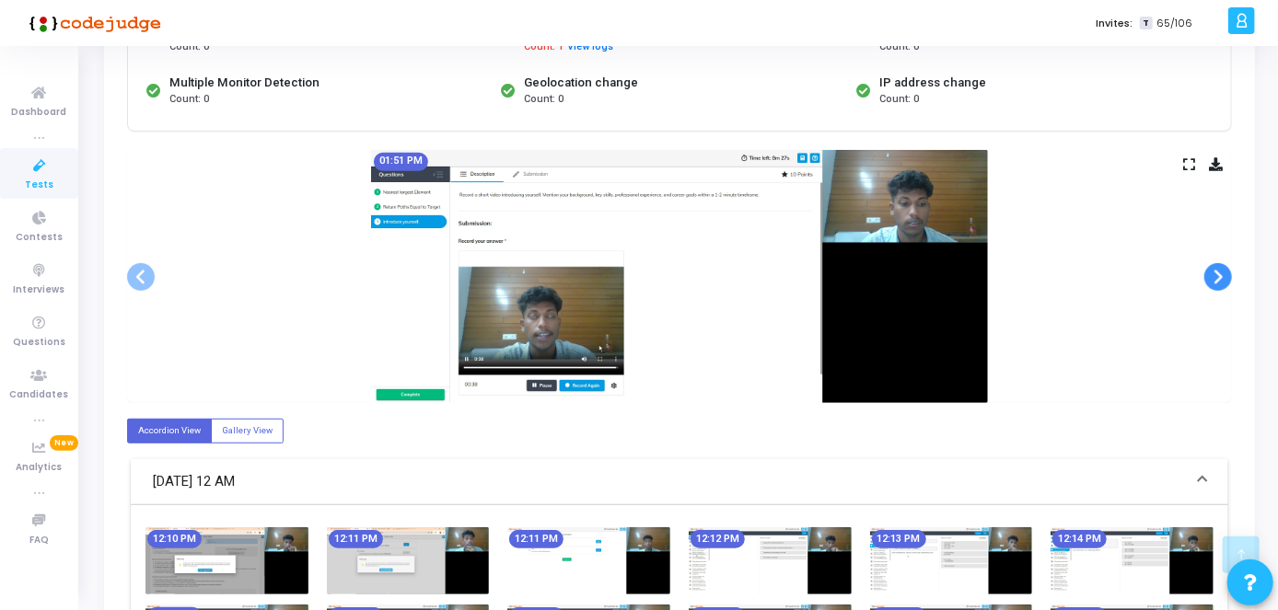
click at [1215, 276] on span at bounding box center [1218, 277] width 28 height 28
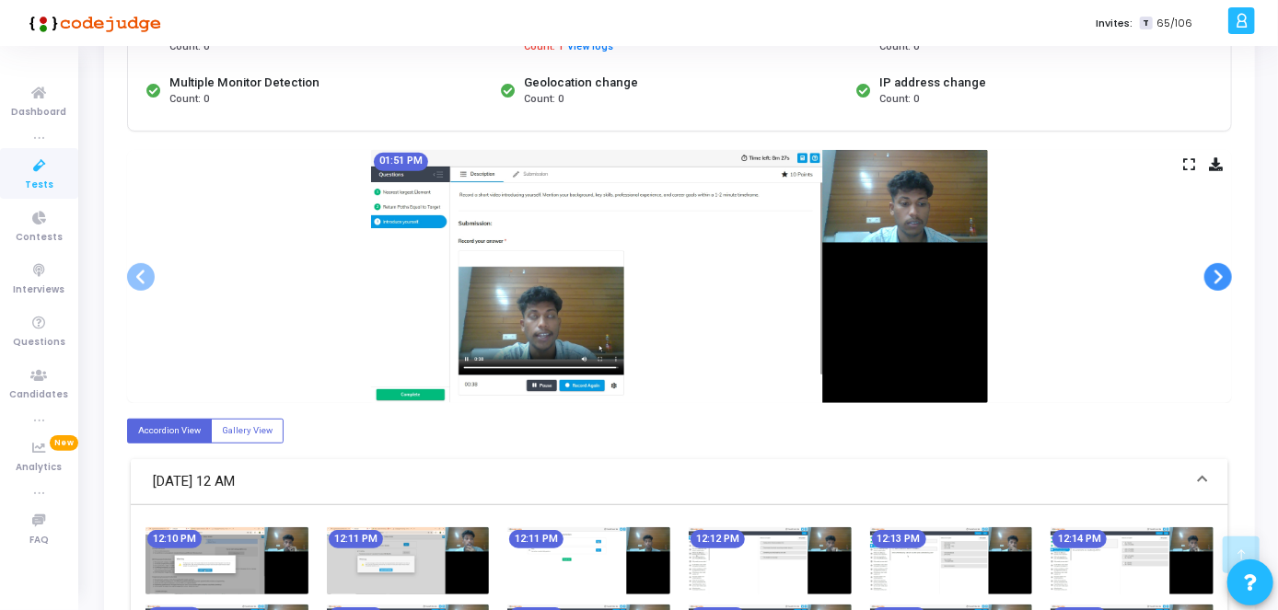
click at [1215, 276] on span at bounding box center [1218, 277] width 28 height 28
click at [1223, 279] on span at bounding box center [1218, 277] width 28 height 28
click at [1222, 280] on span at bounding box center [1218, 277] width 28 height 28
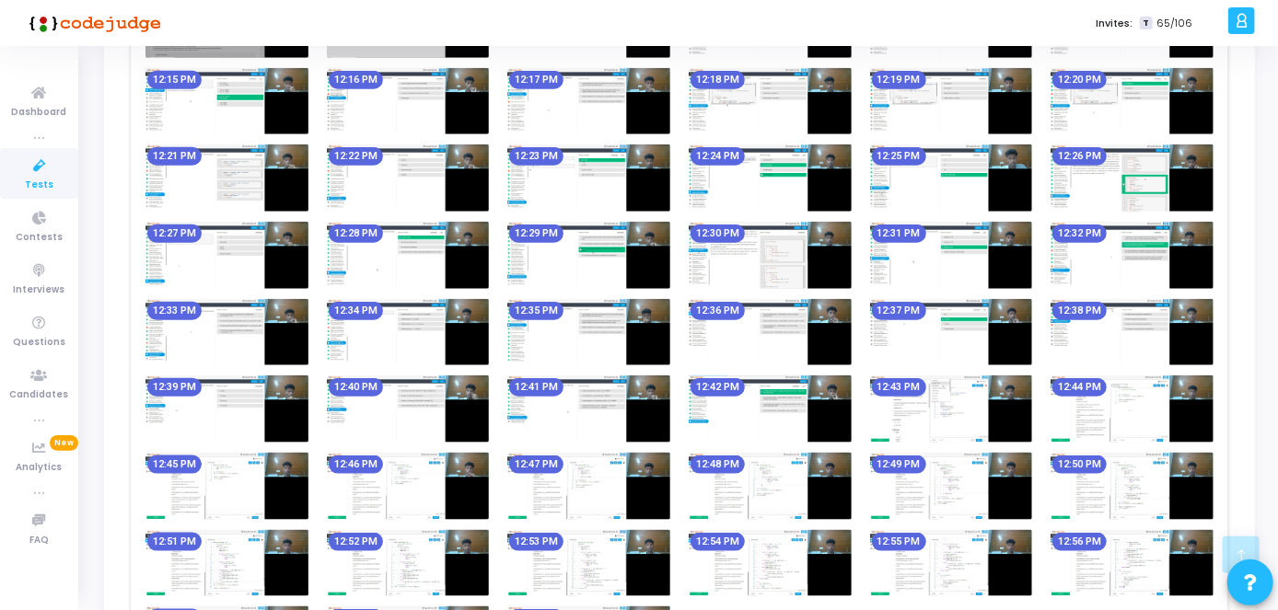
scroll to position [0, 0]
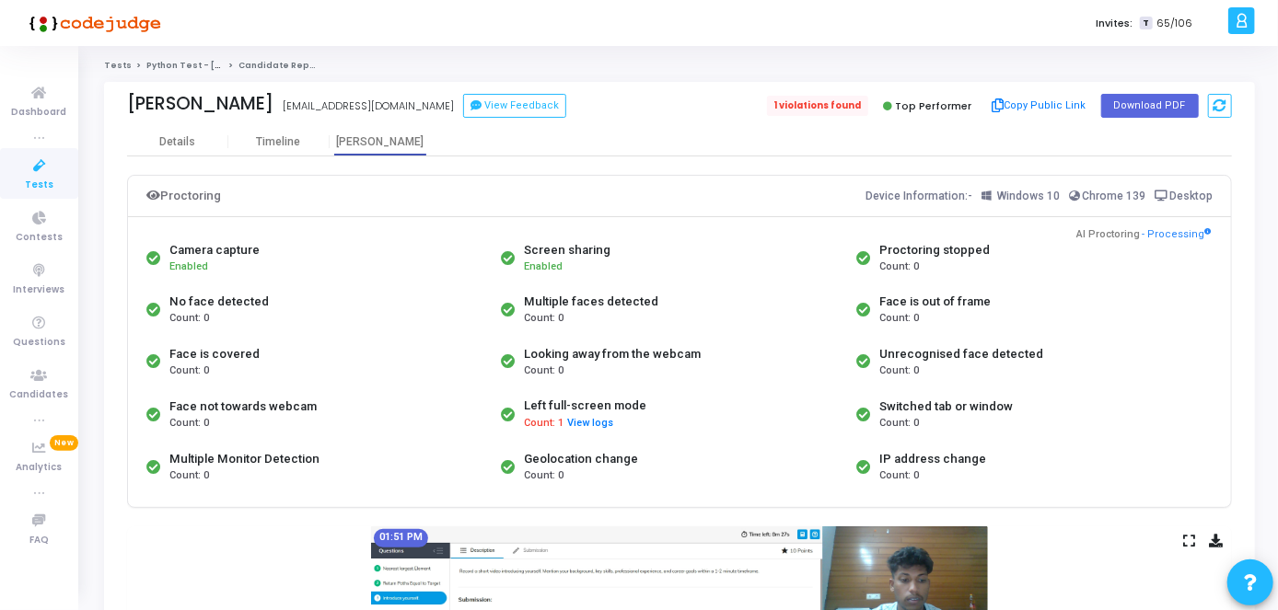
click at [836, 103] on span "1 violations found" at bounding box center [817, 106] width 101 height 20
click at [829, 105] on span "1 violations found" at bounding box center [817, 106] width 101 height 20
click at [597, 420] on button "View logs" at bounding box center [590, 423] width 48 height 17
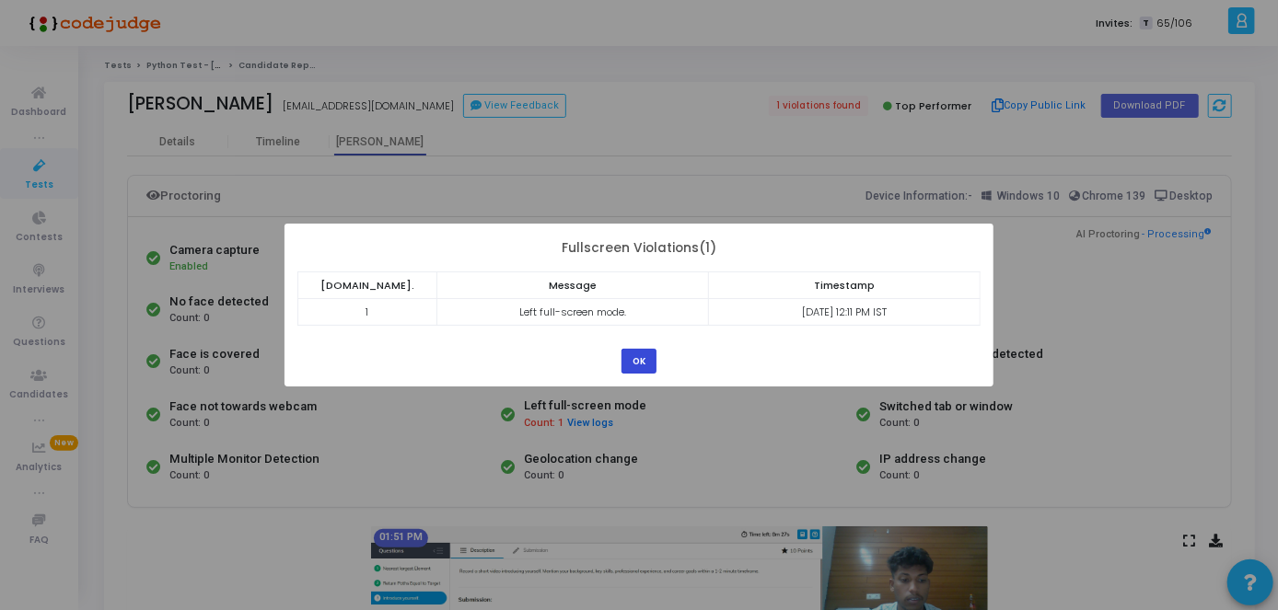
click at [644, 349] on button "OK" at bounding box center [638, 361] width 35 height 25
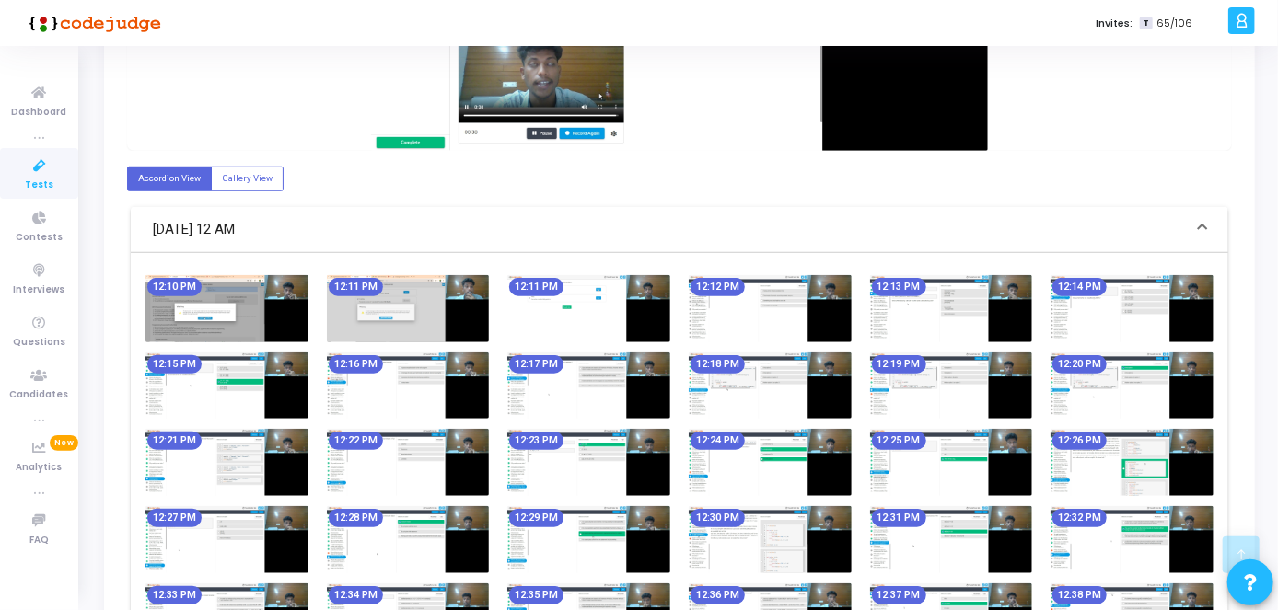
scroll to position [720, 0]
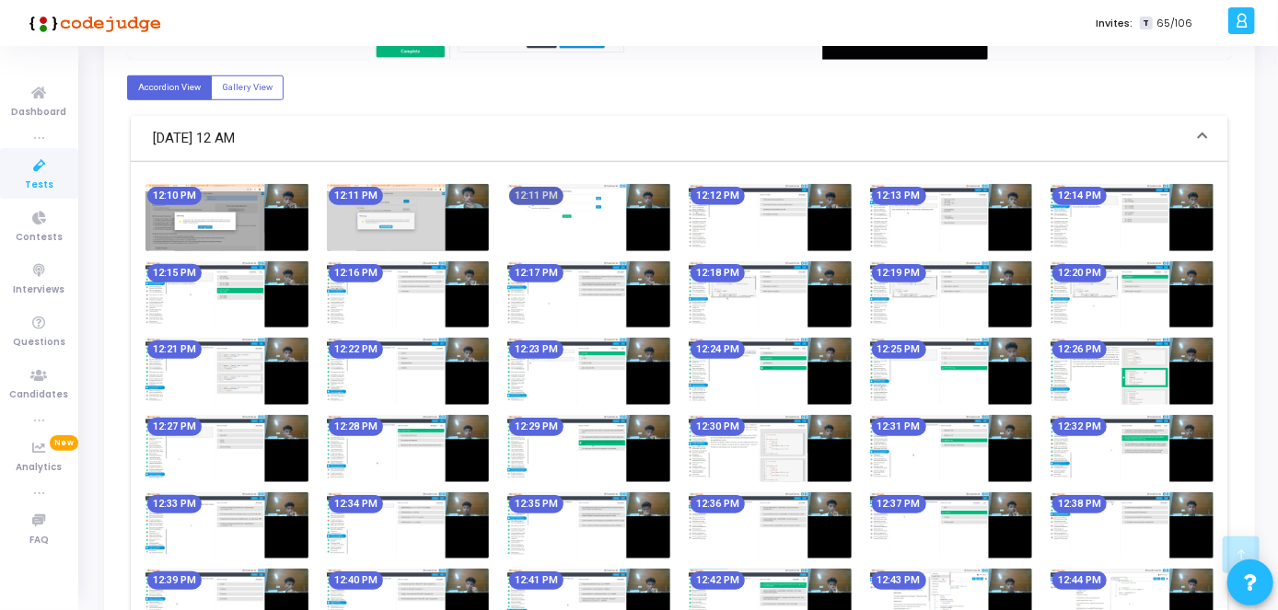
click at [534, 188] on mat-chip "12:11 PM" at bounding box center [536, 196] width 54 height 18
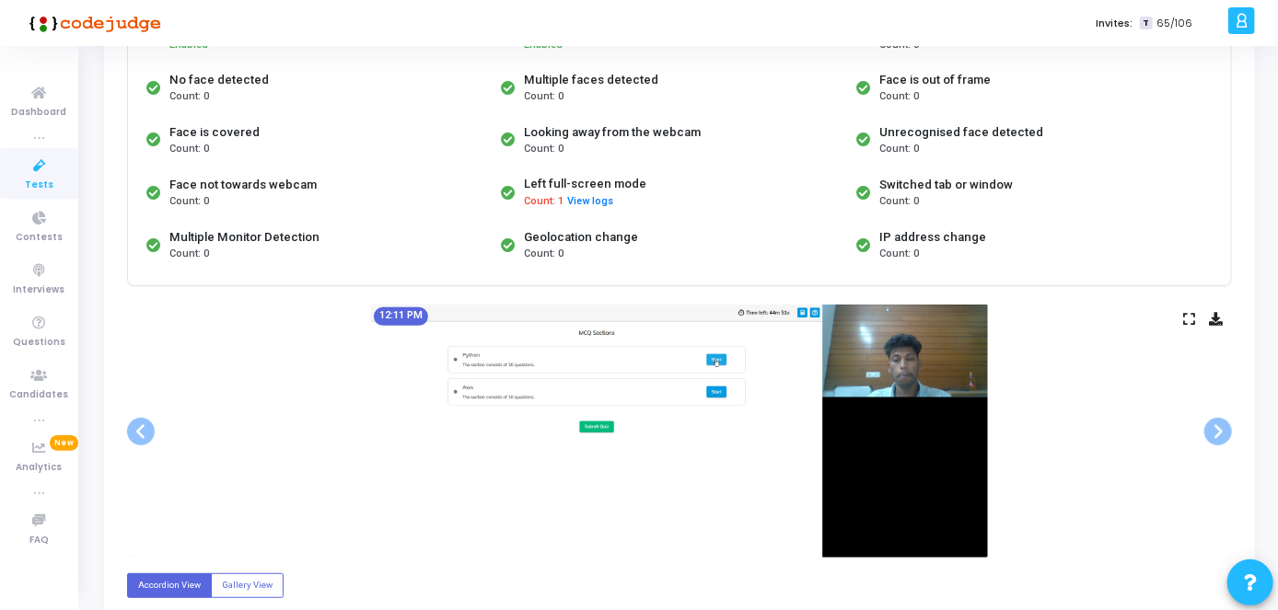
scroll to position [230, 0]
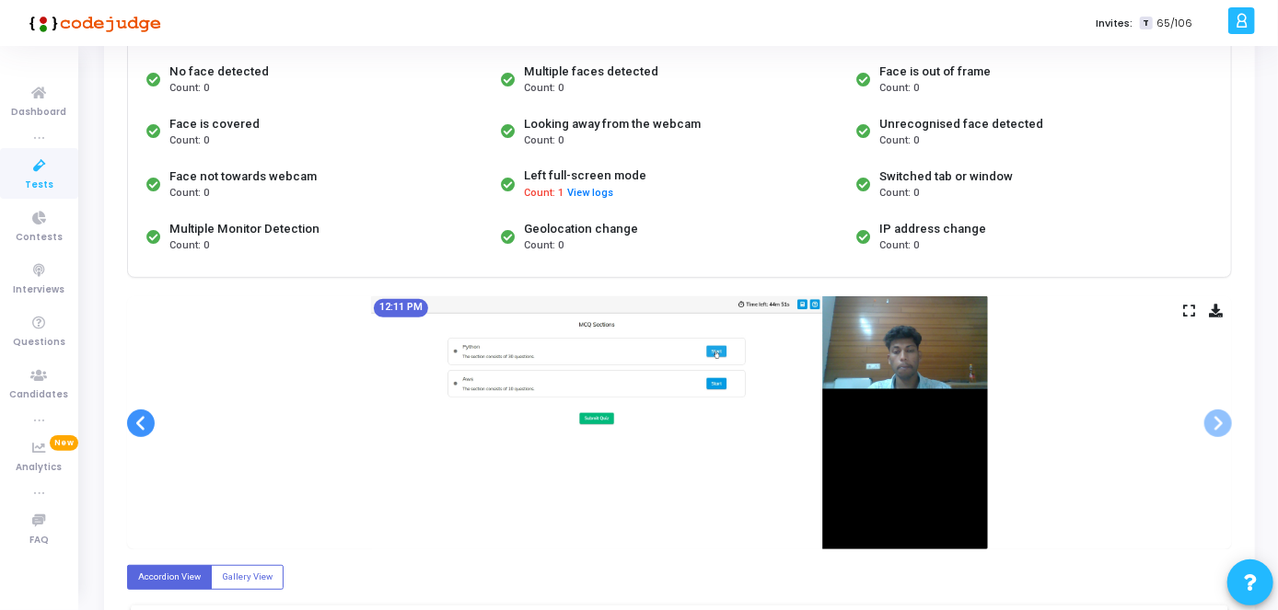
click at [145, 431] on span at bounding box center [141, 424] width 28 height 28
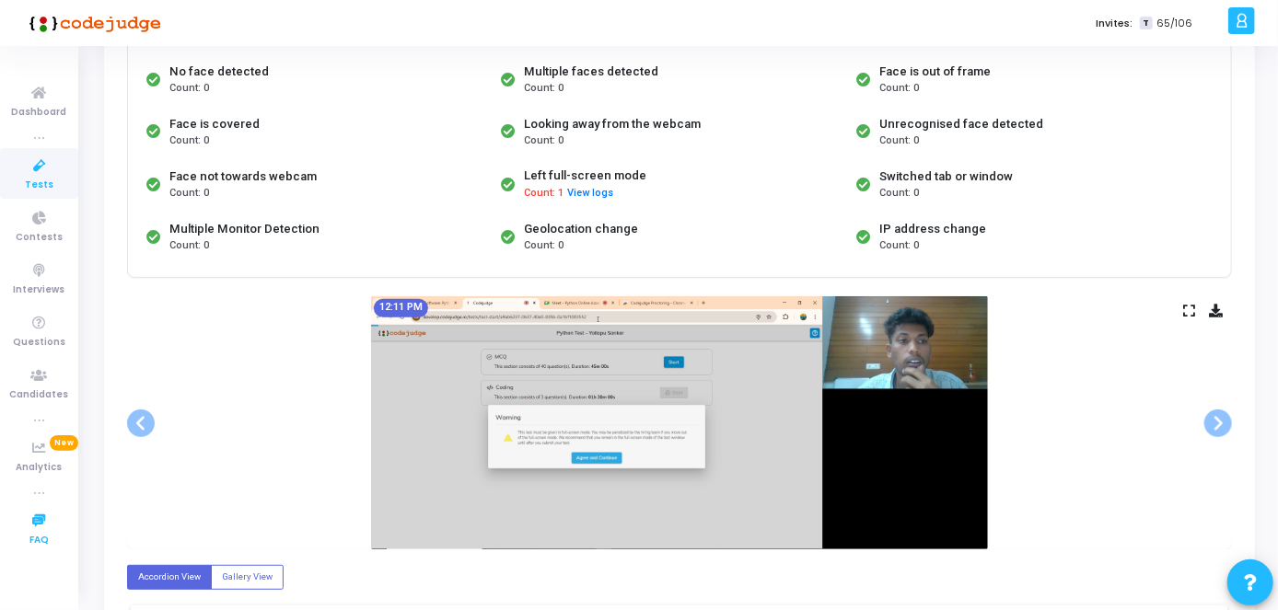
click at [0, 538] on link "FAQ" at bounding box center [39, 529] width 78 height 51
